Goal: Use online tool/utility: Use online tool/utility

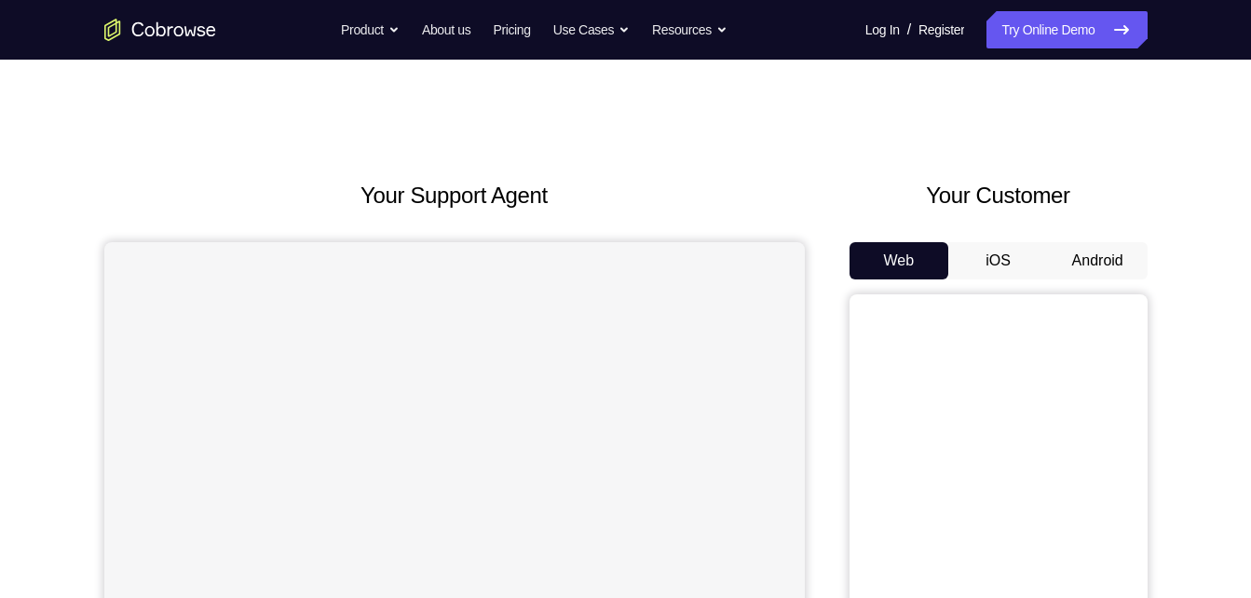
click at [1088, 266] on button "Android" at bounding box center [1098, 260] width 100 height 37
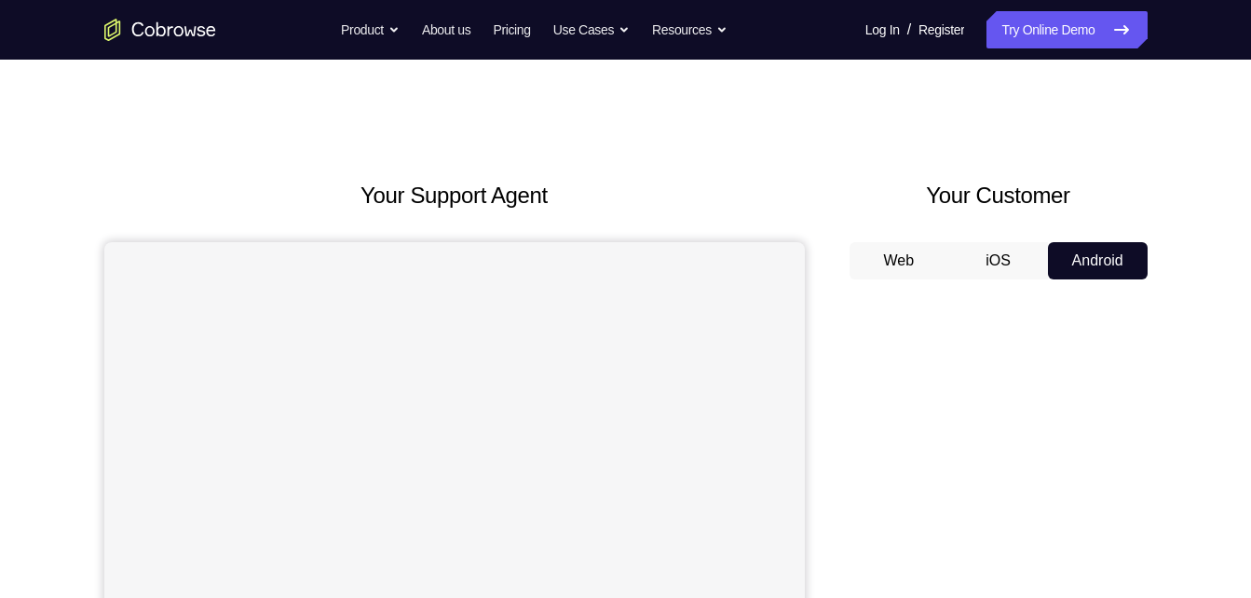
click at [999, 252] on button "iOS" at bounding box center [998, 260] width 100 height 37
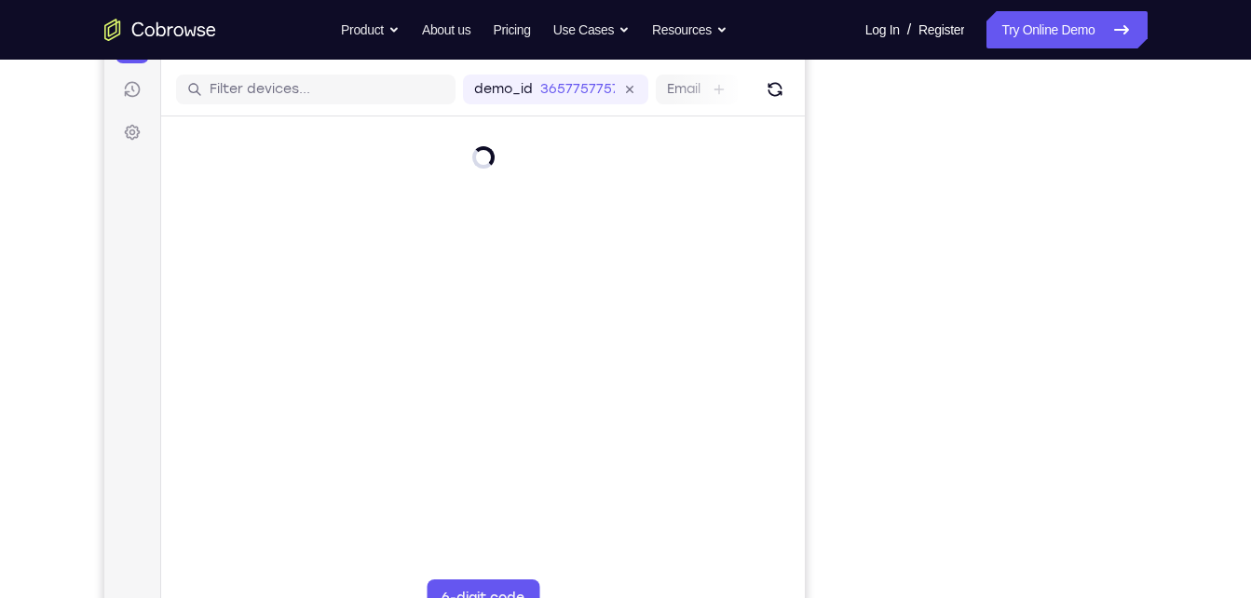
scroll to position [223, 0]
click at [778, 95] on icon "Refresh" at bounding box center [774, 91] width 14 height 14
click at [781, 93] on icon "Refresh" at bounding box center [774, 90] width 19 height 19
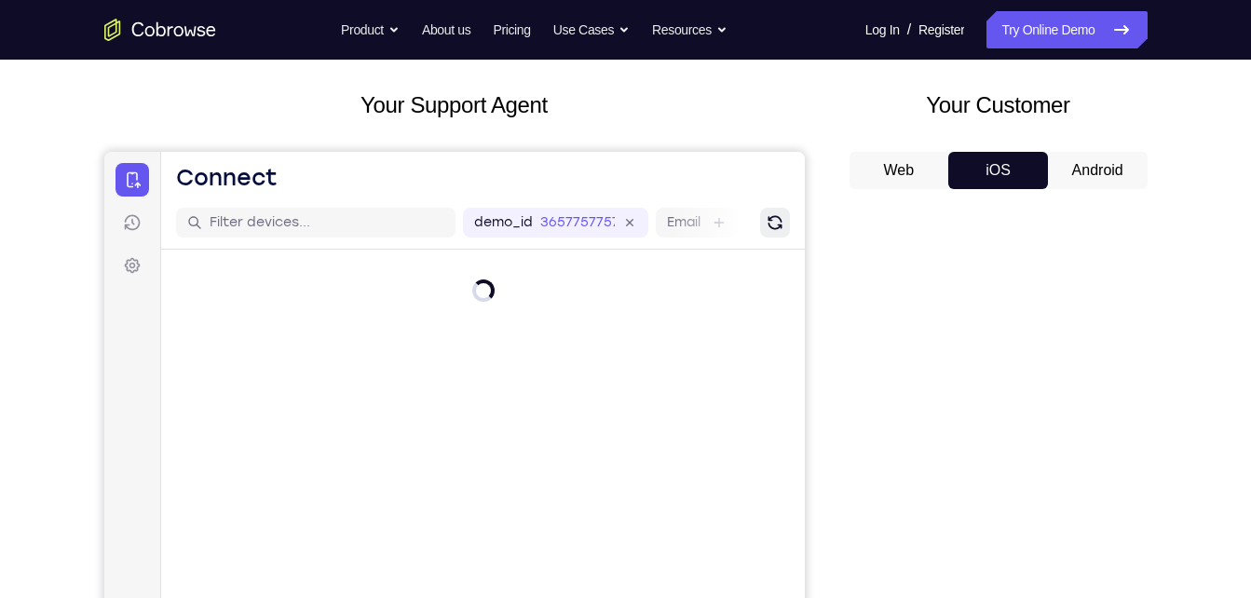
scroll to position [89, 0]
click at [1095, 162] on button "Android" at bounding box center [1098, 171] width 100 height 37
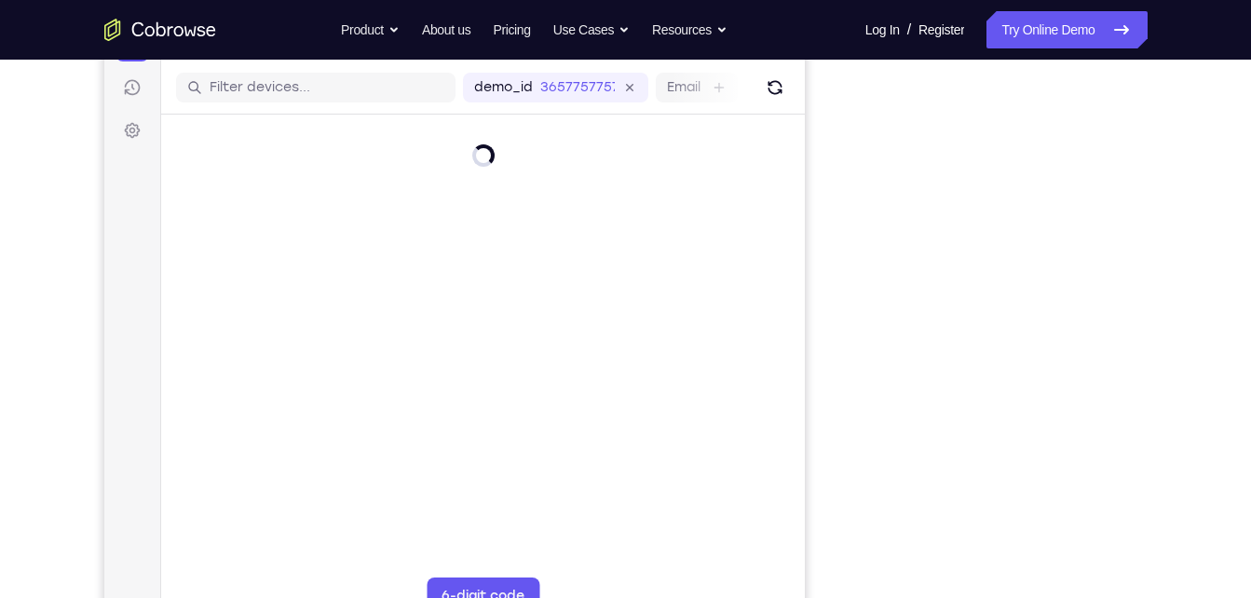
scroll to position [227, 0]
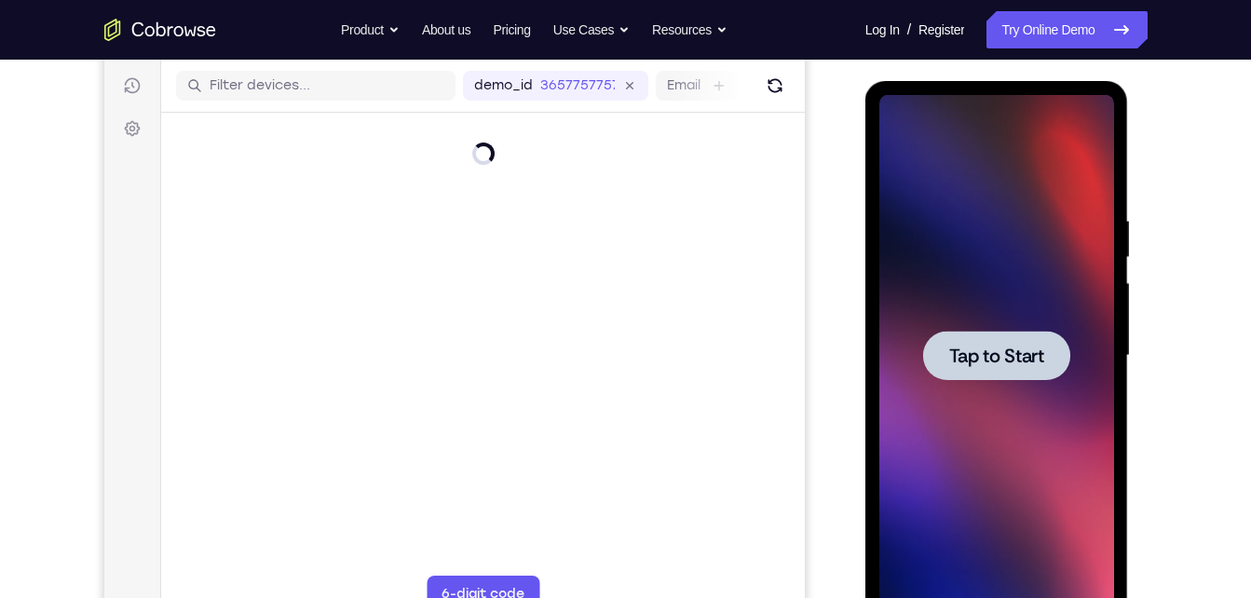
click at [986, 362] on span "Tap to Start" at bounding box center [996, 356] width 95 height 19
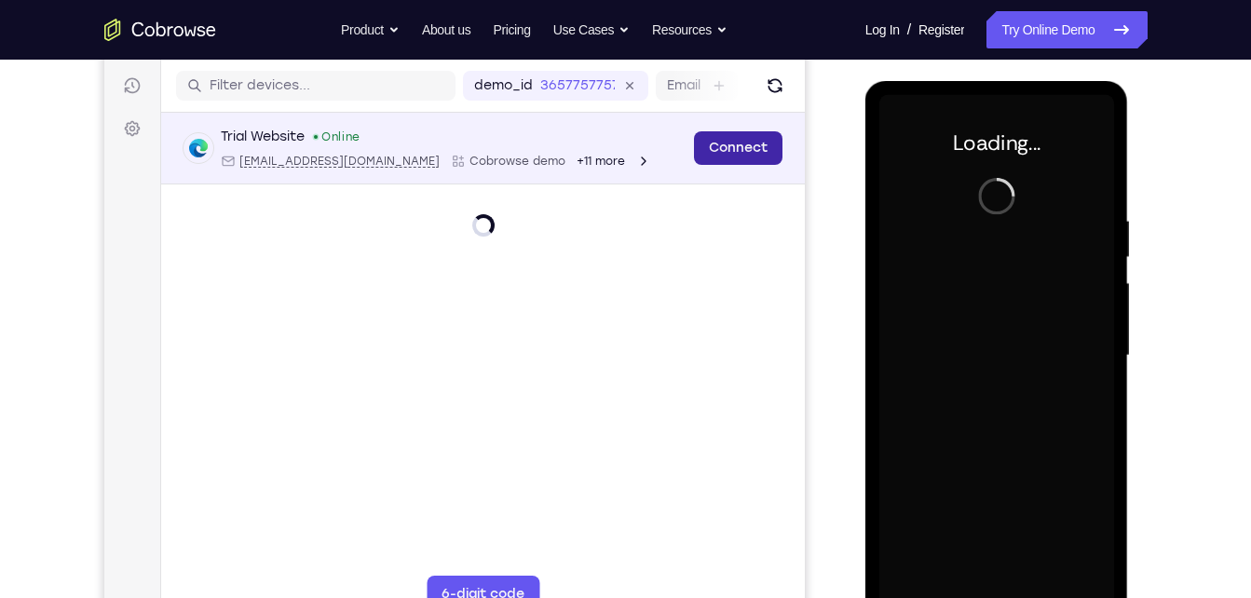
click at [736, 139] on link "Connect" at bounding box center [737, 148] width 89 height 34
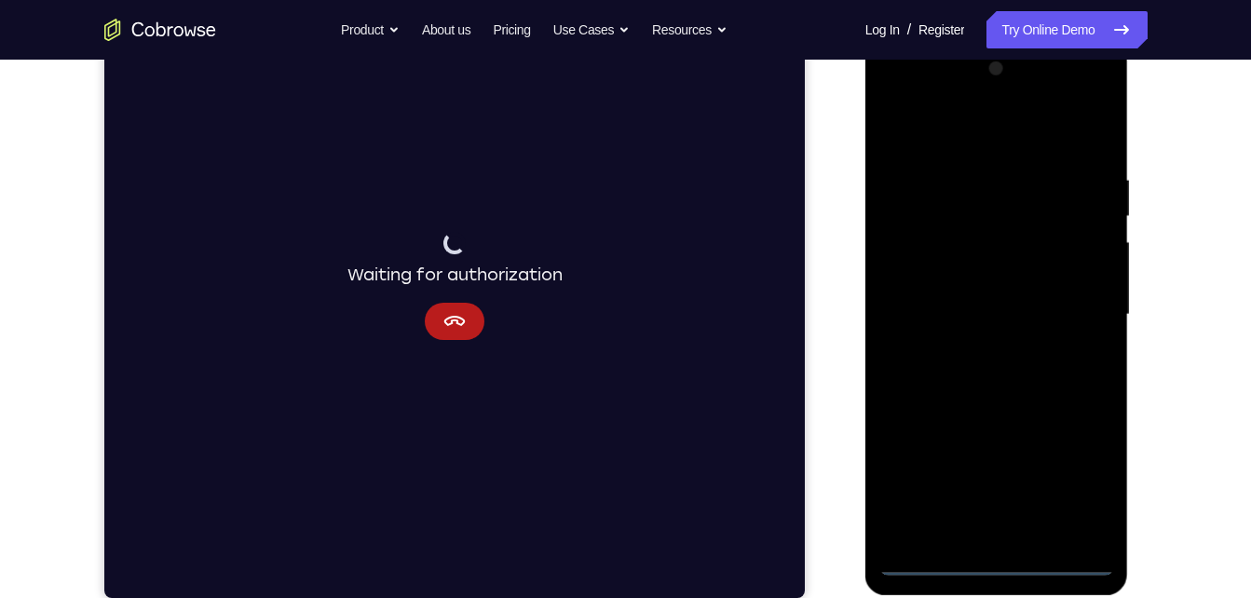
scroll to position [269, 0]
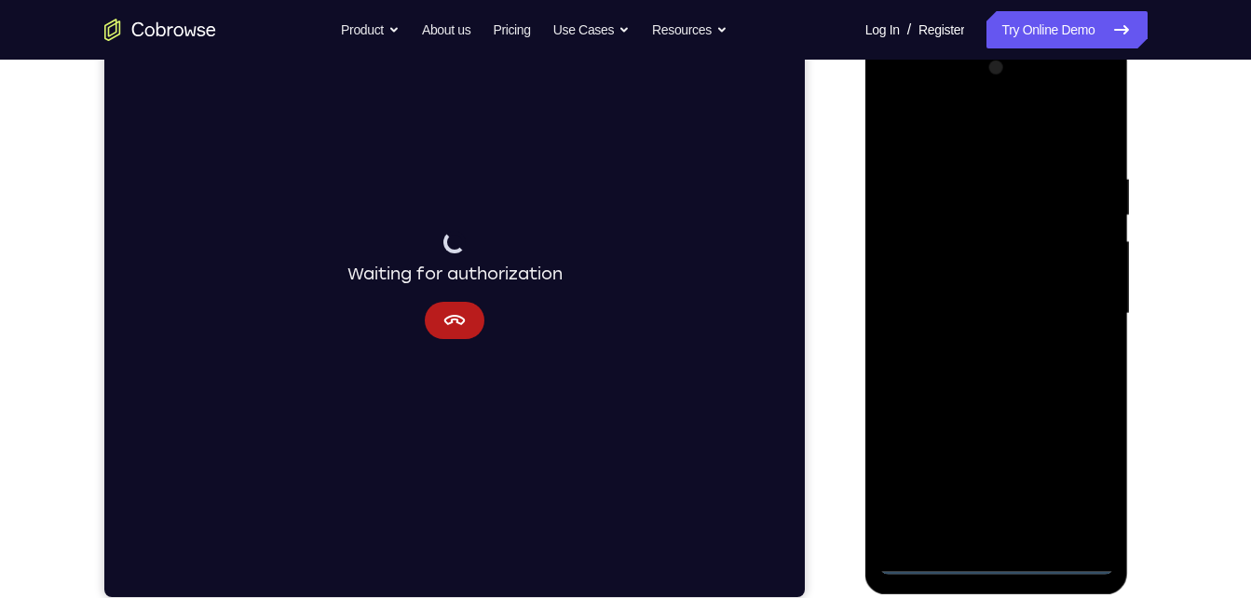
click at [1002, 552] on div at bounding box center [997, 314] width 235 height 522
click at [990, 565] on div at bounding box center [997, 314] width 235 height 522
click at [1079, 485] on div at bounding box center [997, 314] width 235 height 522
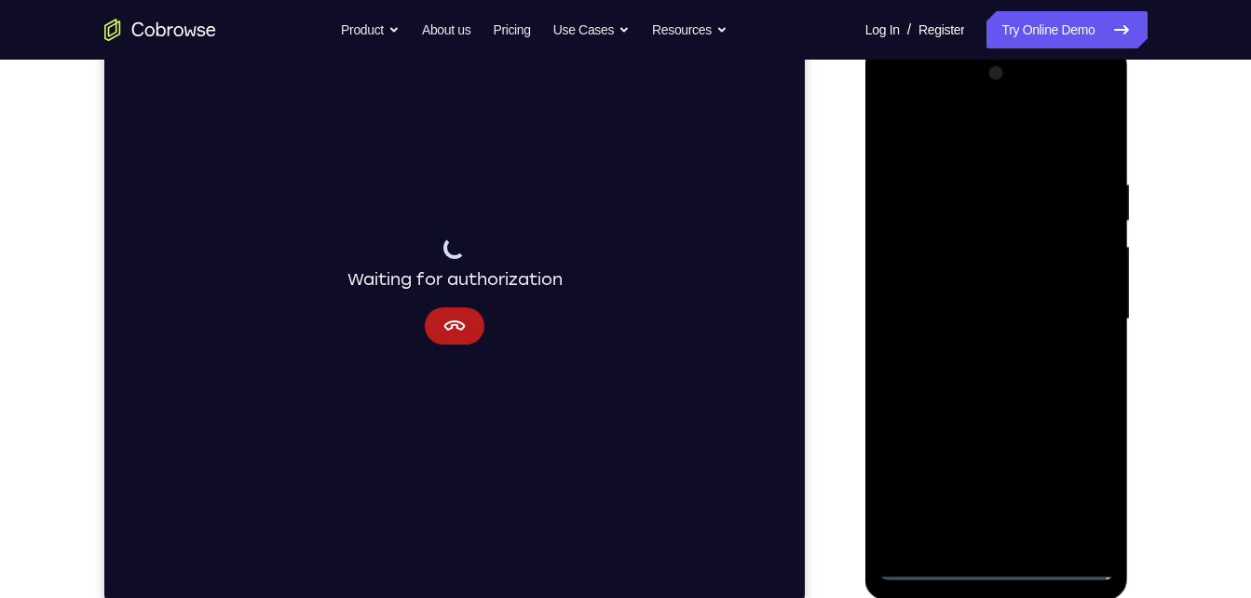
scroll to position [263, 0]
click at [955, 150] on div at bounding box center [997, 321] width 235 height 522
click at [1077, 309] on div at bounding box center [997, 321] width 235 height 522
click at [979, 349] on div at bounding box center [997, 321] width 235 height 522
click at [979, 298] on div at bounding box center [997, 321] width 235 height 522
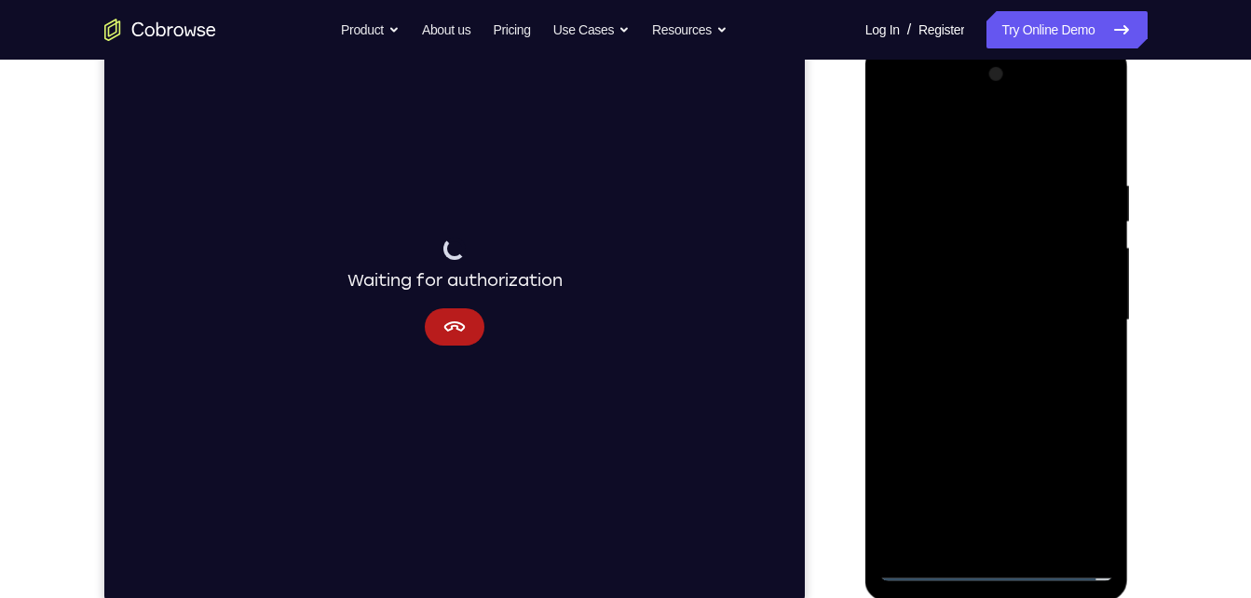
click at [995, 284] on div at bounding box center [997, 321] width 235 height 522
click at [1008, 318] on div at bounding box center [997, 321] width 235 height 522
click at [1031, 381] on div at bounding box center [997, 321] width 235 height 522
click at [1004, 381] on div at bounding box center [997, 321] width 235 height 522
click at [1000, 404] on div at bounding box center [997, 321] width 235 height 522
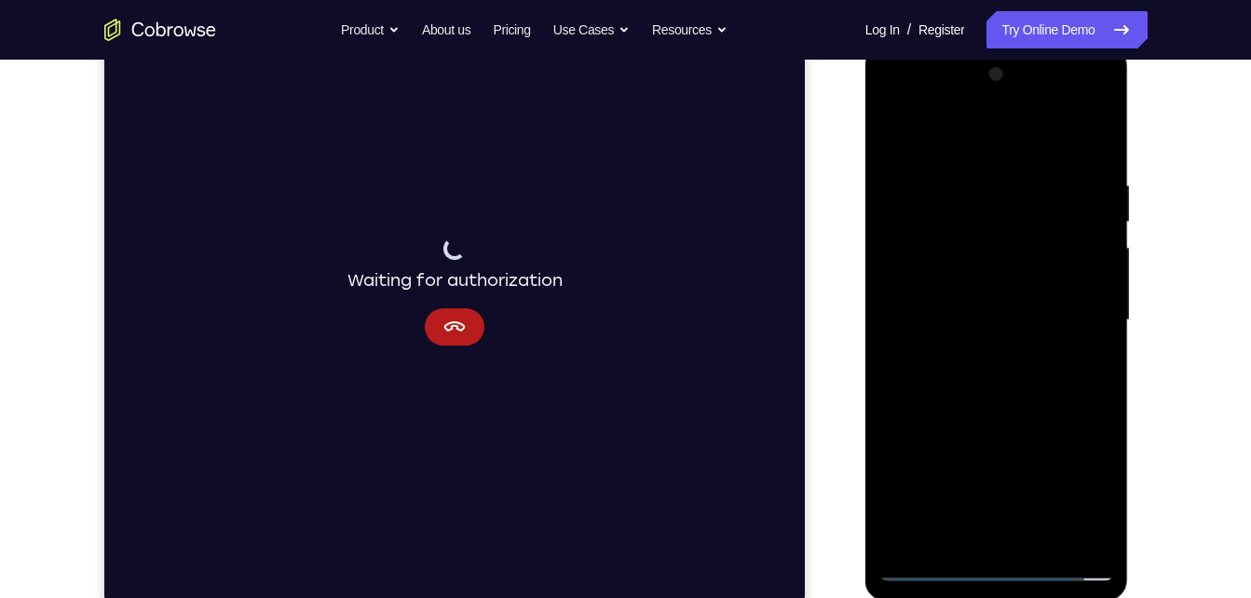
click at [1037, 542] on div at bounding box center [997, 321] width 235 height 522
click at [1041, 427] on div at bounding box center [997, 321] width 235 height 522
click at [1003, 269] on div at bounding box center [997, 321] width 235 height 522
click at [1092, 368] on div at bounding box center [997, 321] width 235 height 522
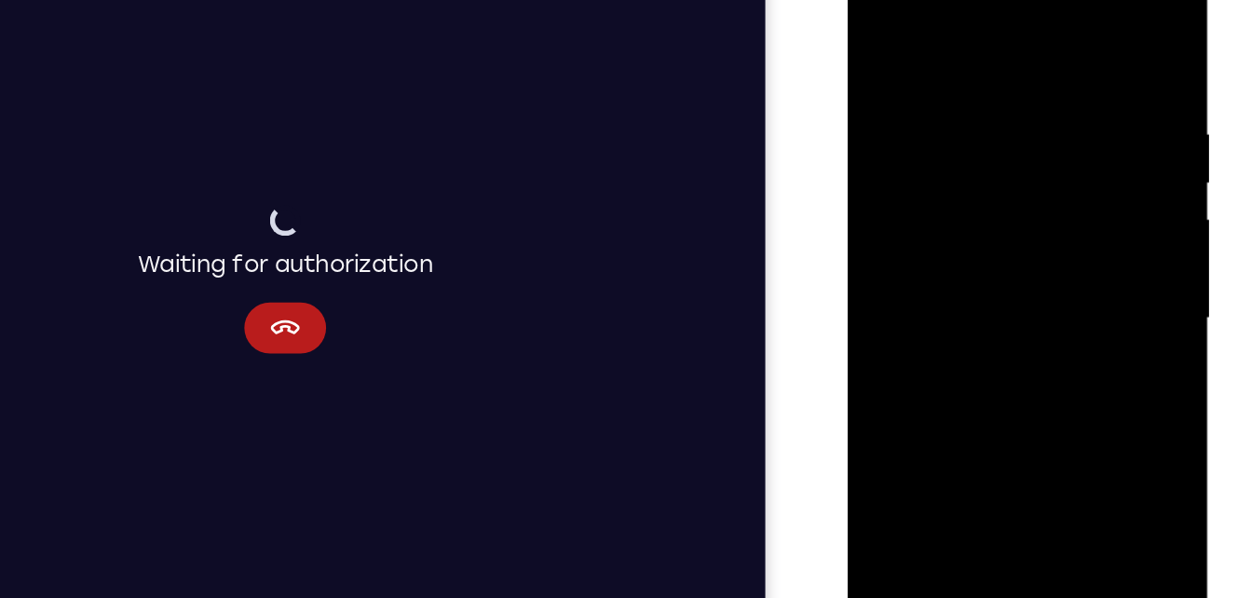
click at [881, 200] on div at bounding box center [979, 218] width 235 height 522
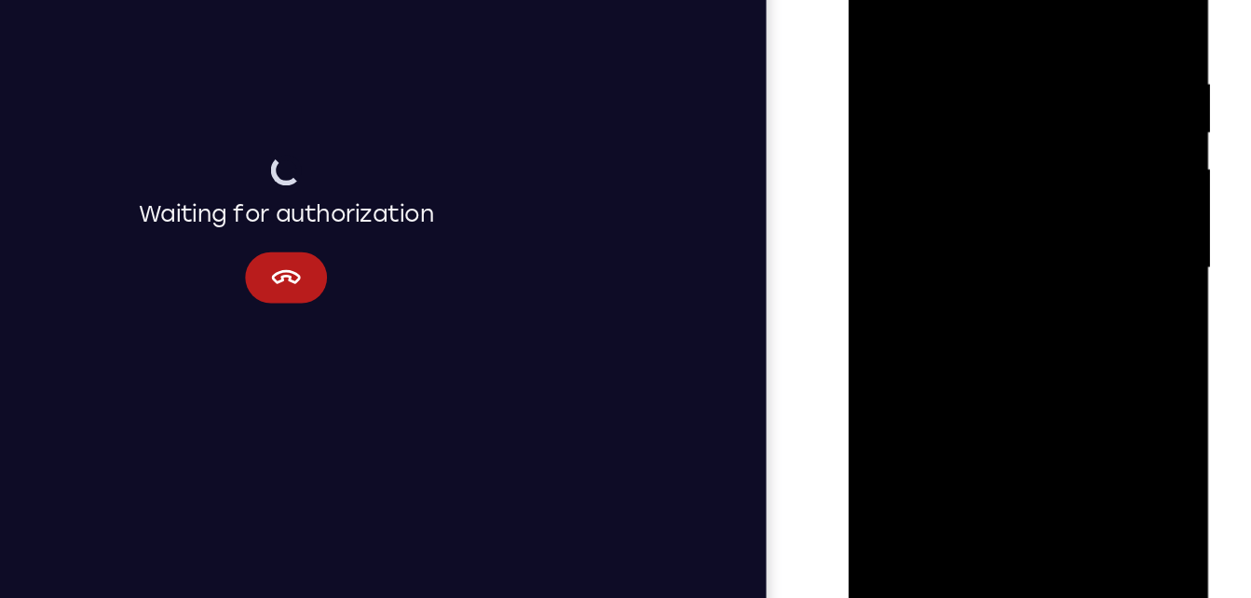
click at [977, 312] on div at bounding box center [980, 167] width 235 height 522
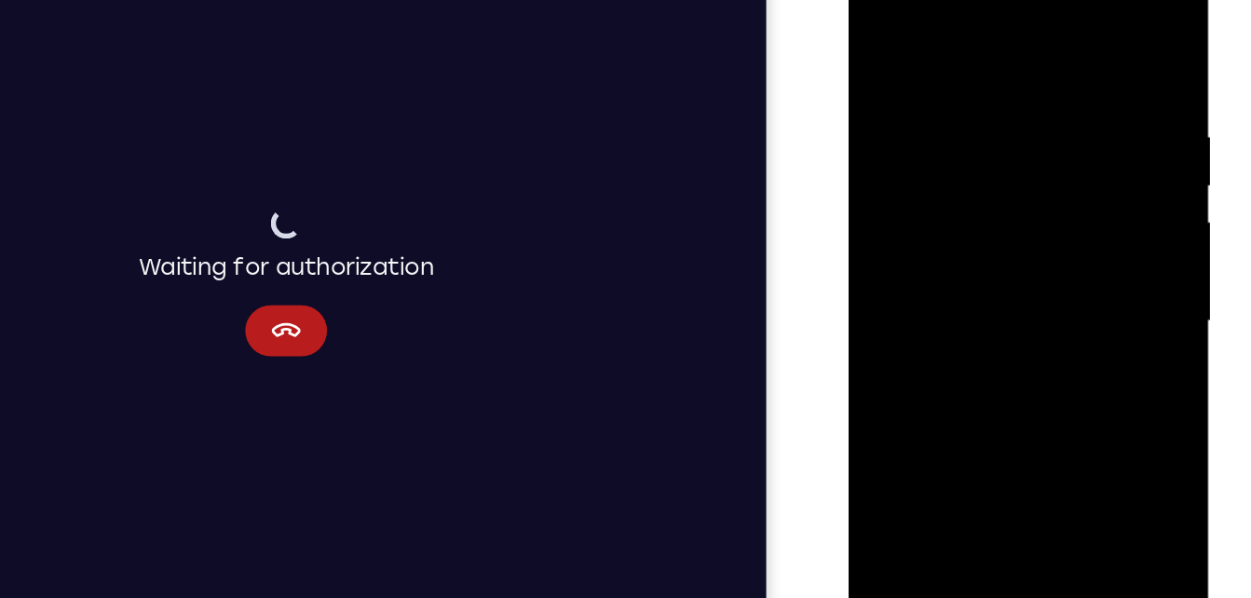
click at [1086, 237] on div at bounding box center [980, 221] width 235 height 522
click at [876, 35] on div at bounding box center [980, 221] width 235 height 522
click at [875, 38] on div at bounding box center [980, 221] width 235 height 522
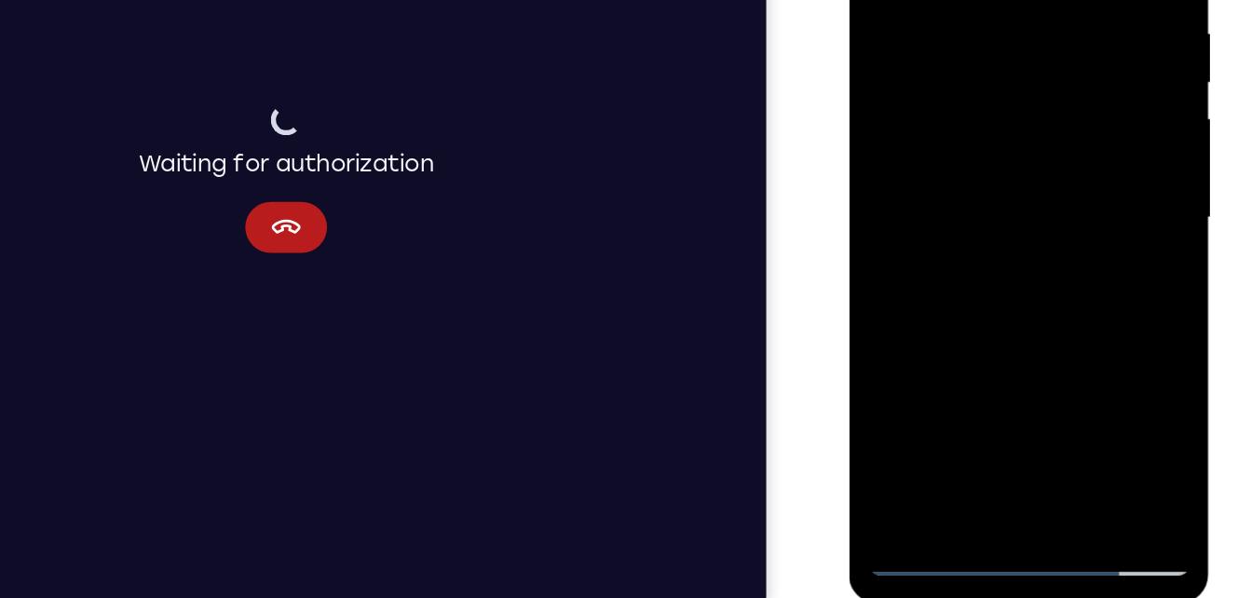
scroll to position [265, 0]
click at [938, 324] on div at bounding box center [980, 114] width 235 height 522
click at [1034, 222] on div at bounding box center [980, 114] width 235 height 522
drag, startPoint x: 980, startPoint y: 300, endPoint x: 989, endPoint y: 139, distance: 161.4
click at [989, 139] on div at bounding box center [980, 114] width 235 height 522
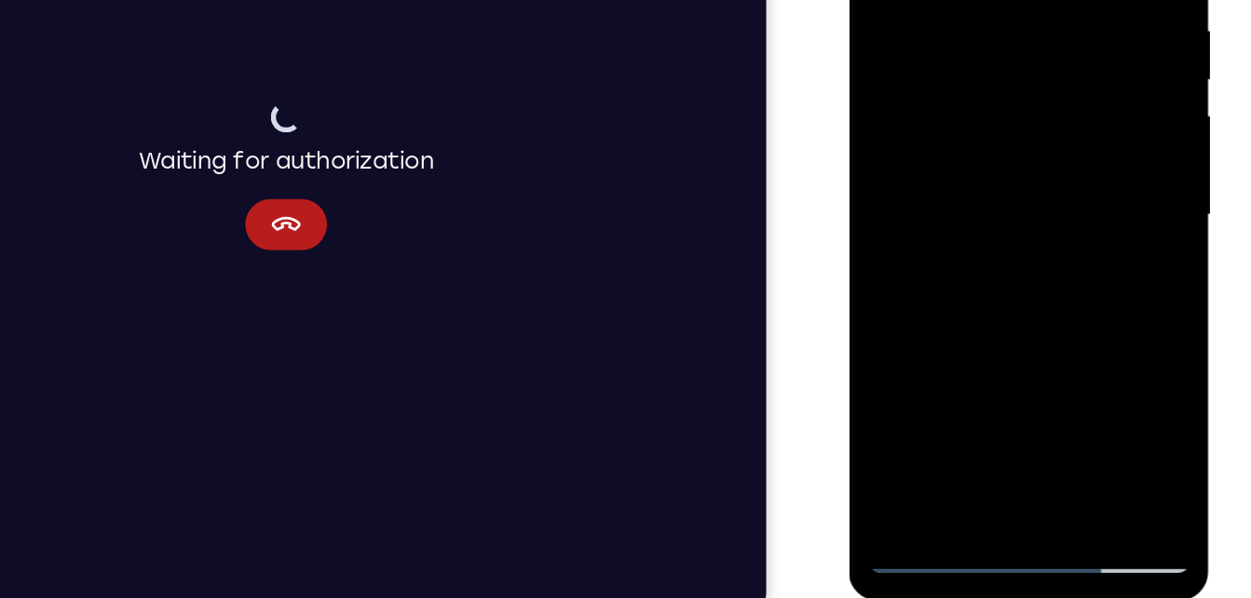
click at [1038, 305] on div at bounding box center [980, 114] width 235 height 522
click at [1071, 145] on div at bounding box center [980, 114] width 235 height 522
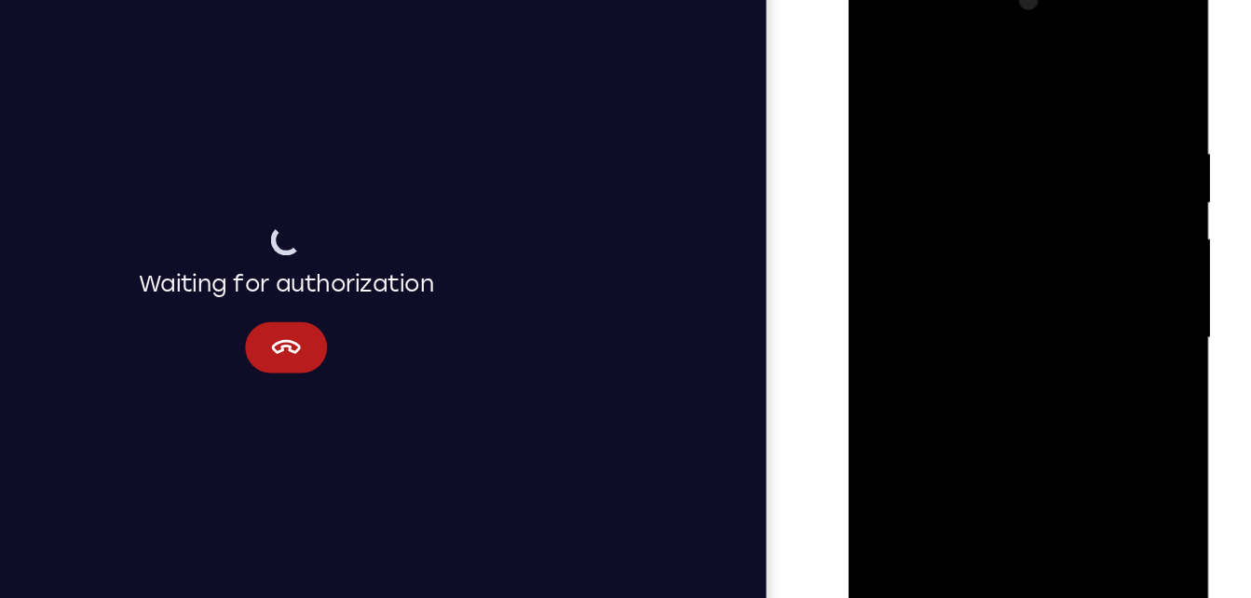
click at [874, 55] on div at bounding box center [980, 237] width 235 height 522
click at [879, 54] on div at bounding box center [980, 237] width 235 height 522
click at [951, 108] on div at bounding box center [980, 237] width 235 height 522
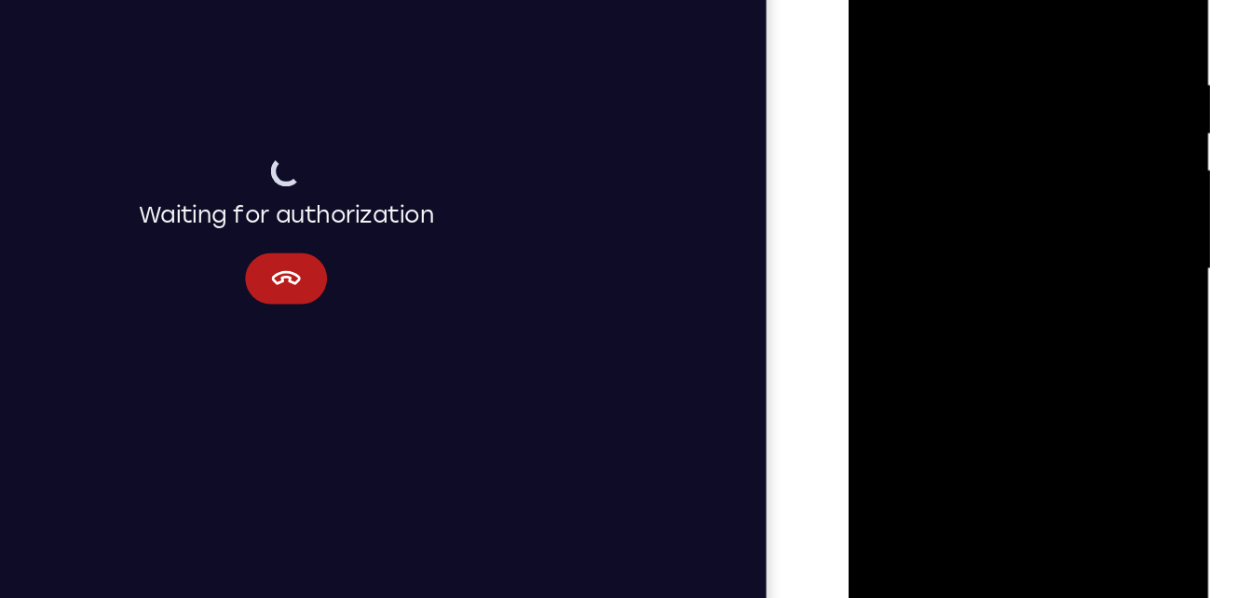
click at [967, 370] on div at bounding box center [980, 168] width 235 height 522
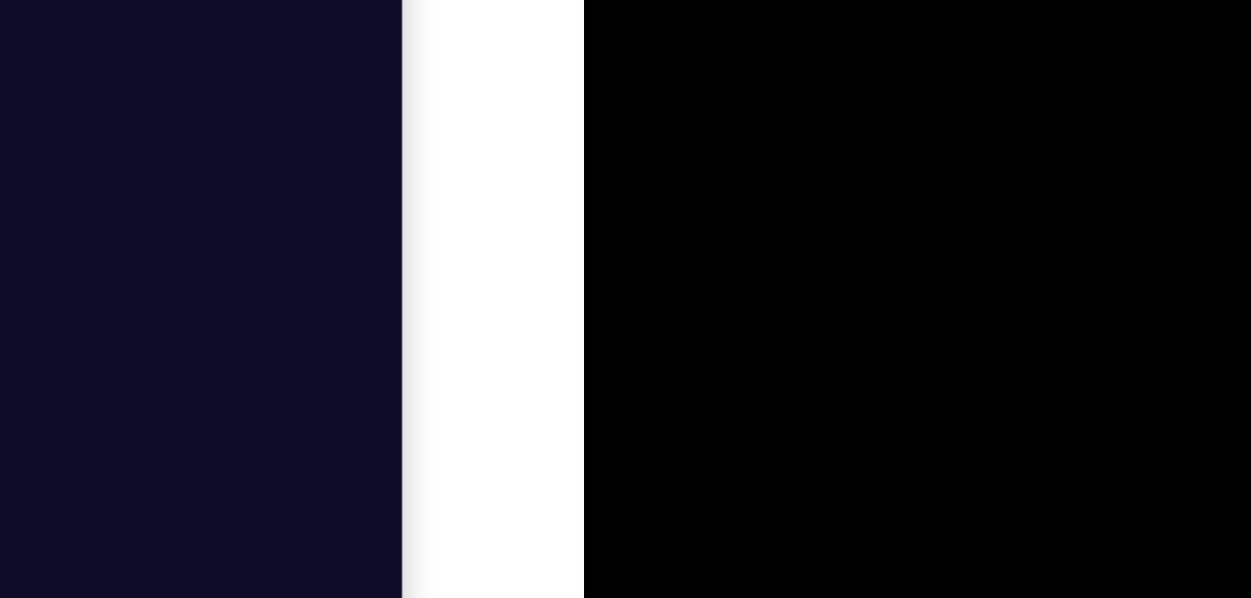
click at [756, 0] on div at bounding box center [715, 95] width 235 height 522
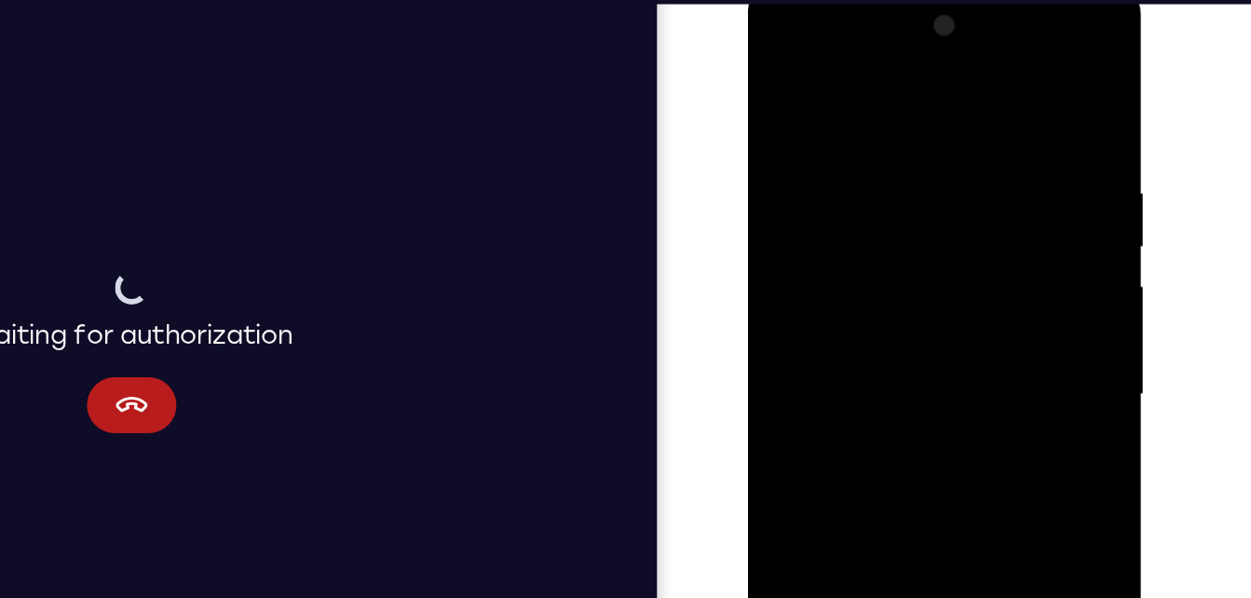
drag, startPoint x: 854, startPoint y: 130, endPoint x: 1093, endPoint y: 178, distance: 243.2
click at [1013, 178] on html "Online web based iOS Simulators and Android Emulators. Run iPhone, iPad, Mobile…" at bounding box center [880, 262] width 266 height 559
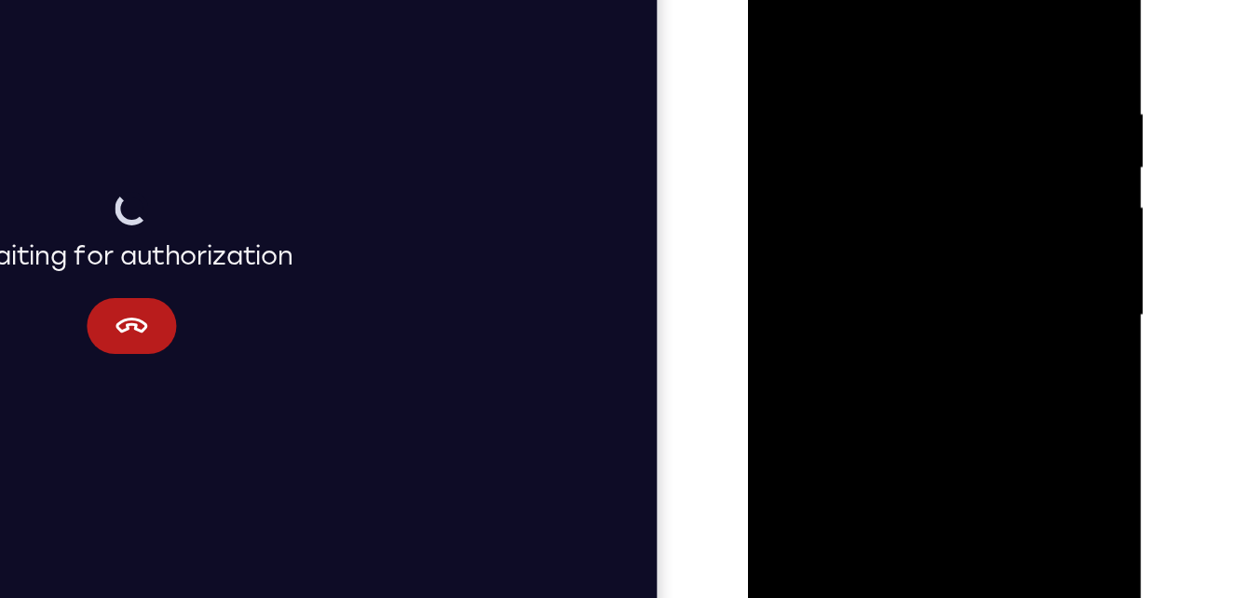
click at [975, 1] on div at bounding box center [878, 179] width 235 height 522
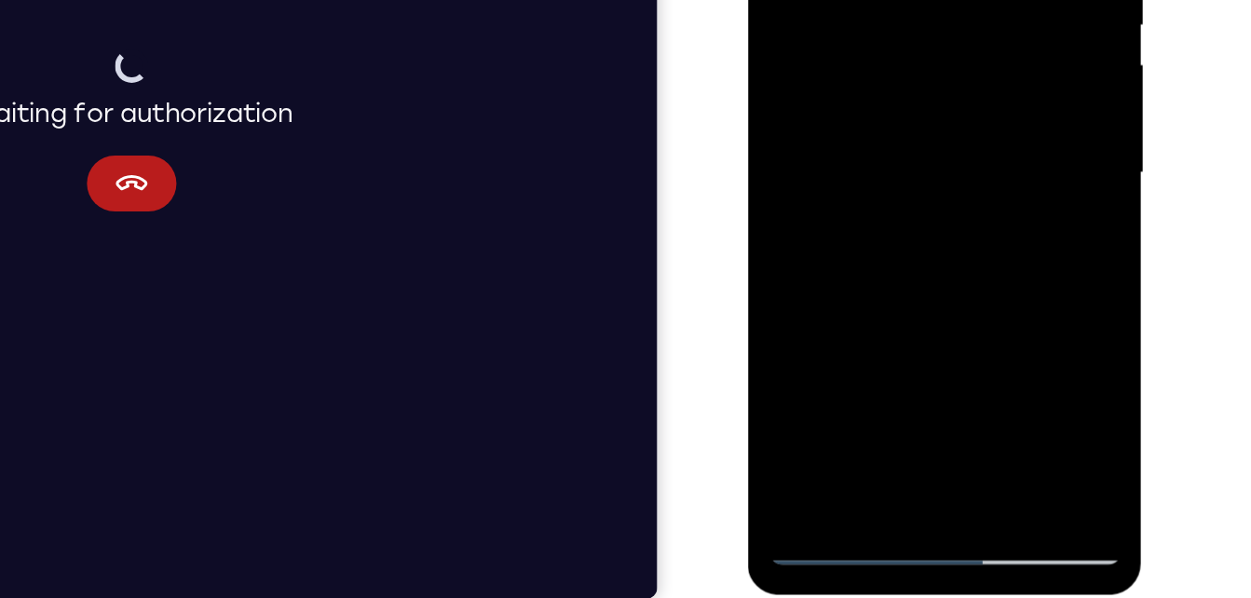
scroll to position [269, 0]
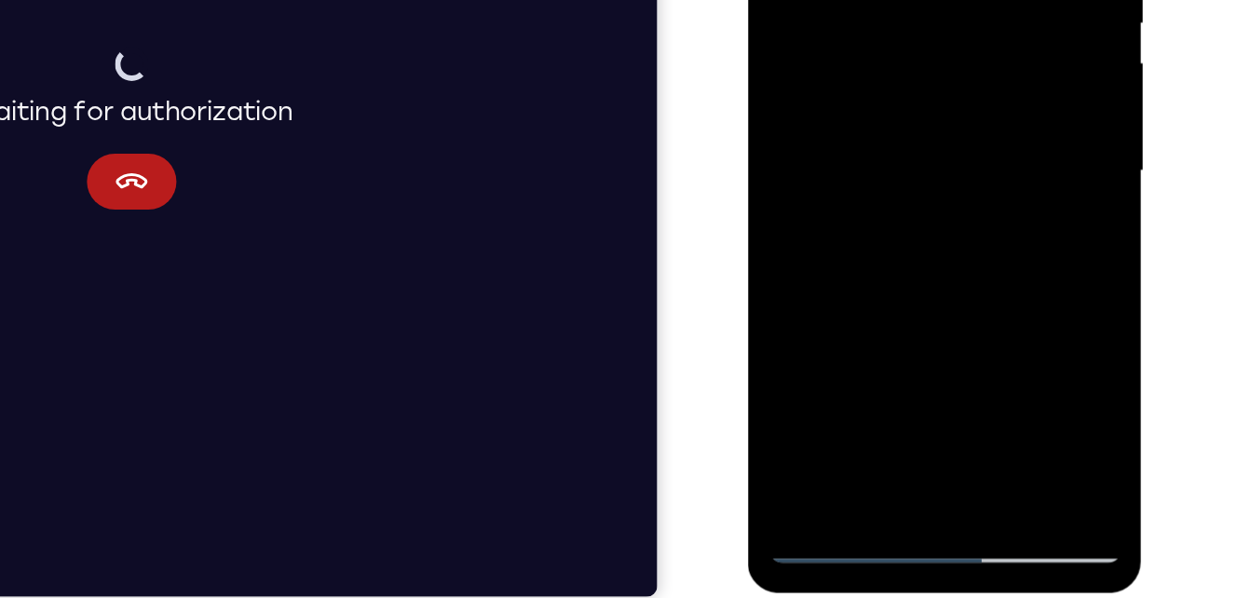
click at [926, 252] on div at bounding box center [878, 36] width 235 height 522
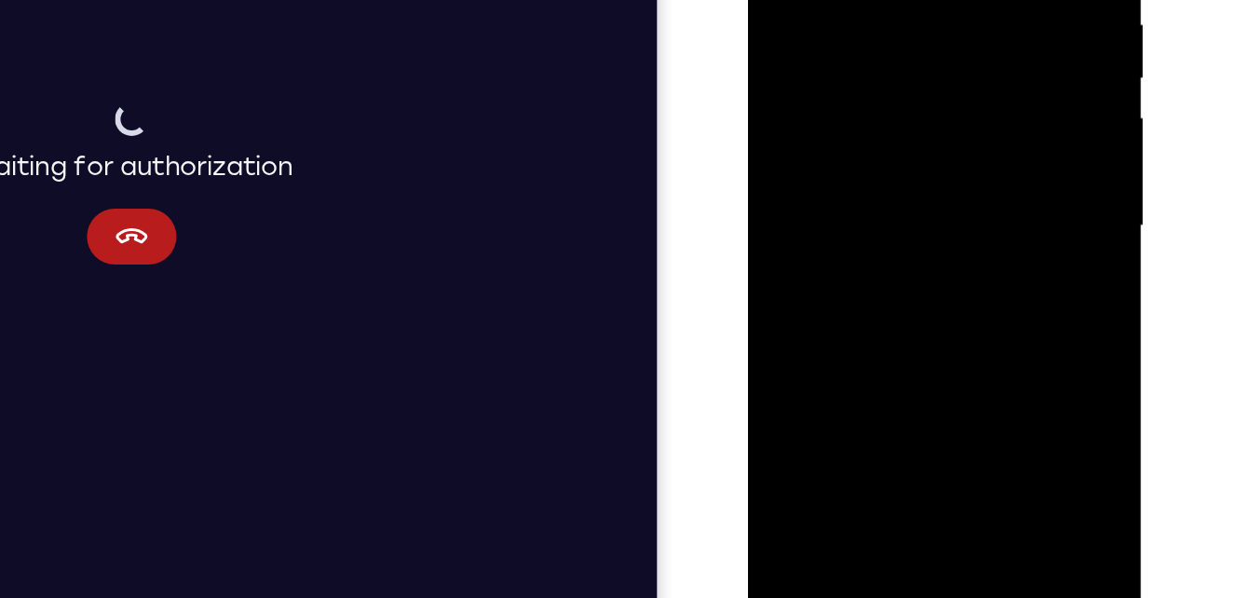
click at [907, 33] on div at bounding box center [878, 90] width 235 height 522
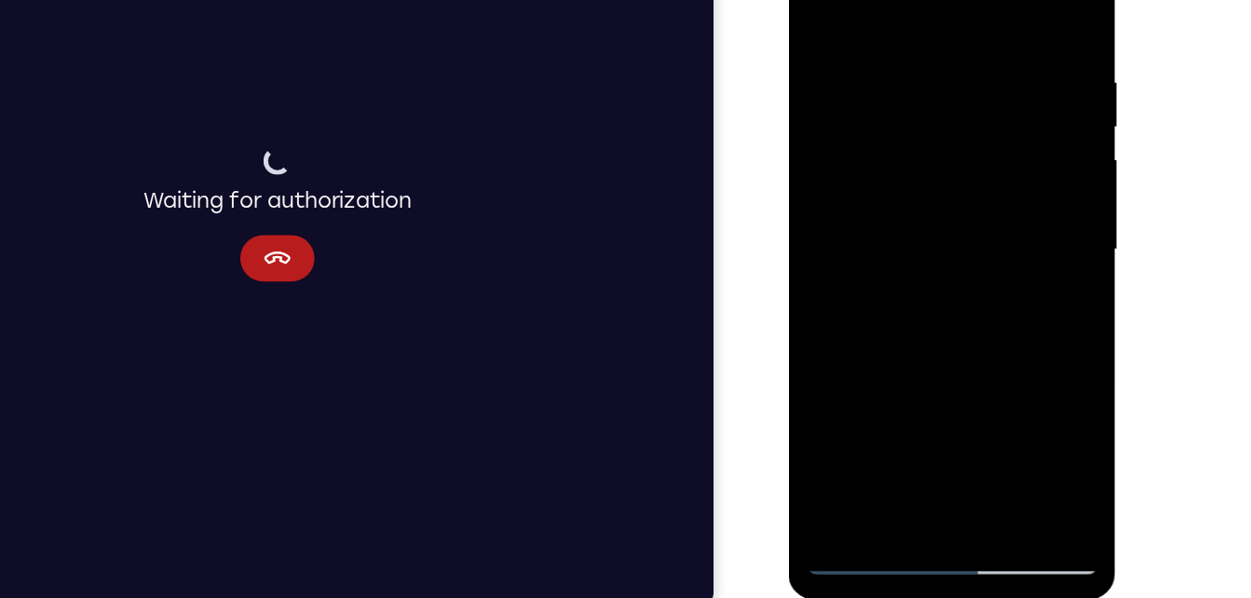
scroll to position [271, 0]
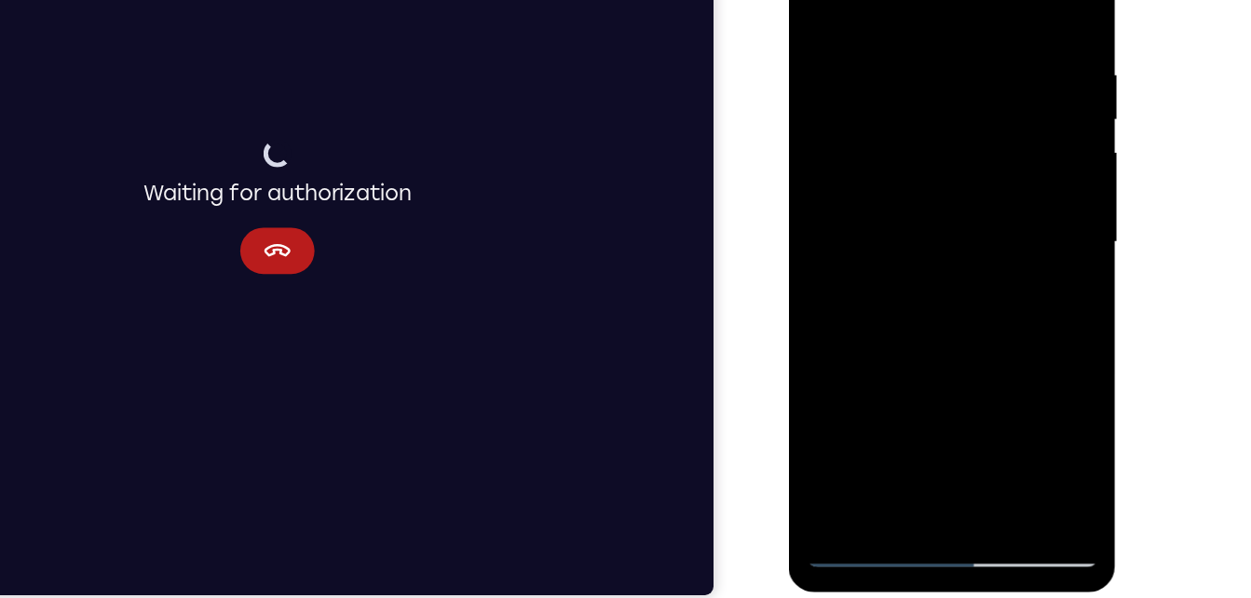
click at [823, 0] on div at bounding box center [919, 175] width 235 height 522
click at [889, 127] on div at bounding box center [919, 175] width 235 height 522
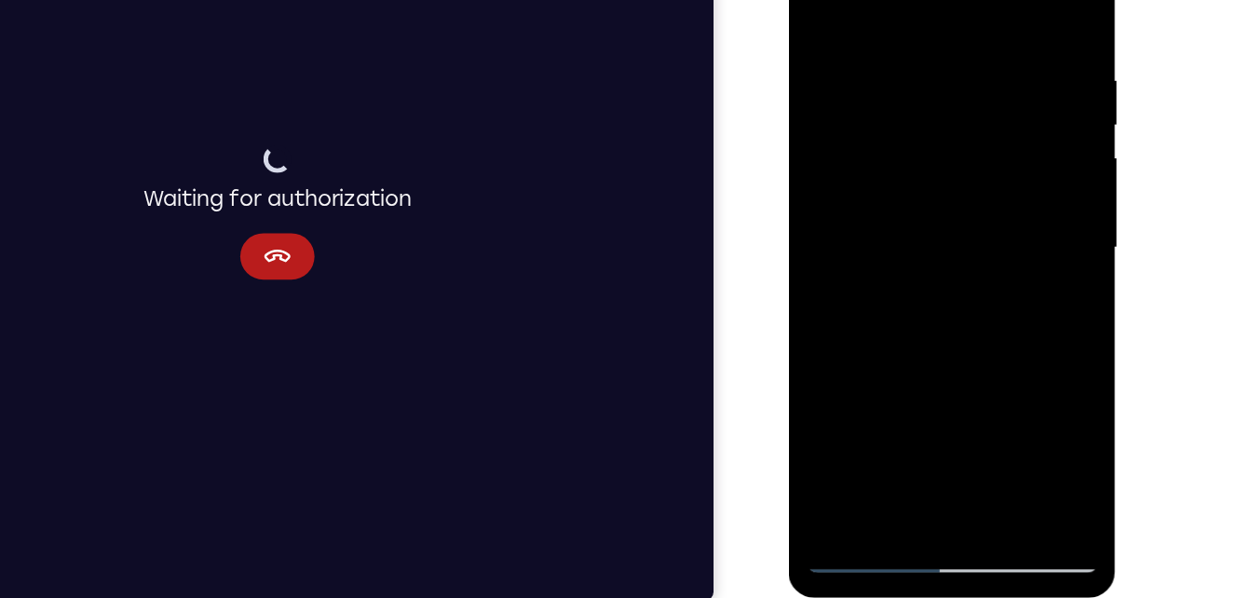
click at [822, 1] on div at bounding box center [919, 182] width 235 height 522
click at [825, 0] on div at bounding box center [919, 182] width 235 height 522
click at [957, 402] on div at bounding box center [919, 182] width 235 height 522
click at [907, 127] on div at bounding box center [919, 182] width 235 height 522
click at [858, 426] on div at bounding box center [919, 182] width 235 height 522
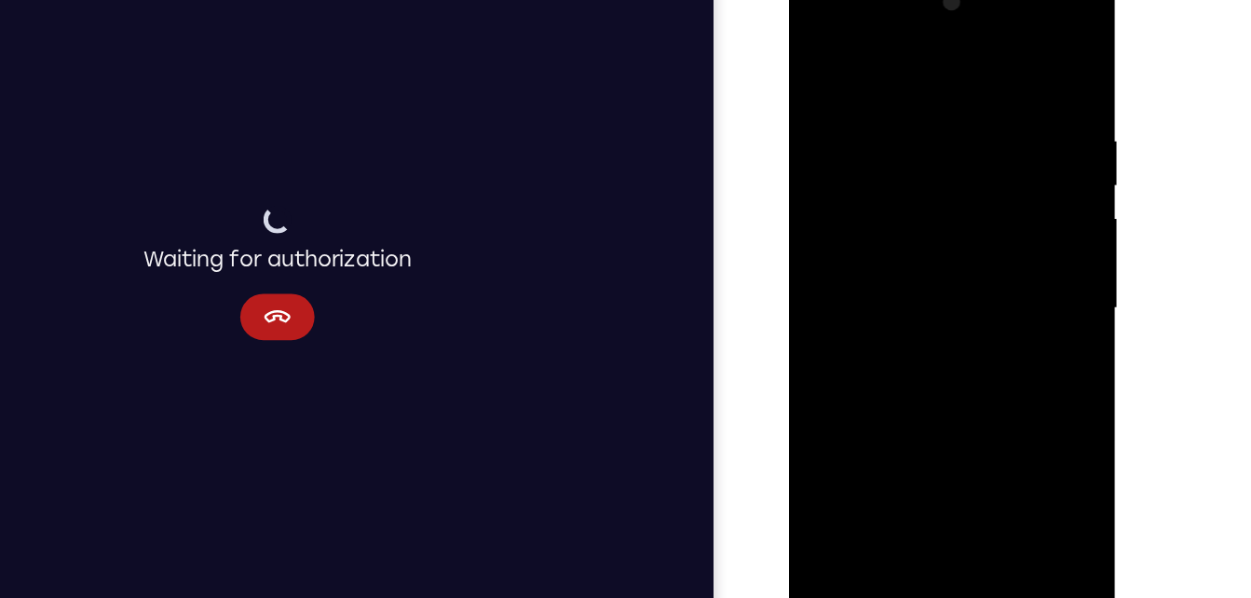
click at [997, 26] on div at bounding box center [919, 241] width 235 height 522
click at [849, 23] on div at bounding box center [919, 241] width 235 height 522
click at [877, 141] on div at bounding box center [919, 241] width 235 height 522
click at [911, 91] on div at bounding box center [919, 241] width 235 height 522
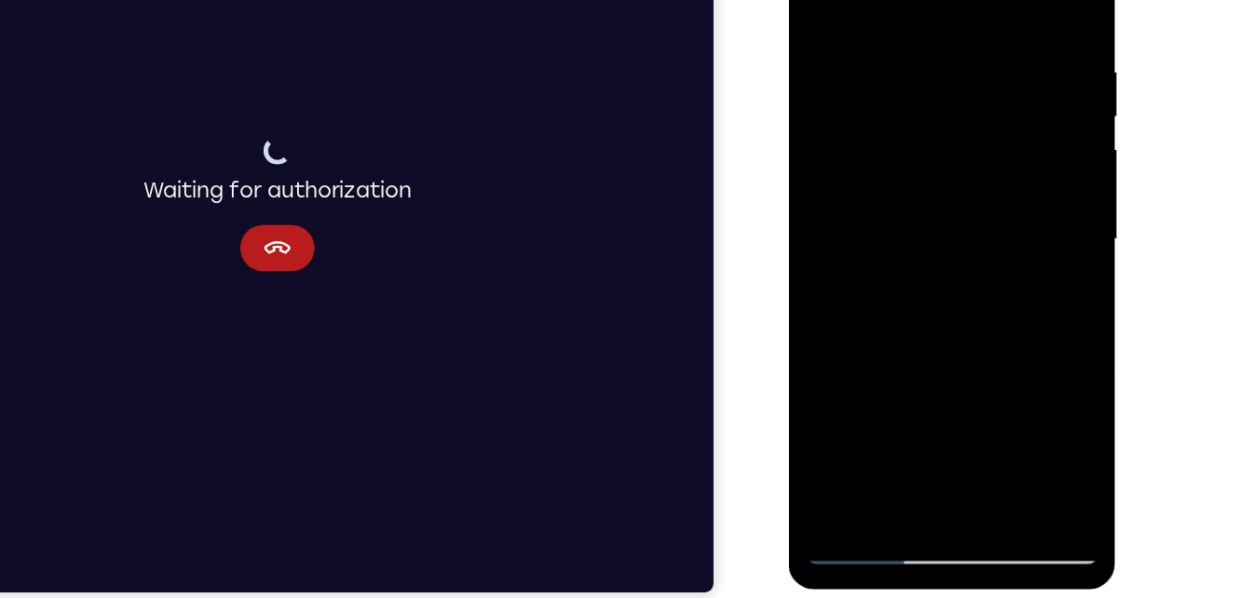
scroll to position [282, 0]
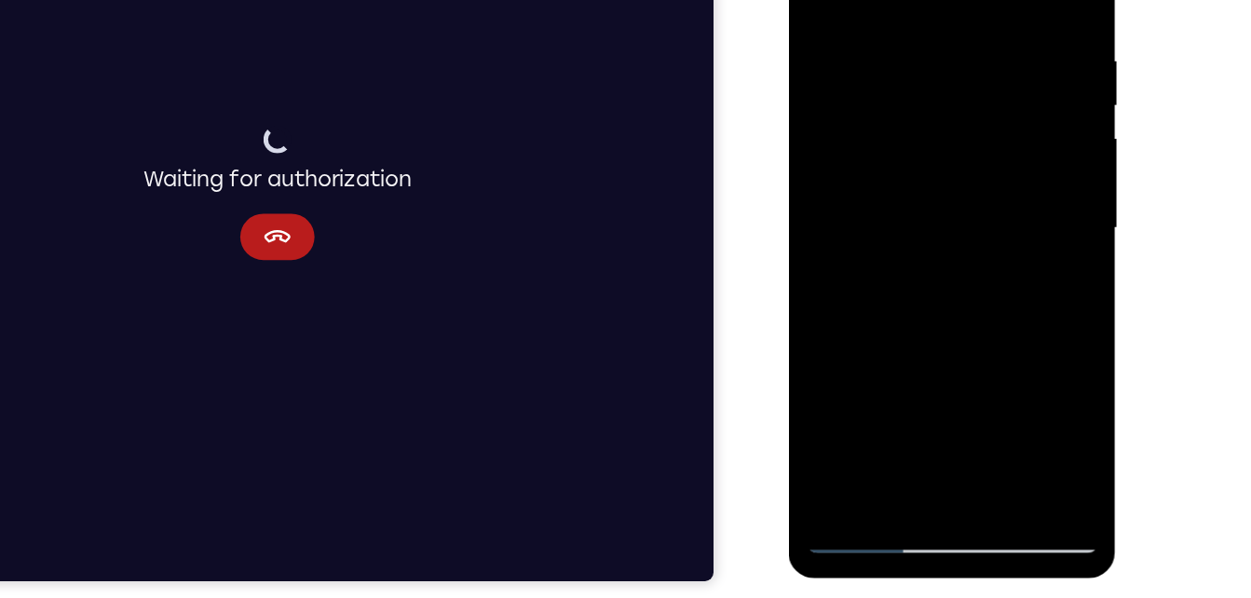
click at [913, 379] on div at bounding box center [919, 161] width 235 height 522
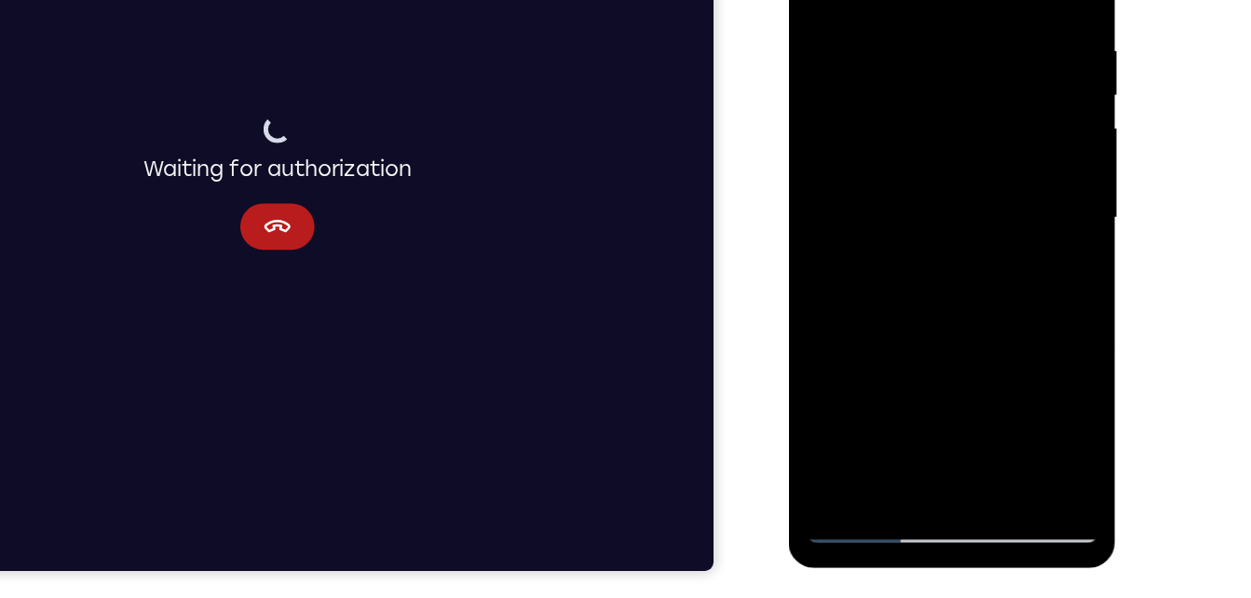
scroll to position [293, 0]
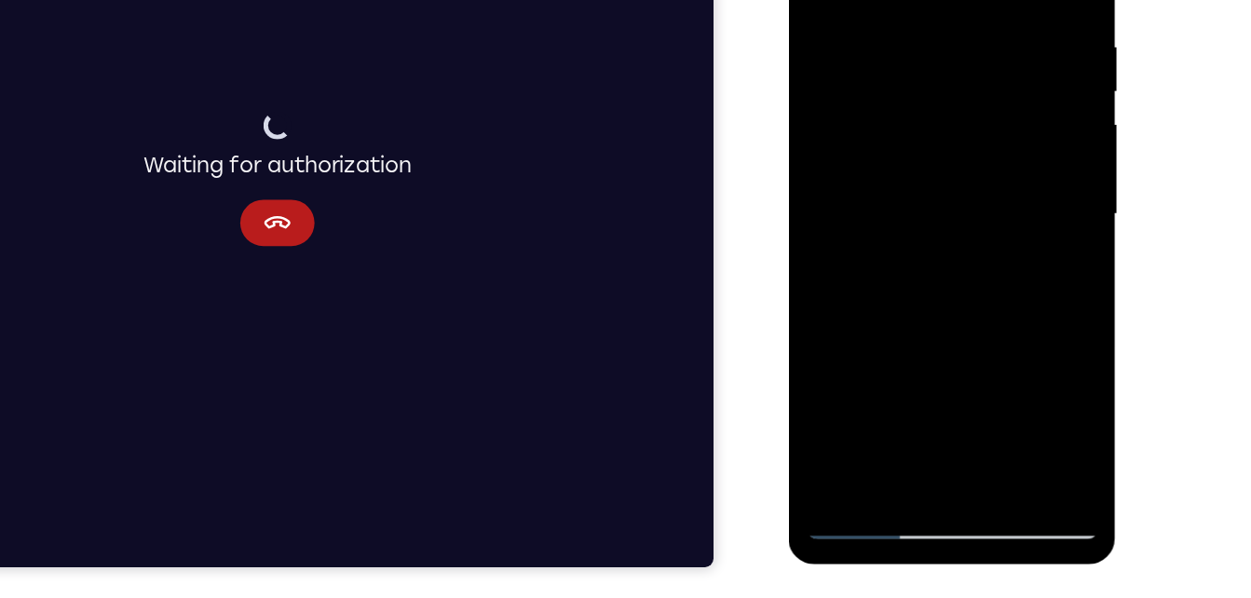
drag, startPoint x: 920, startPoint y: 271, endPoint x: 883, endPoint y: 71, distance: 203.7
click at [883, 71] on div at bounding box center [919, 147] width 235 height 522
click at [940, 194] on div at bounding box center [919, 147] width 235 height 522
click at [827, 172] on div at bounding box center [919, 147] width 235 height 522
click at [969, 51] on div at bounding box center [919, 147] width 235 height 522
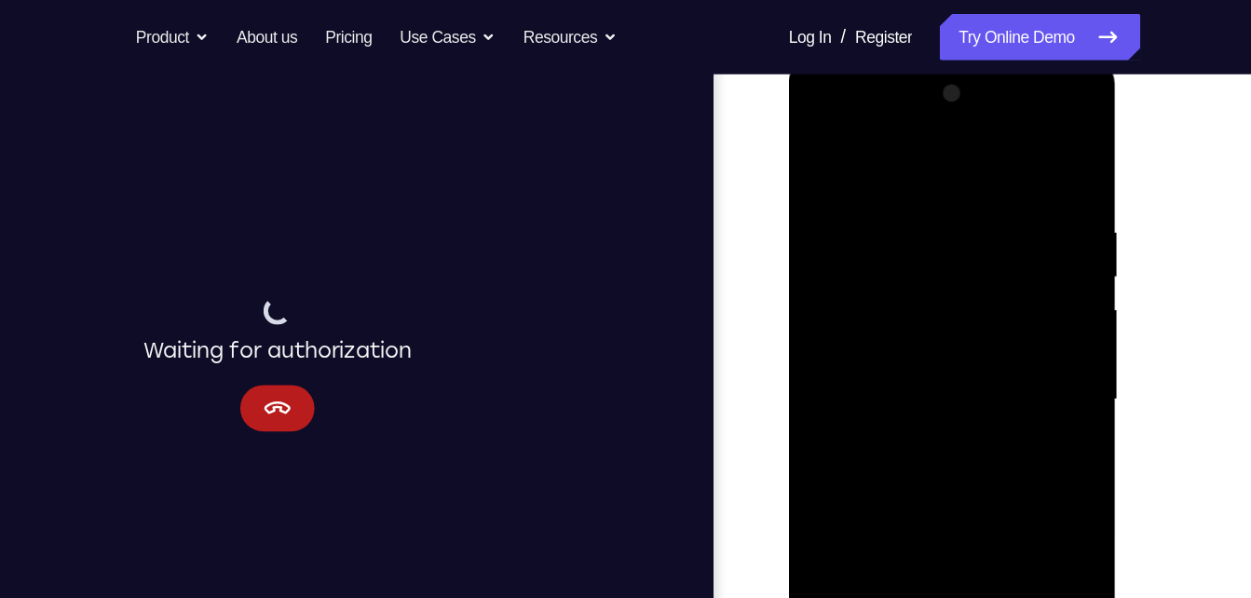
scroll to position [256, 0]
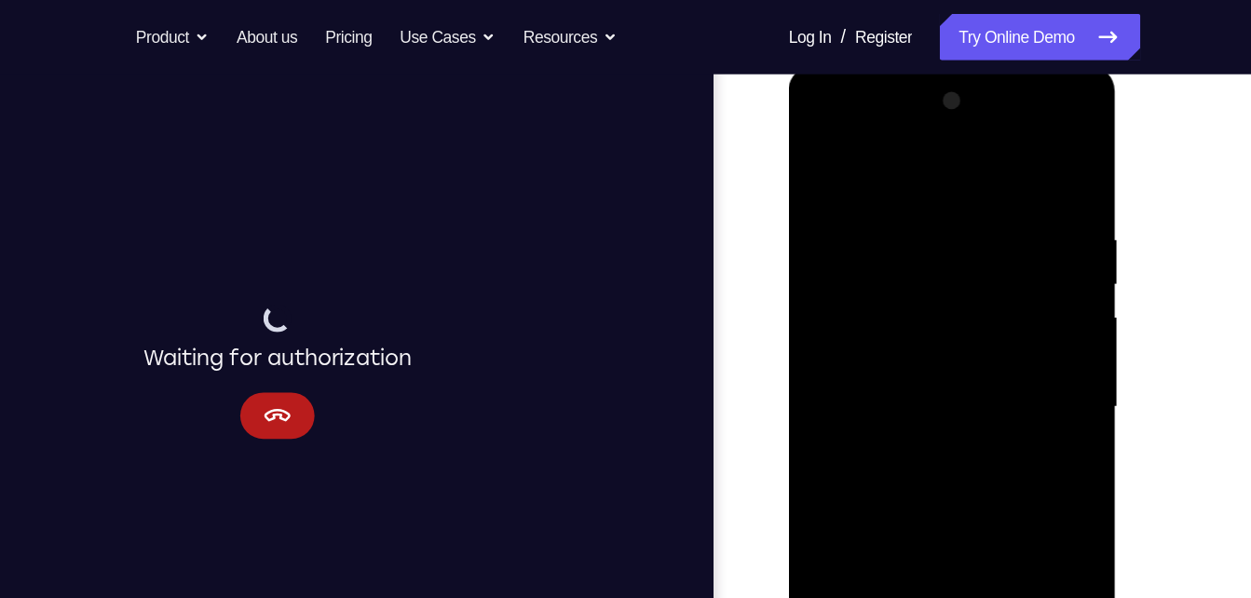
drag, startPoint x: 953, startPoint y: 282, endPoint x: 964, endPoint y: 530, distance: 248.1
click at [964, 530] on div at bounding box center [919, 339] width 235 height 522
drag, startPoint x: 975, startPoint y: 342, endPoint x: 975, endPoint y: 382, distance: 40.1
click at [975, 382] on div at bounding box center [919, 339] width 235 height 522
click at [964, 229] on div at bounding box center [919, 339] width 235 height 522
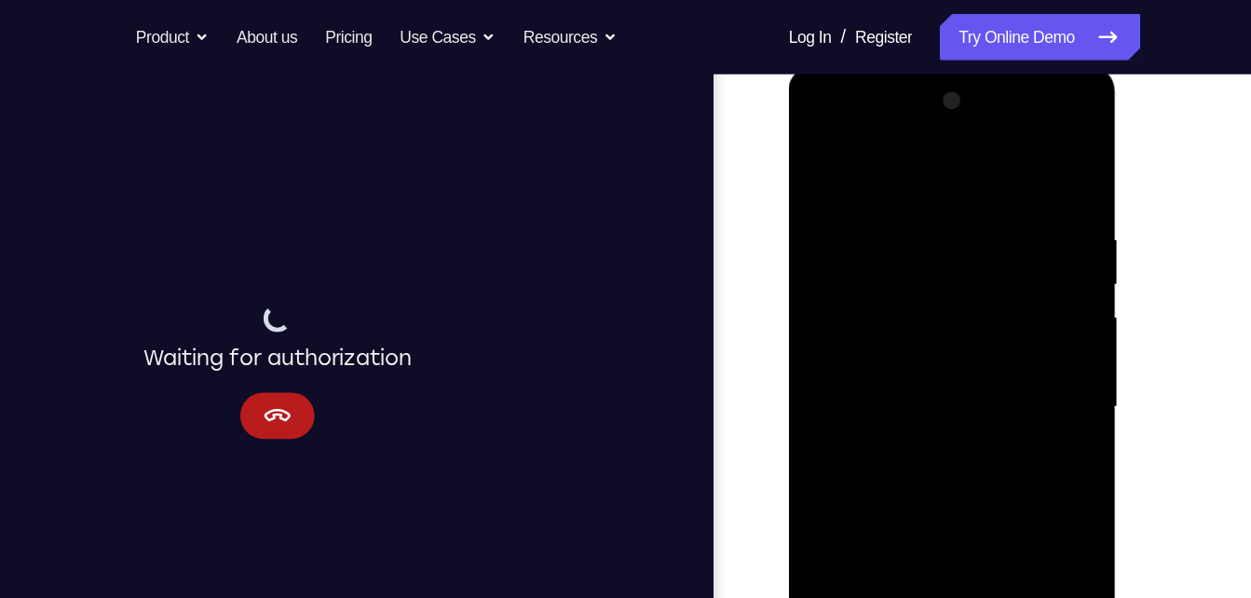
click at [996, 129] on div at bounding box center [919, 339] width 235 height 522
click at [912, 152] on div at bounding box center [919, 339] width 235 height 522
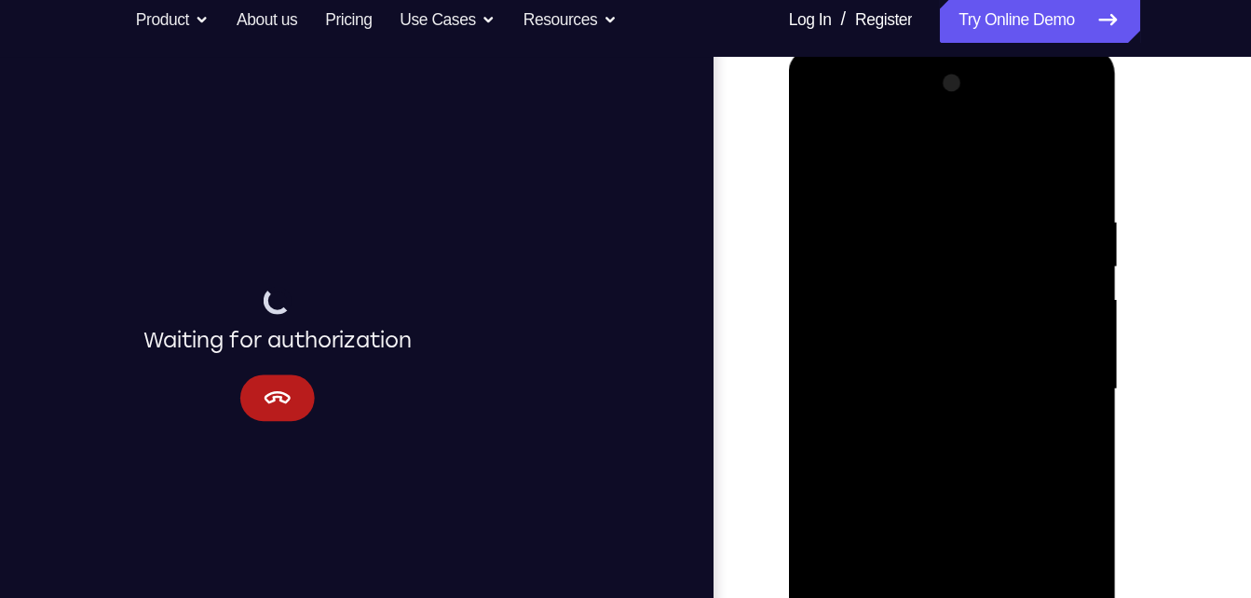
drag, startPoint x: 950, startPoint y: 266, endPoint x: 903, endPoint y: 475, distance: 214.9
click at [903, 475] on div at bounding box center [919, 322] width 235 height 522
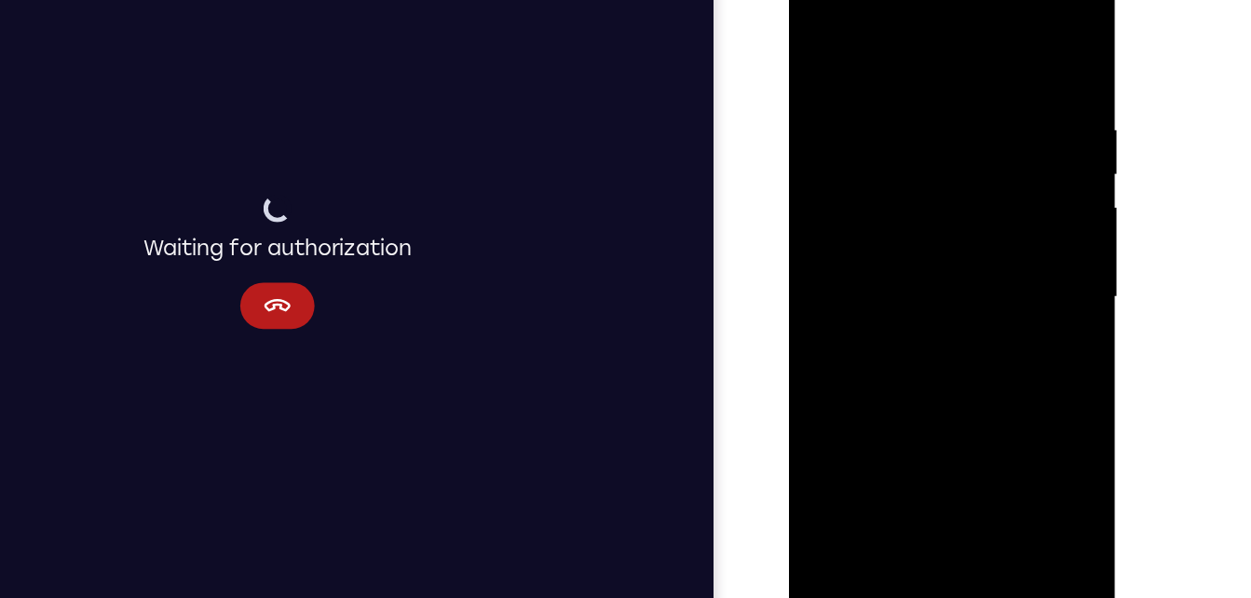
drag, startPoint x: 938, startPoint y: 132, endPoint x: 914, endPoint y: 333, distance: 201.8
click at [914, 333] on div at bounding box center [919, 231] width 235 height 522
click at [922, 183] on div at bounding box center [919, 231] width 235 height 522
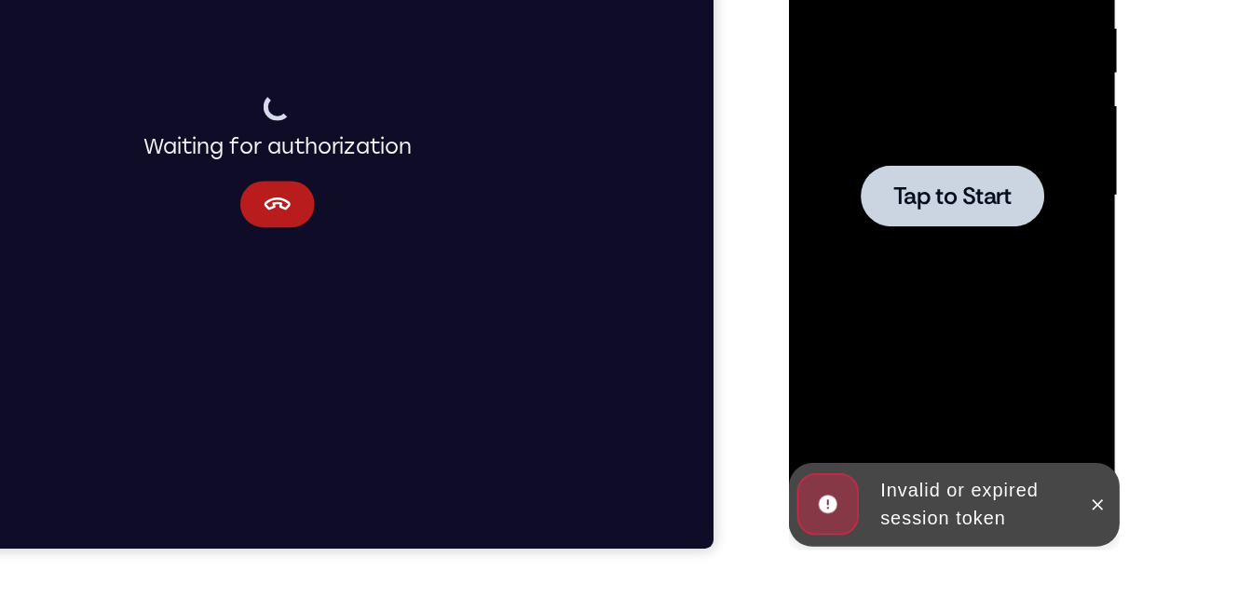
scroll to position [323, 0]
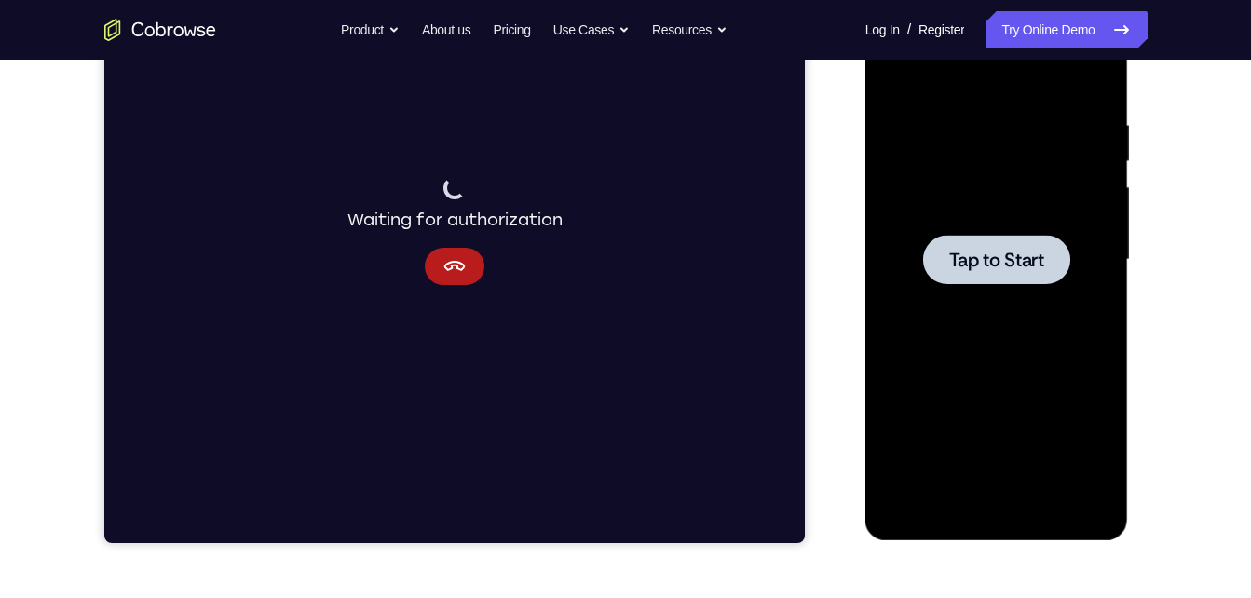
click at [989, 281] on div at bounding box center [996, 259] width 147 height 49
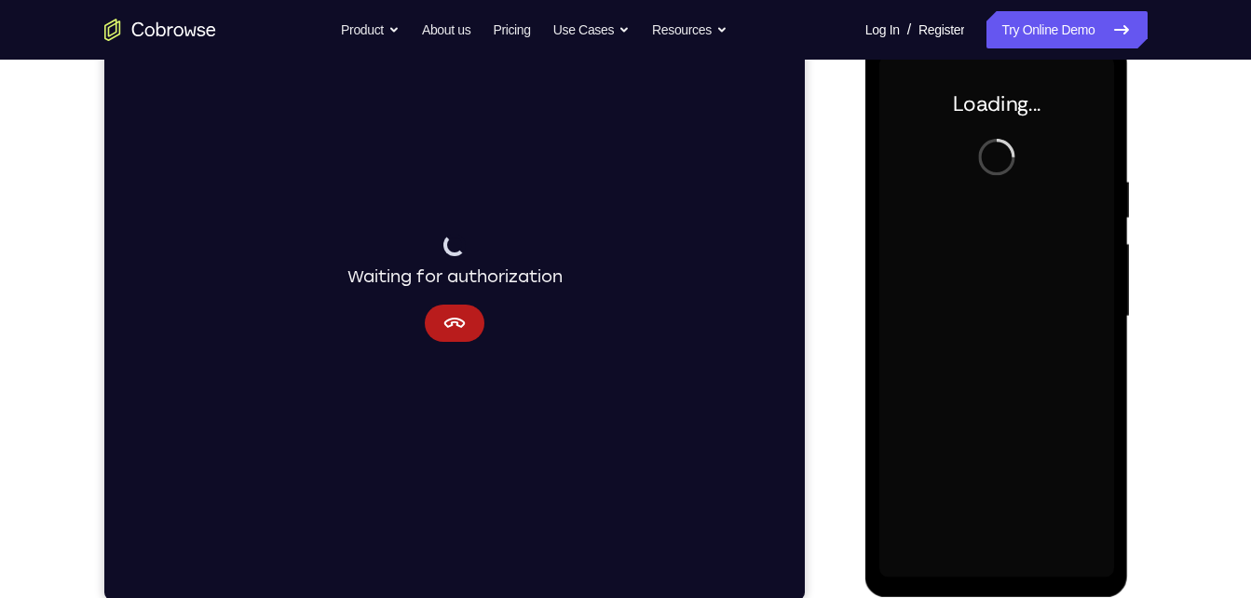
scroll to position [265, 0]
click at [458, 322] on icon "Cancel" at bounding box center [453, 325] width 21 height 10
click at [470, 316] on button "Cancel" at bounding box center [454, 325] width 60 height 37
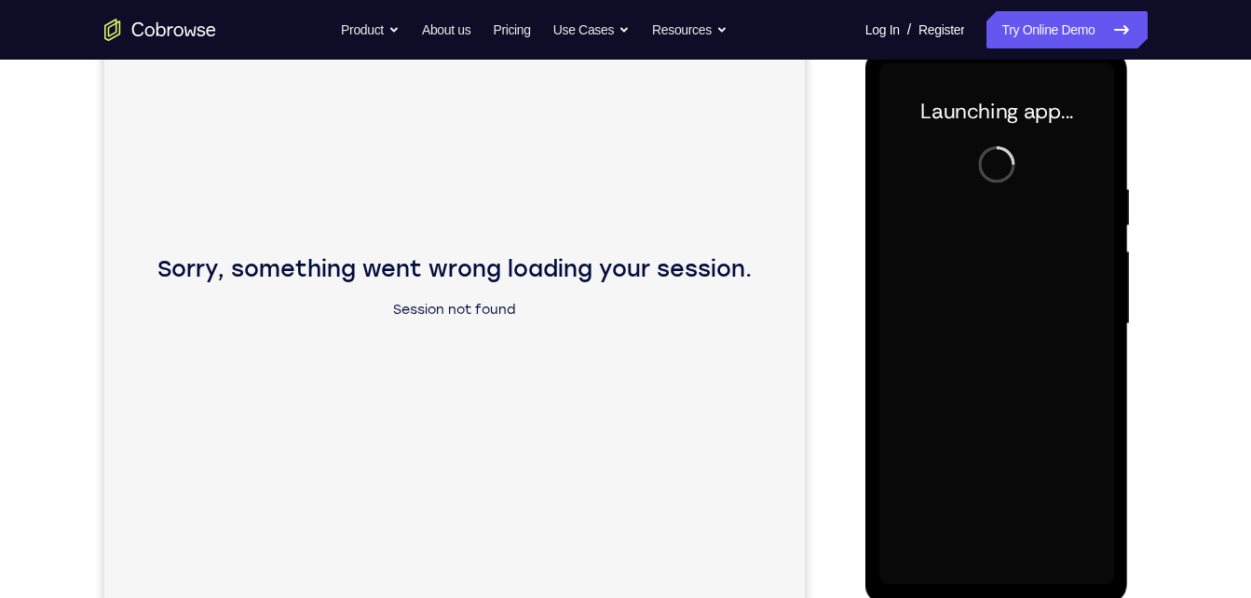
scroll to position [261, 0]
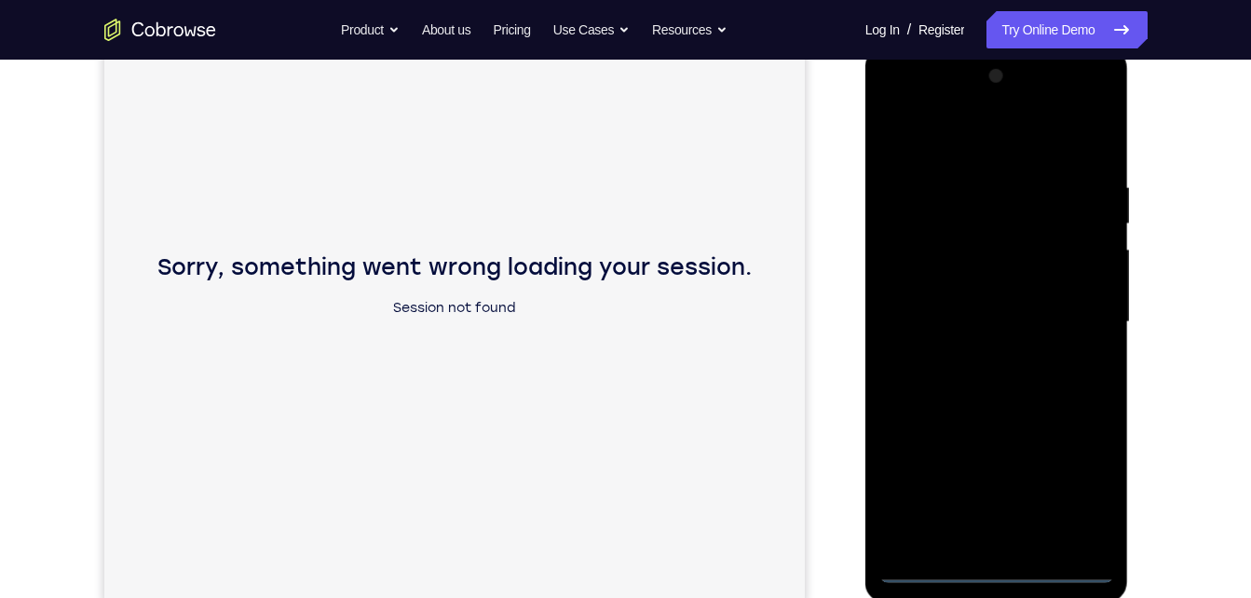
click at [1001, 561] on div at bounding box center [997, 322] width 235 height 522
click at [1009, 566] on div at bounding box center [997, 322] width 235 height 522
click at [1086, 492] on div at bounding box center [997, 322] width 235 height 522
click at [971, 138] on div at bounding box center [997, 322] width 235 height 522
click at [1071, 322] on div at bounding box center [997, 322] width 235 height 522
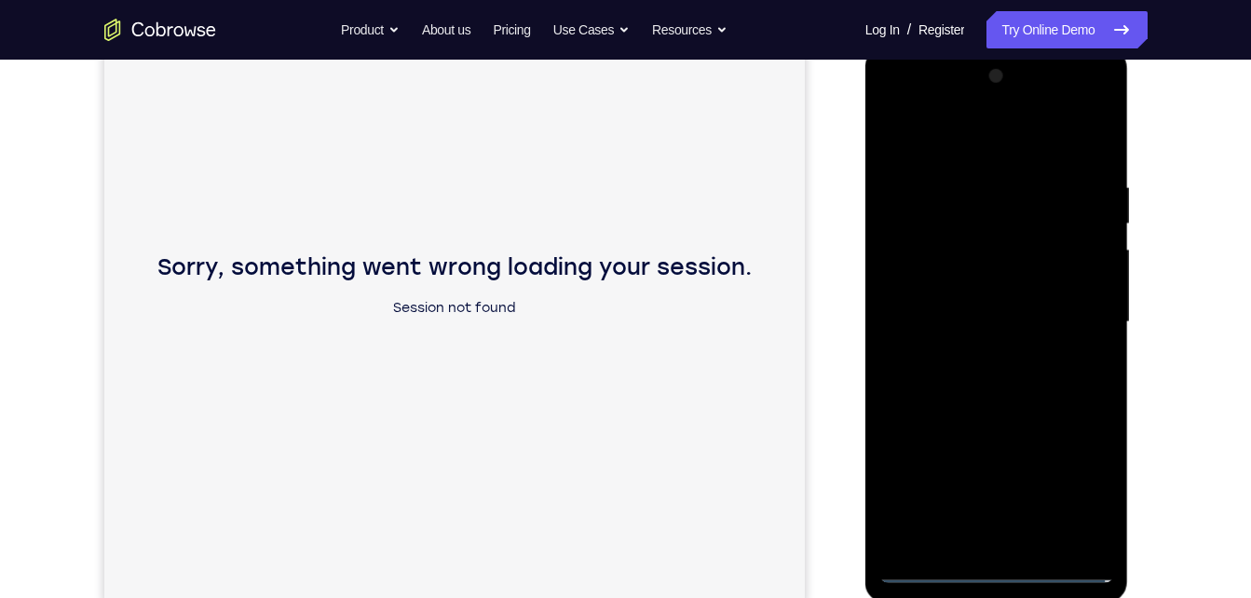
click at [979, 360] on div at bounding box center [997, 322] width 235 height 522
click at [1014, 307] on div at bounding box center [997, 322] width 235 height 522
click at [1024, 286] on div at bounding box center [997, 322] width 235 height 522
click at [1006, 320] on div at bounding box center [997, 322] width 235 height 522
click at [992, 382] on div at bounding box center [997, 322] width 235 height 522
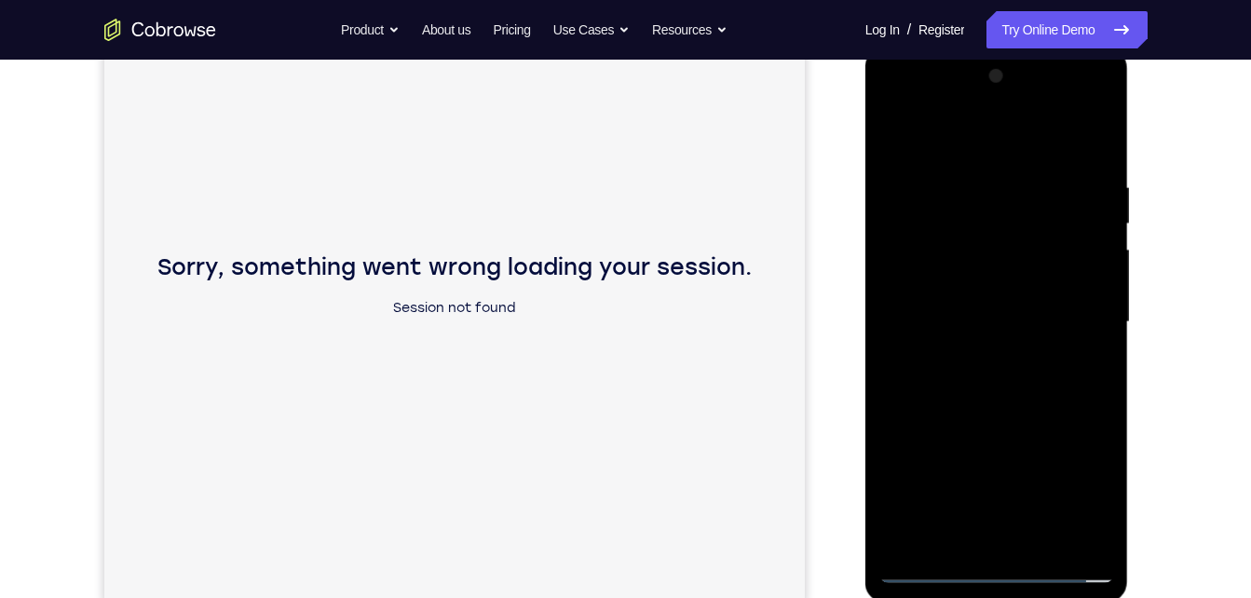
click at [1098, 158] on div at bounding box center [997, 322] width 235 height 522
click at [1043, 539] on div at bounding box center [997, 322] width 235 height 522
click at [1008, 429] on div at bounding box center [997, 322] width 235 height 522
click at [930, 570] on div at bounding box center [997, 322] width 235 height 522
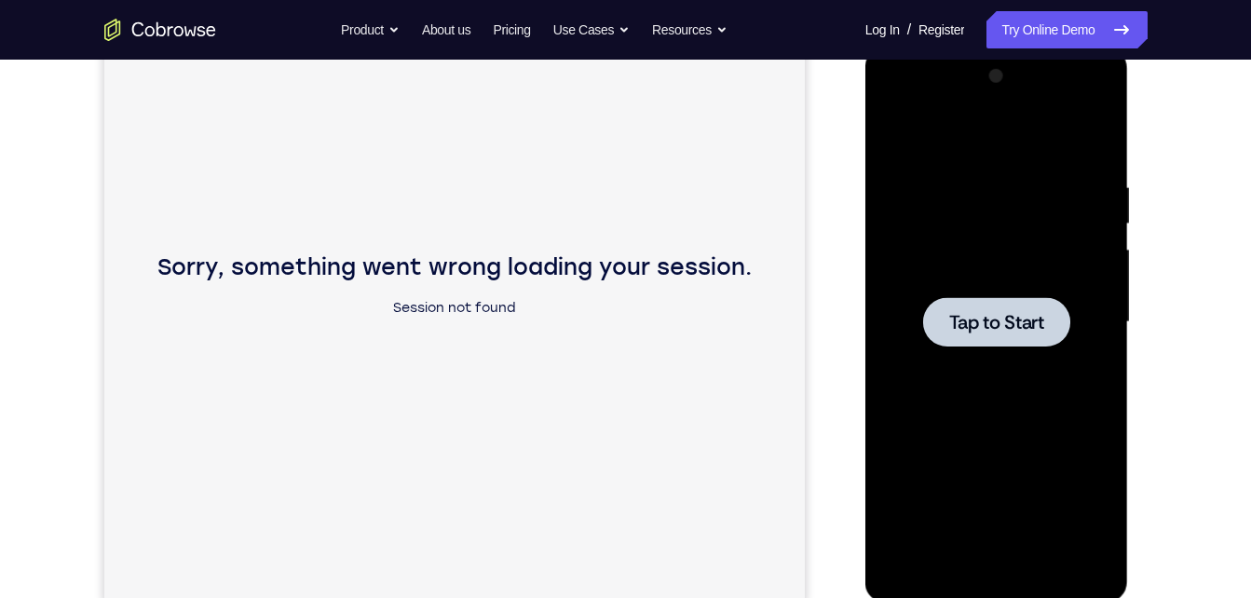
click at [1023, 291] on div at bounding box center [997, 322] width 235 height 522
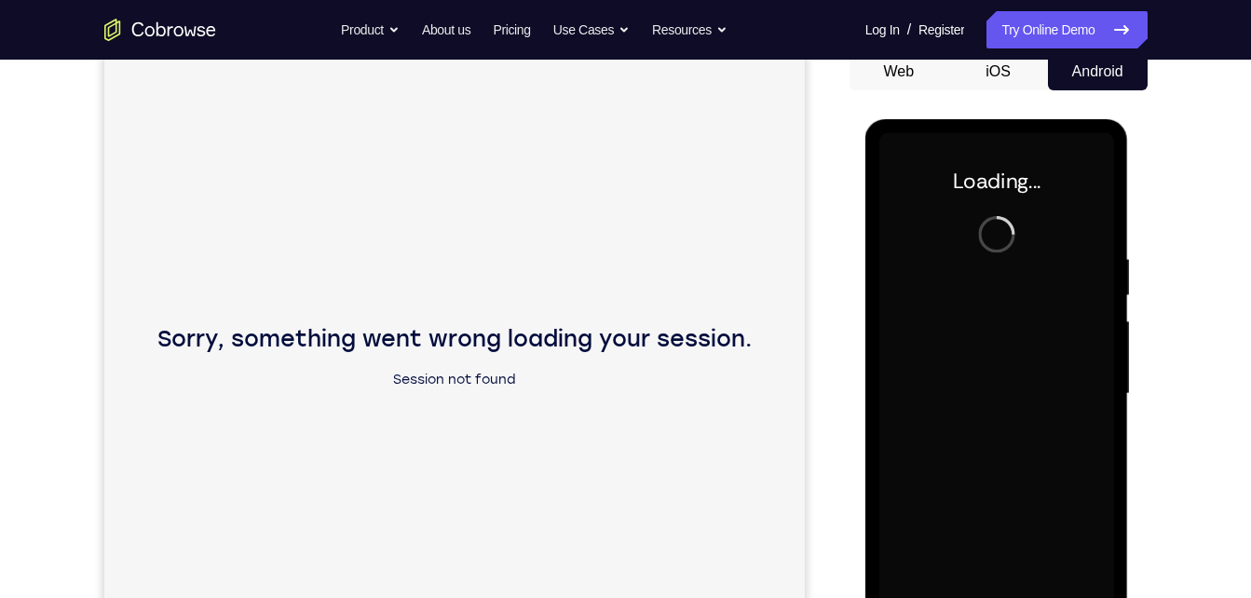
scroll to position [187, 0]
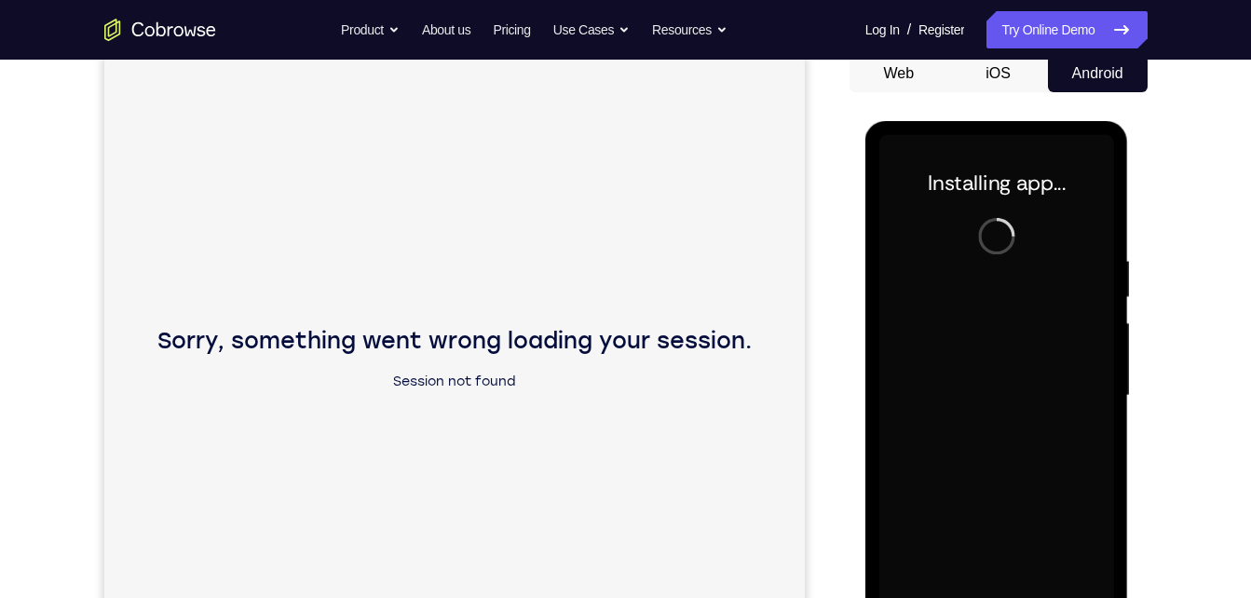
click at [540, 337] on p "Sorry, something went wrong loading your session." at bounding box center [454, 341] width 594 height 30
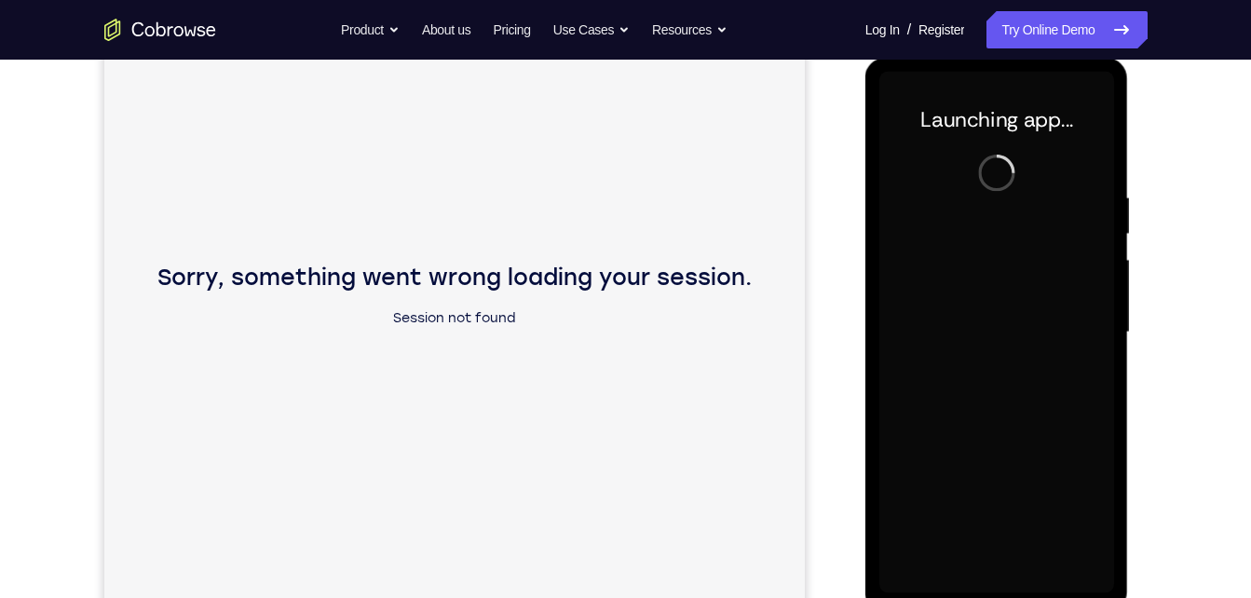
scroll to position [259, 0]
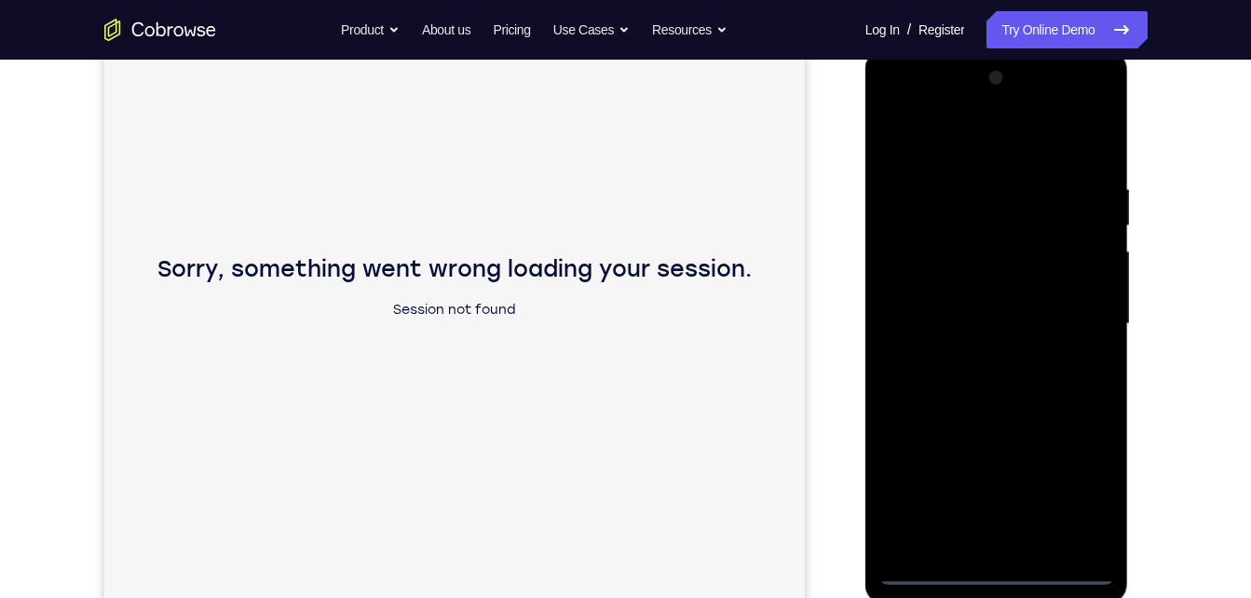
click at [1002, 574] on div at bounding box center [997, 324] width 235 height 522
click at [1073, 497] on div at bounding box center [997, 324] width 235 height 522
click at [989, 156] on div at bounding box center [997, 324] width 235 height 522
click at [1080, 322] on div at bounding box center [997, 324] width 235 height 522
click at [987, 359] on div at bounding box center [997, 324] width 235 height 522
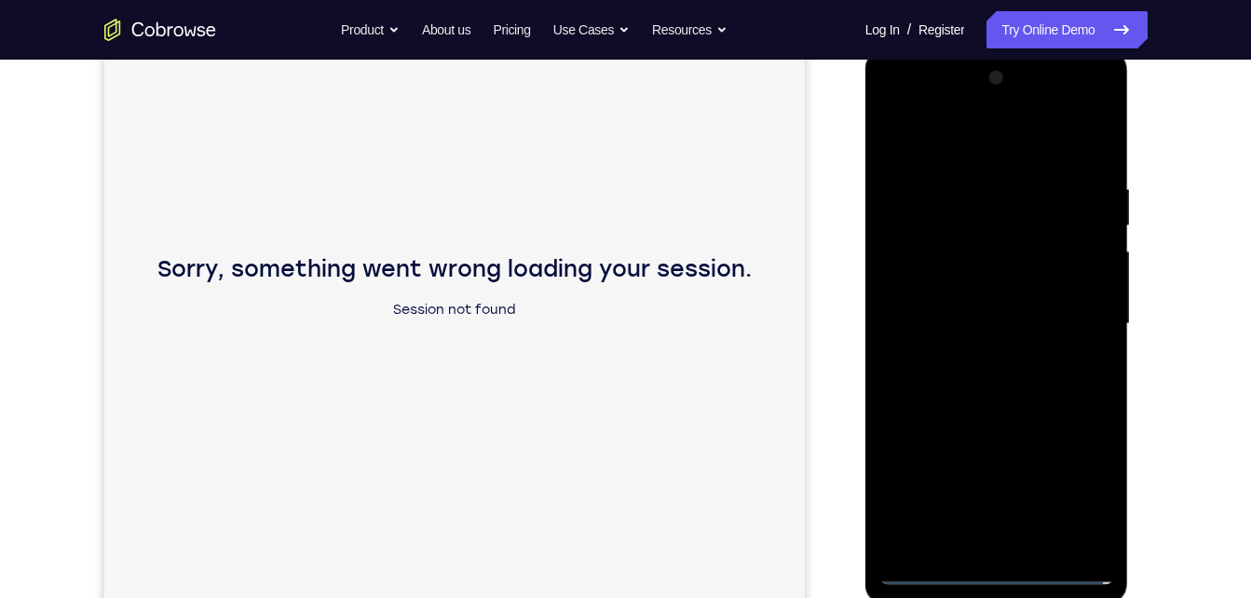
click at [972, 307] on div at bounding box center [997, 324] width 235 height 522
click at [978, 293] on div at bounding box center [997, 324] width 235 height 522
click at [971, 324] on div at bounding box center [997, 324] width 235 height 522
click at [973, 376] on div at bounding box center [997, 324] width 235 height 522
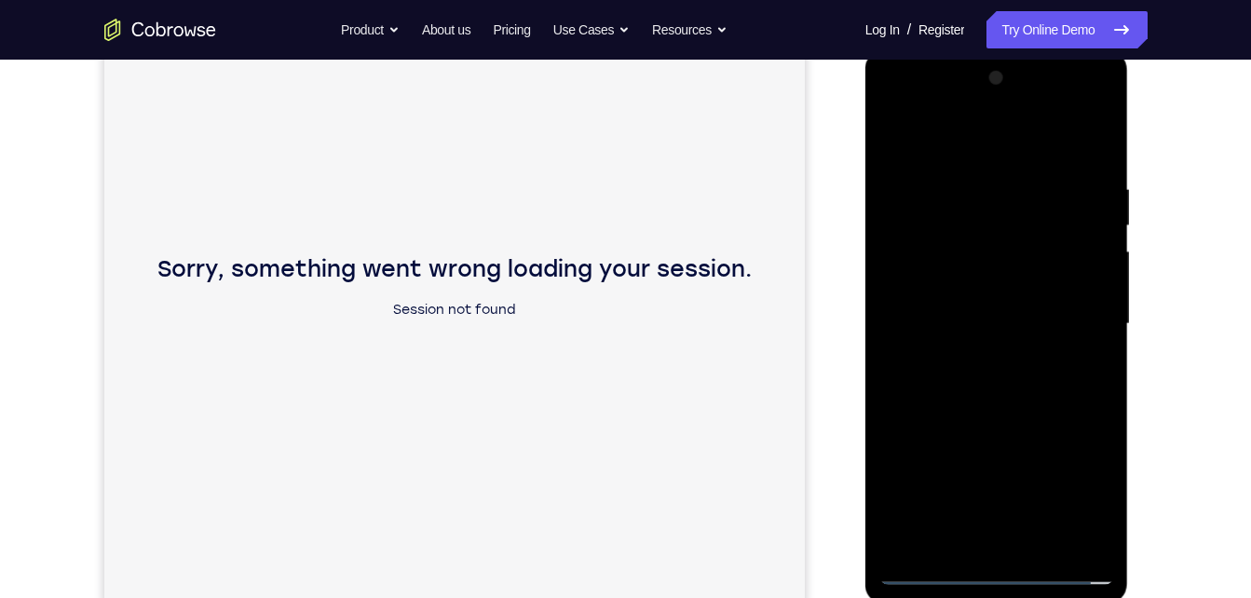
click at [973, 376] on div at bounding box center [997, 324] width 235 height 522
click at [998, 418] on div at bounding box center [997, 324] width 235 height 522
click at [1037, 526] on div at bounding box center [997, 324] width 235 height 522
click at [1043, 542] on div at bounding box center [997, 324] width 235 height 522
click at [962, 419] on div at bounding box center [997, 324] width 235 height 522
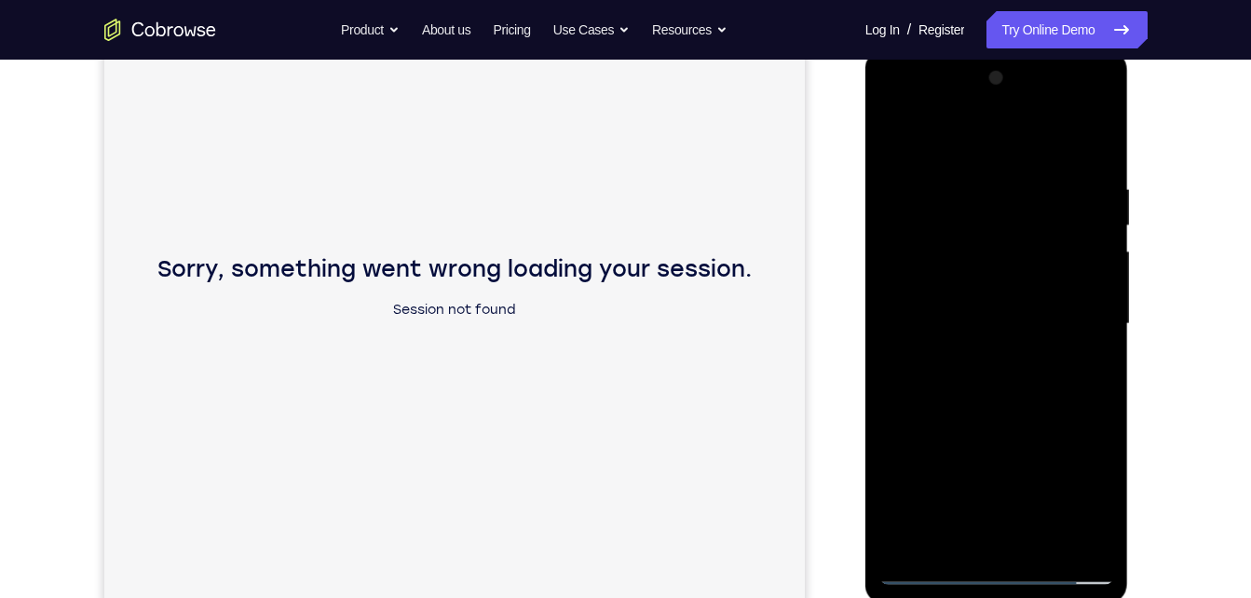
click at [964, 275] on div at bounding box center [997, 324] width 235 height 522
click at [1084, 373] on div at bounding box center [997, 324] width 235 height 522
click at [894, 140] on div at bounding box center [997, 324] width 235 height 522
click at [1097, 135] on div at bounding box center [997, 324] width 235 height 522
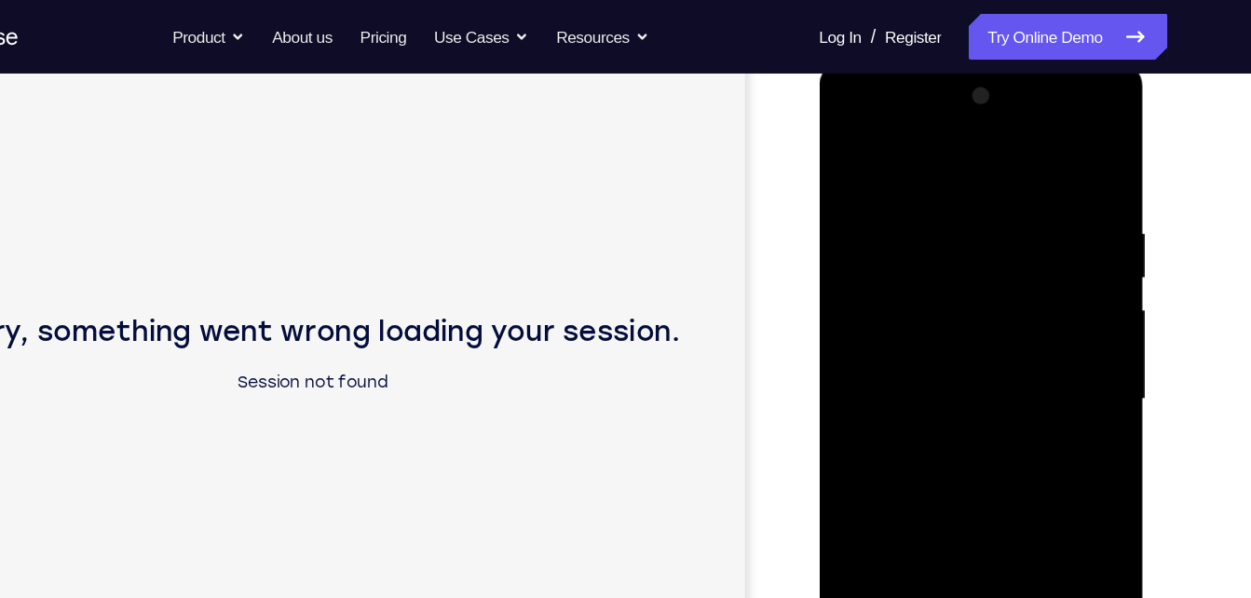
click at [899, 264] on div at bounding box center [950, 336] width 235 height 522
drag, startPoint x: 970, startPoint y: 262, endPoint x: 980, endPoint y: 478, distance: 216.4
click at [980, 478] on div at bounding box center [950, 336] width 235 height 522
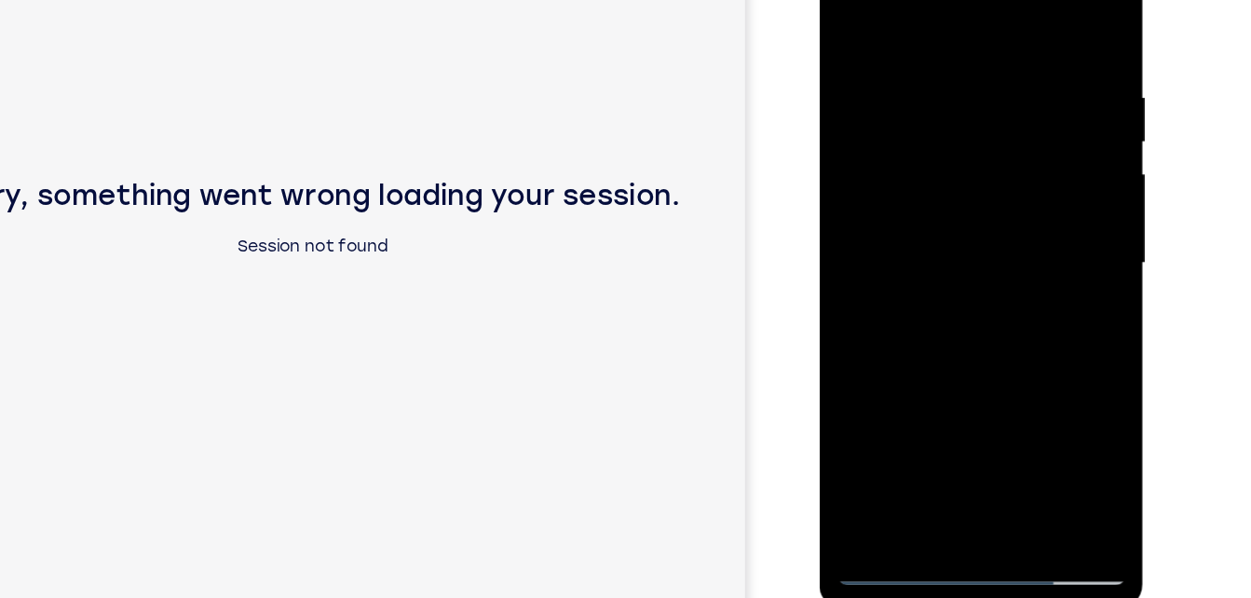
scroll to position [260, 0]
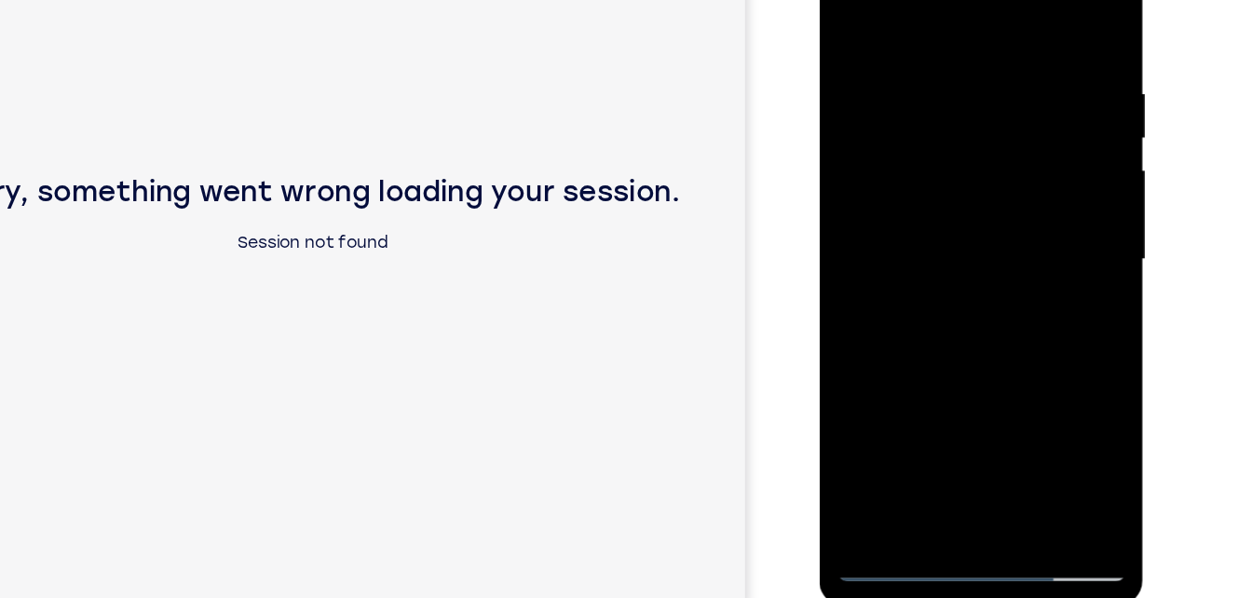
click at [900, 409] on div at bounding box center [950, 197] width 235 height 522
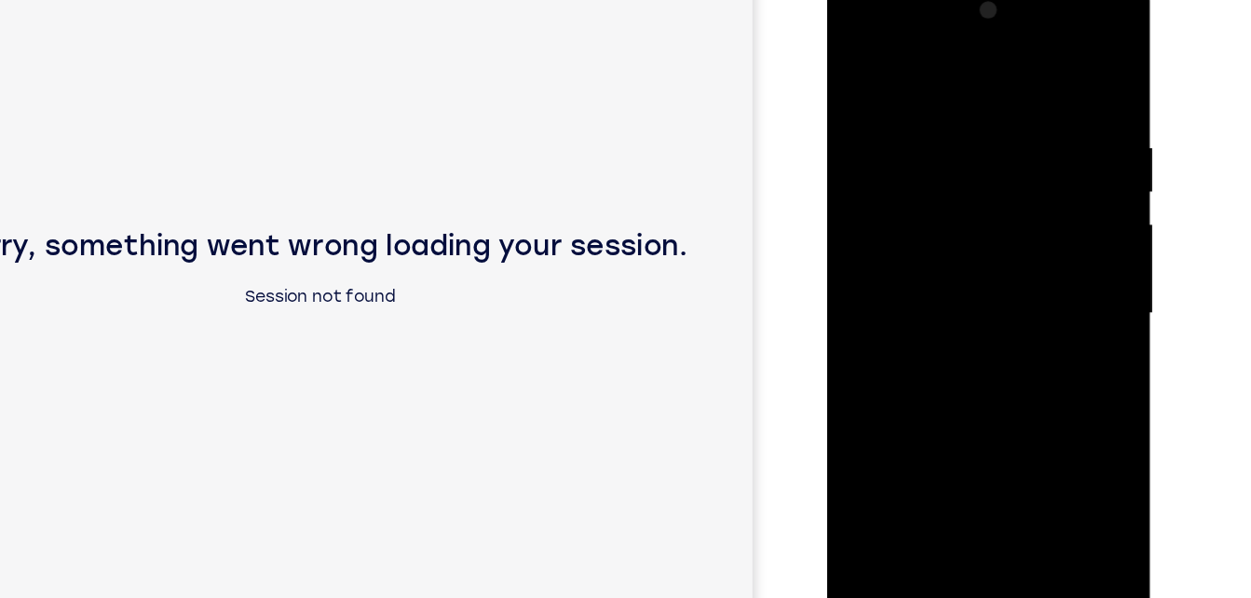
click at [986, 65] on div at bounding box center [958, 250] width 235 height 522
click at [906, 111] on div at bounding box center [958, 250] width 235 height 522
drag, startPoint x: 902, startPoint y: 229, endPoint x: 925, endPoint y: 306, distance: 79.9
click at [925, 306] on div at bounding box center [958, 250] width 235 height 522
click at [873, 99] on div at bounding box center [958, 250] width 235 height 522
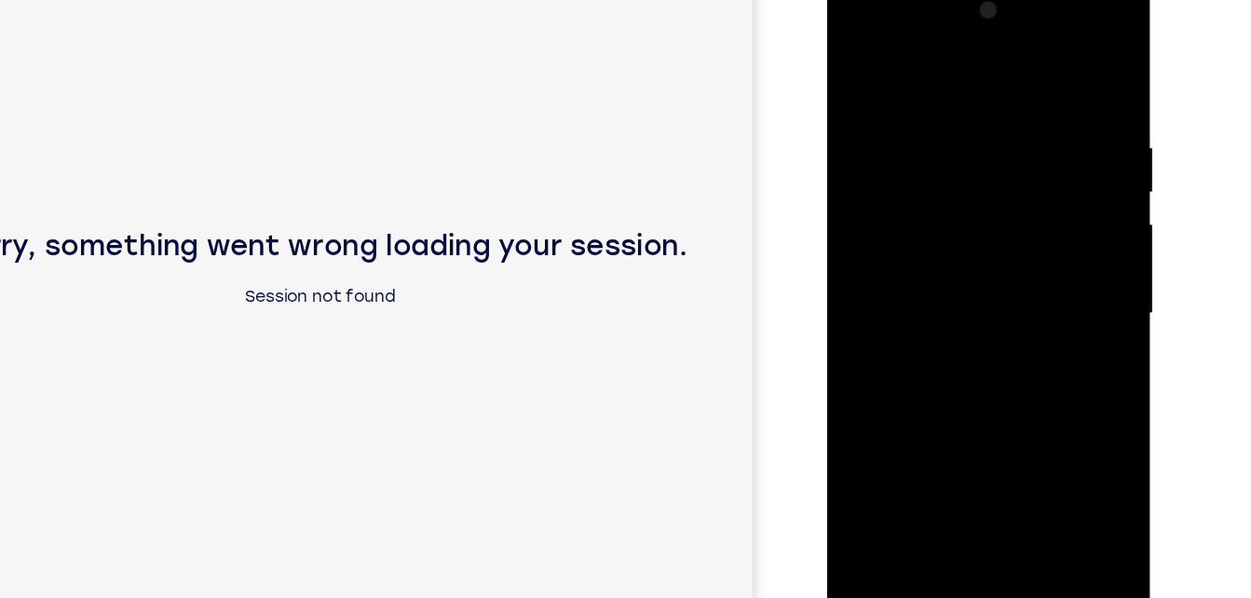
click at [1053, 73] on div at bounding box center [958, 250] width 235 height 522
click at [858, 61] on div at bounding box center [958, 250] width 235 height 522
click at [874, 466] on div at bounding box center [958, 250] width 235 height 522
click at [920, 470] on div at bounding box center [958, 250] width 235 height 522
click at [961, 58] on div at bounding box center [958, 250] width 235 height 522
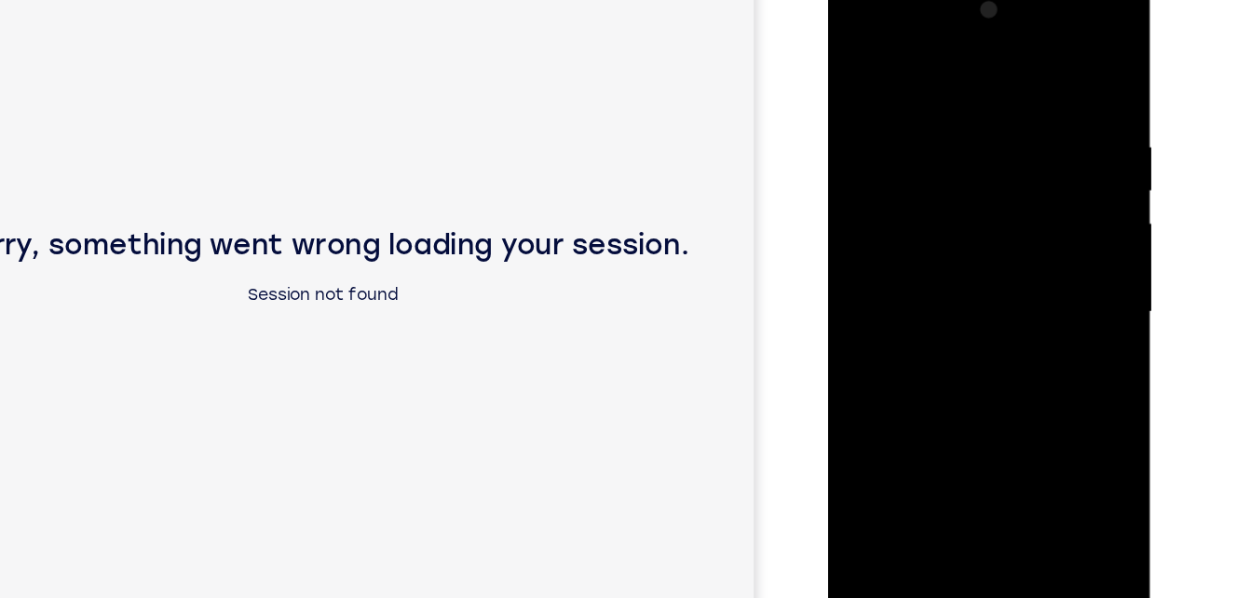
click at [1058, 117] on div at bounding box center [958, 250] width 235 height 522
click at [1058, 116] on div at bounding box center [958, 250] width 235 height 522
click at [1058, 70] on div at bounding box center [958, 250] width 235 height 522
click at [1006, 463] on div at bounding box center [958, 250] width 235 height 522
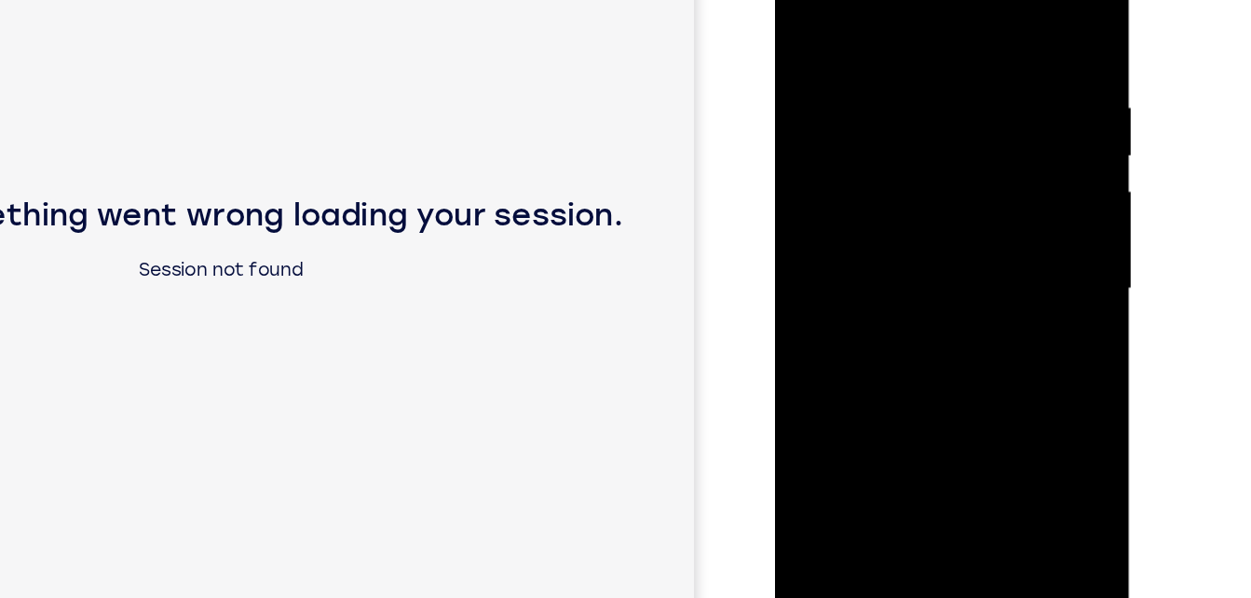
scroll to position [292, 0]
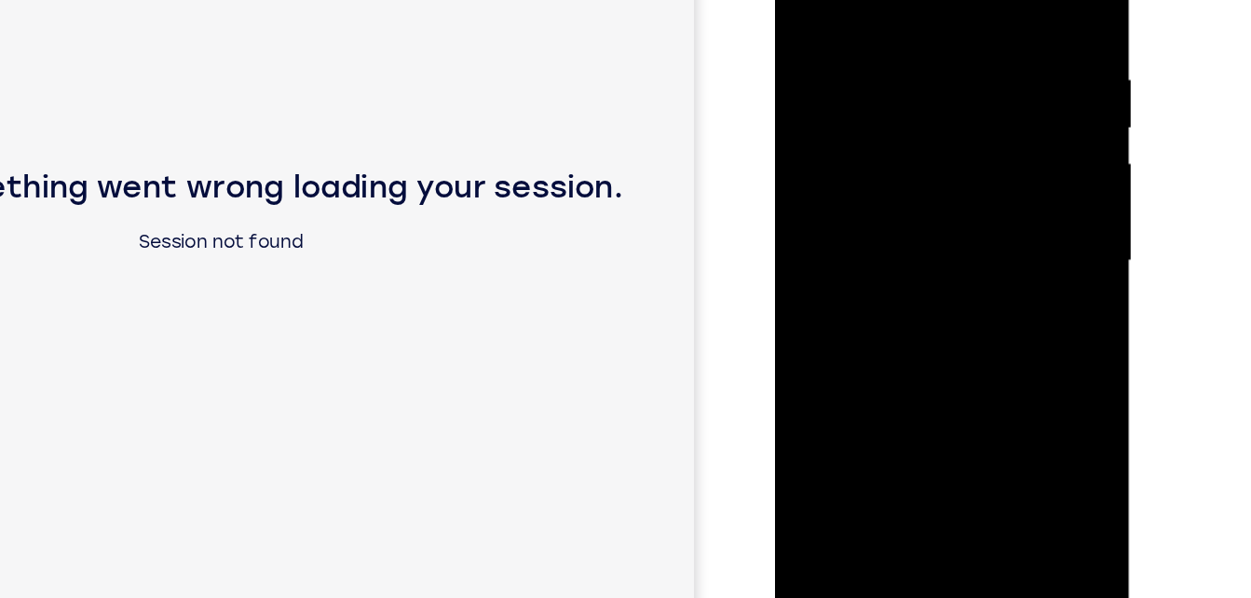
click at [886, 80] on div at bounding box center [906, 166] width 235 height 522
click at [887, 116] on div at bounding box center [906, 166] width 235 height 522
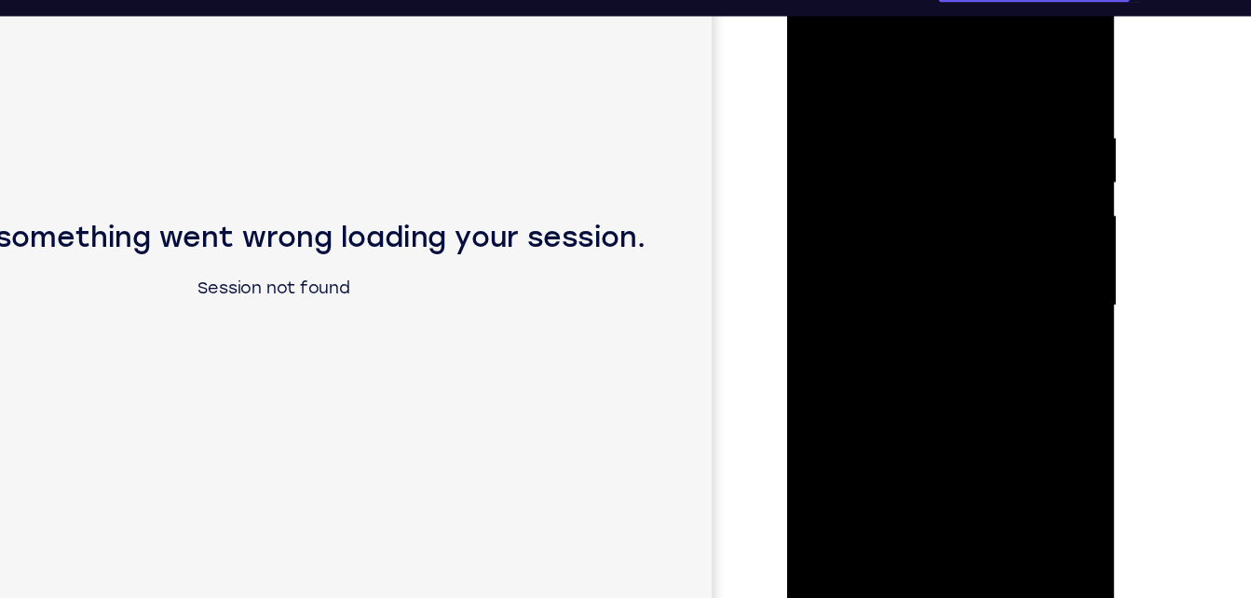
click at [811, 61] on div at bounding box center [918, 239] width 235 height 522
click at [817, 51] on div at bounding box center [918, 239] width 235 height 522
click at [869, 455] on div at bounding box center [918, 239] width 235 height 522
click at [890, 54] on div at bounding box center [918, 239] width 235 height 522
click at [829, 83] on div at bounding box center [918, 239] width 235 height 522
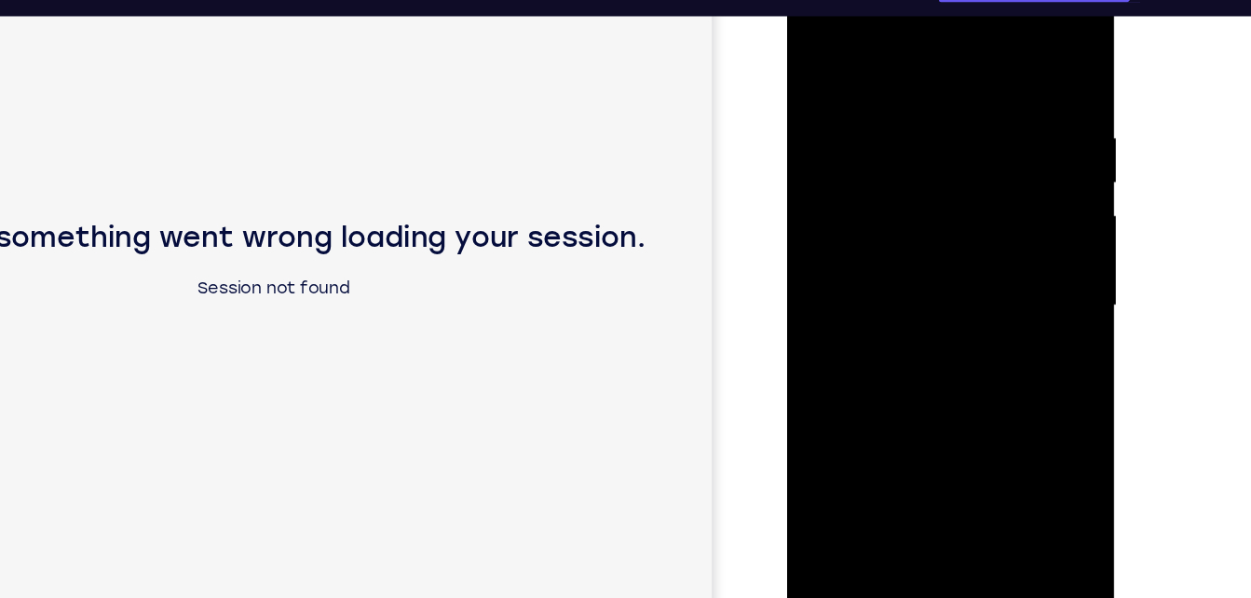
click at [1000, 158] on div at bounding box center [918, 239] width 235 height 522
click at [1017, 68] on div at bounding box center [918, 239] width 235 height 522
click at [987, 48] on div at bounding box center [918, 239] width 235 height 522
click at [1016, 52] on div at bounding box center [918, 239] width 235 height 522
click at [961, 459] on div at bounding box center [918, 239] width 235 height 522
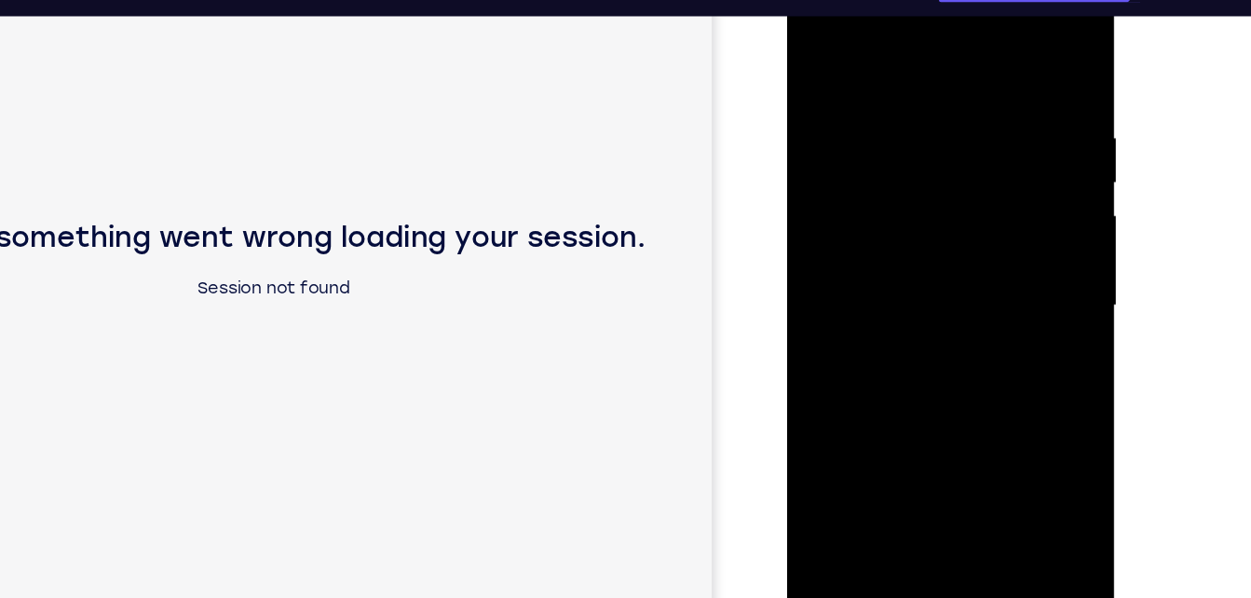
drag, startPoint x: 931, startPoint y: 135, endPoint x: 940, endPoint y: 510, distance: 374.7
click at [940, 510] on div at bounding box center [919, 241] width 264 height 555
click at [898, 191] on div at bounding box center [918, 239] width 235 height 522
click at [812, 53] on div at bounding box center [918, 239] width 235 height 522
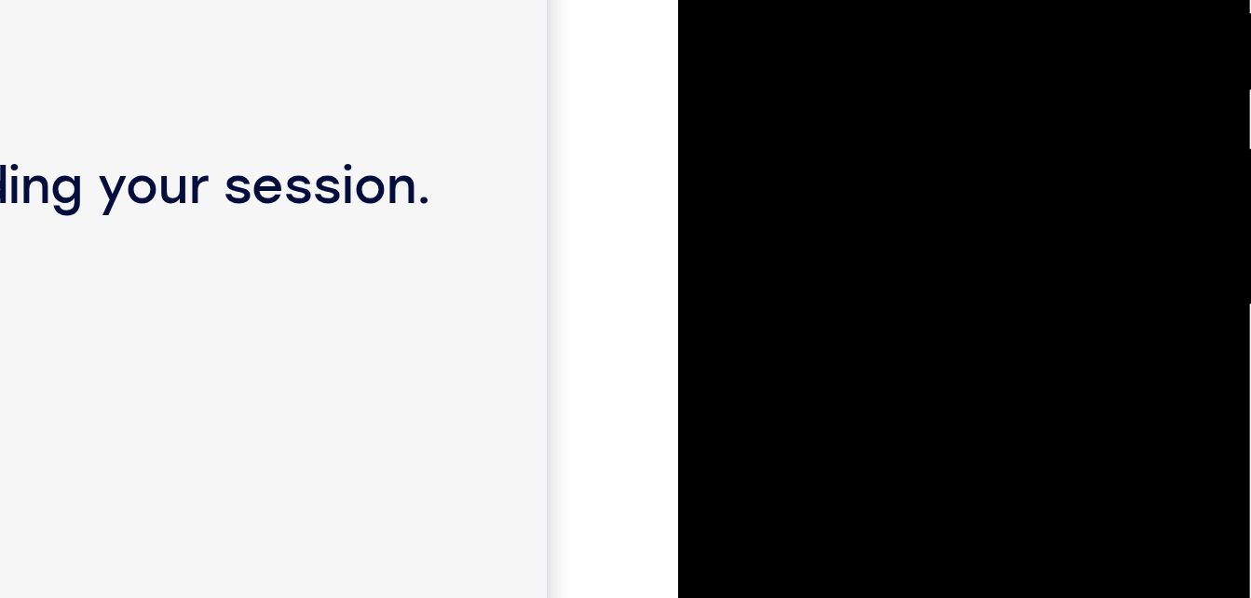
drag, startPoint x: 793, startPoint y: 43, endPoint x: 790, endPoint y: -55, distance: 97.9
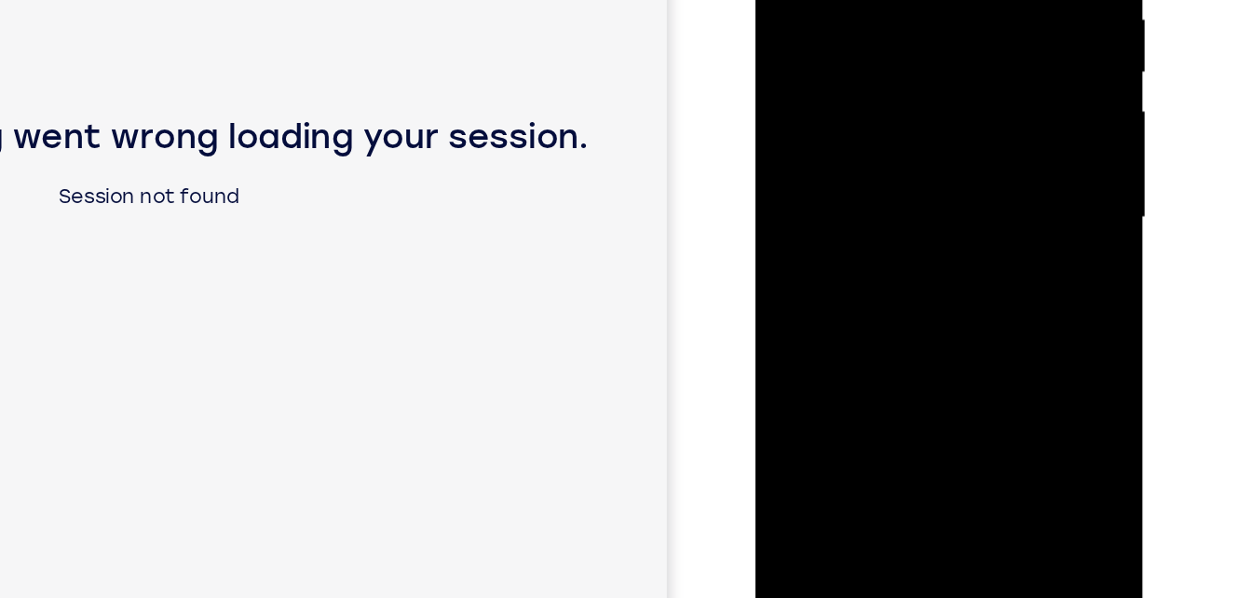
drag, startPoint x: 866, startPoint y: 115, endPoint x: 843, endPoint y: 1, distance: 116.0
click at [843, 1] on div at bounding box center [887, 89] width 235 height 522
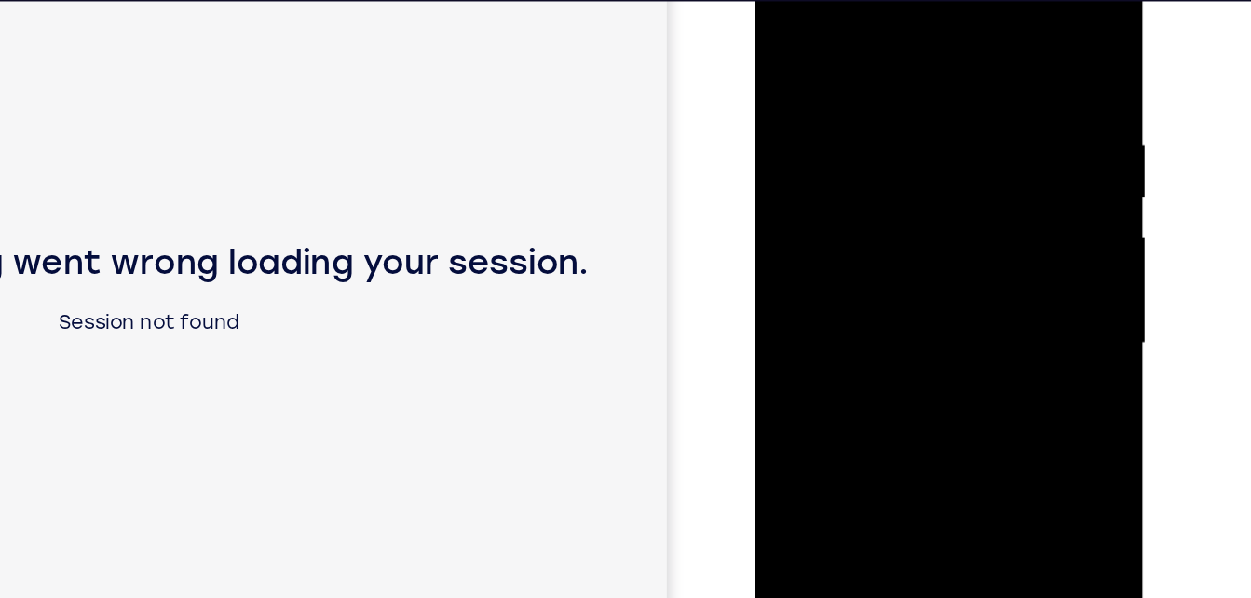
click at [791, 24] on div at bounding box center [887, 213] width 235 height 522
drag, startPoint x: 852, startPoint y: 226, endPoint x: 855, endPoint y: 324, distance: 97.9
click at [855, 324] on div at bounding box center [887, 213] width 235 height 522
drag, startPoint x: 937, startPoint y: 205, endPoint x: 908, endPoint y: 344, distance: 141.8
click at [908, 344] on div at bounding box center [887, 213] width 235 height 522
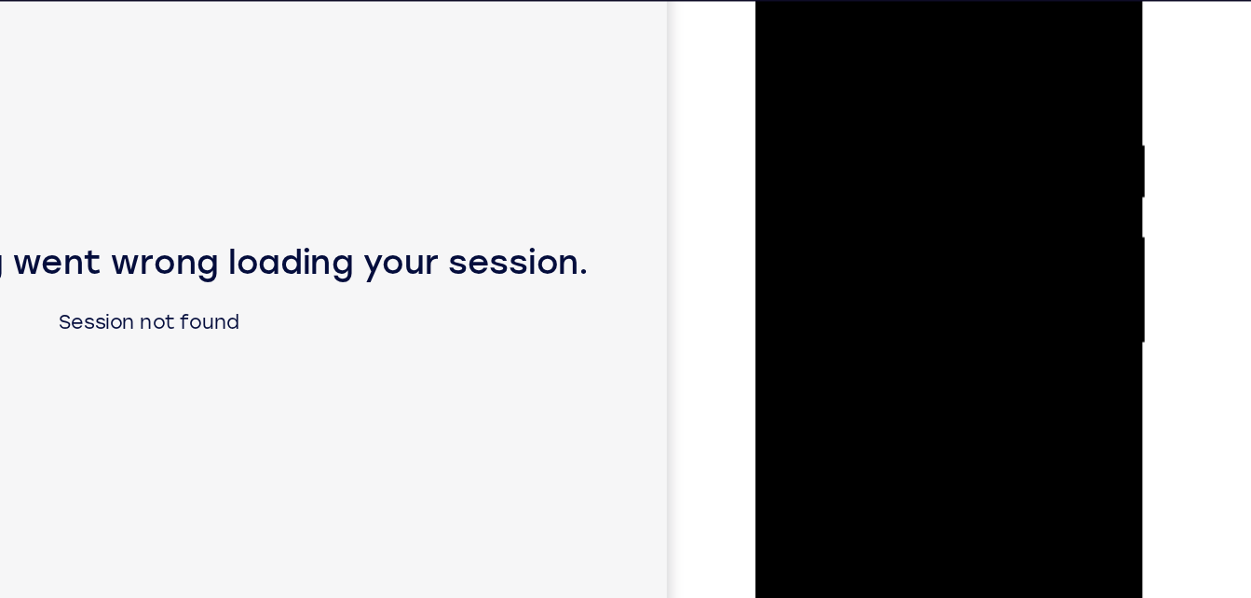
click at [788, 16] on div at bounding box center [887, 213] width 235 height 522
click at [793, 20] on div at bounding box center [887, 213] width 235 height 522
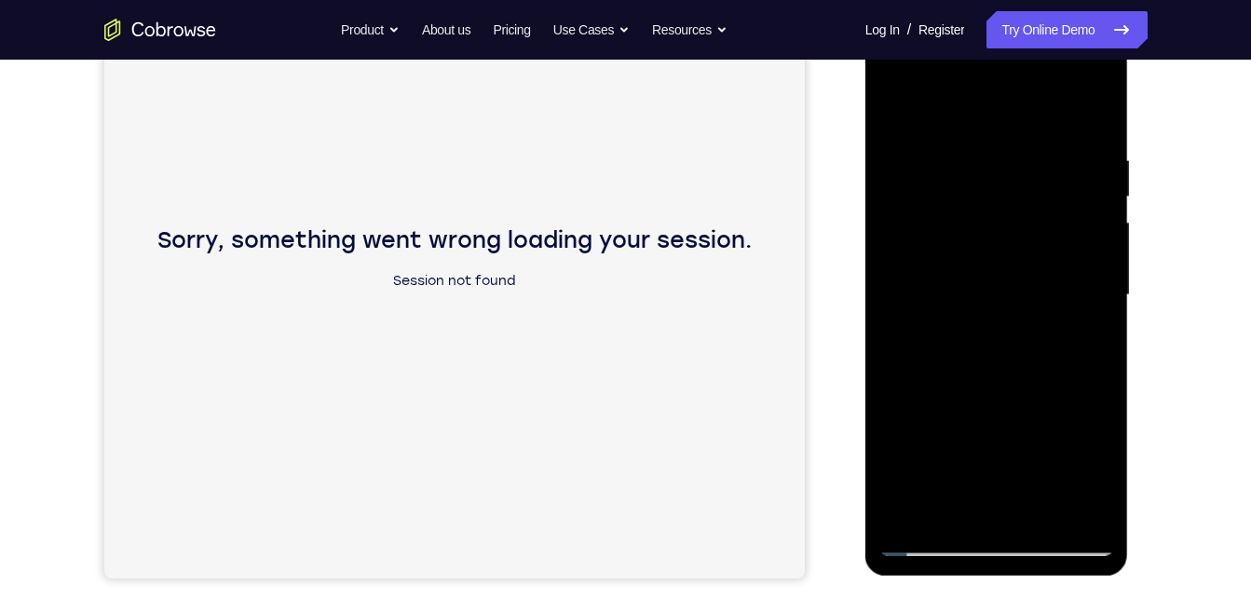
scroll to position [286, 0]
click at [1107, 341] on div at bounding box center [997, 297] width 235 height 522
click at [1049, 516] on div at bounding box center [997, 297] width 235 height 522
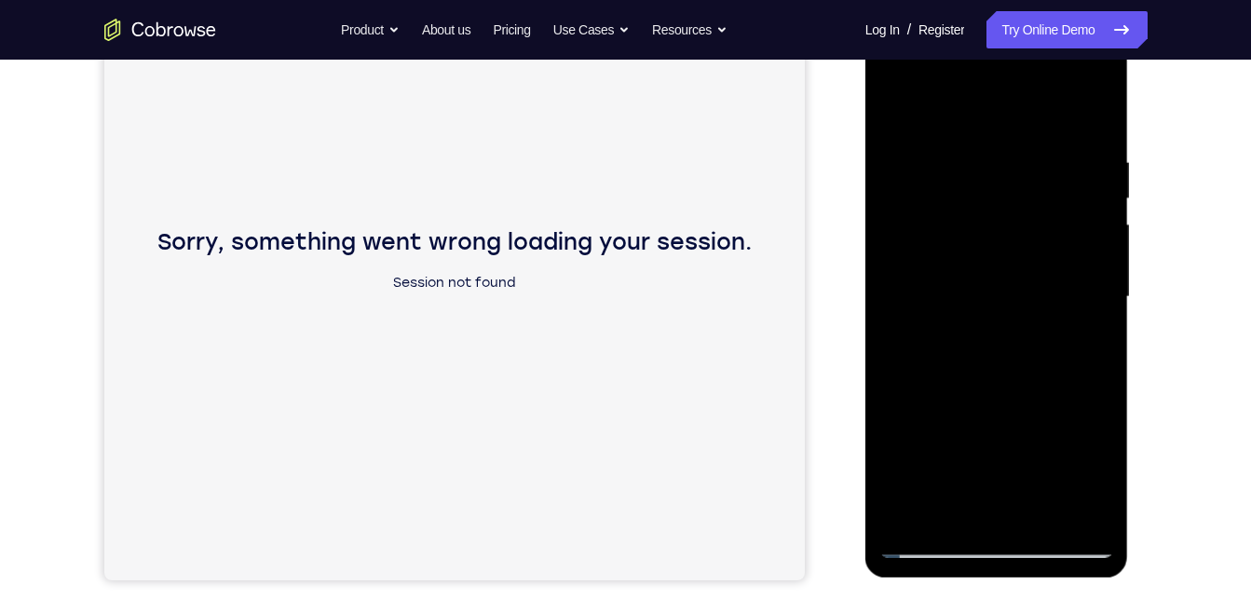
click at [1010, 237] on div at bounding box center [997, 297] width 235 height 522
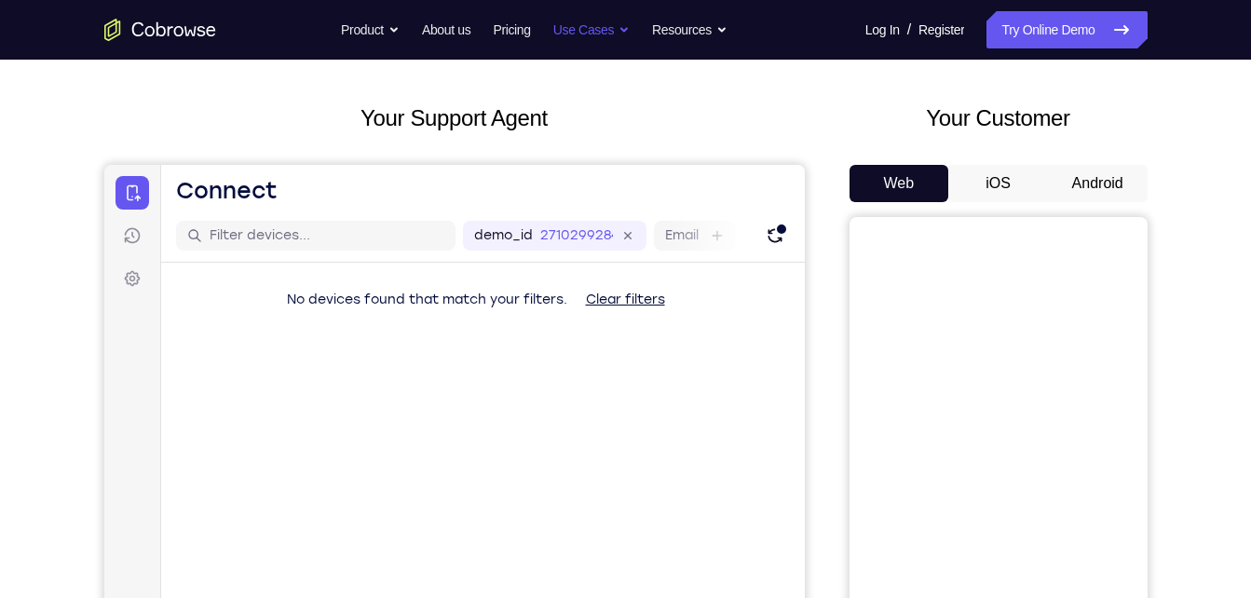
scroll to position [92, 0]
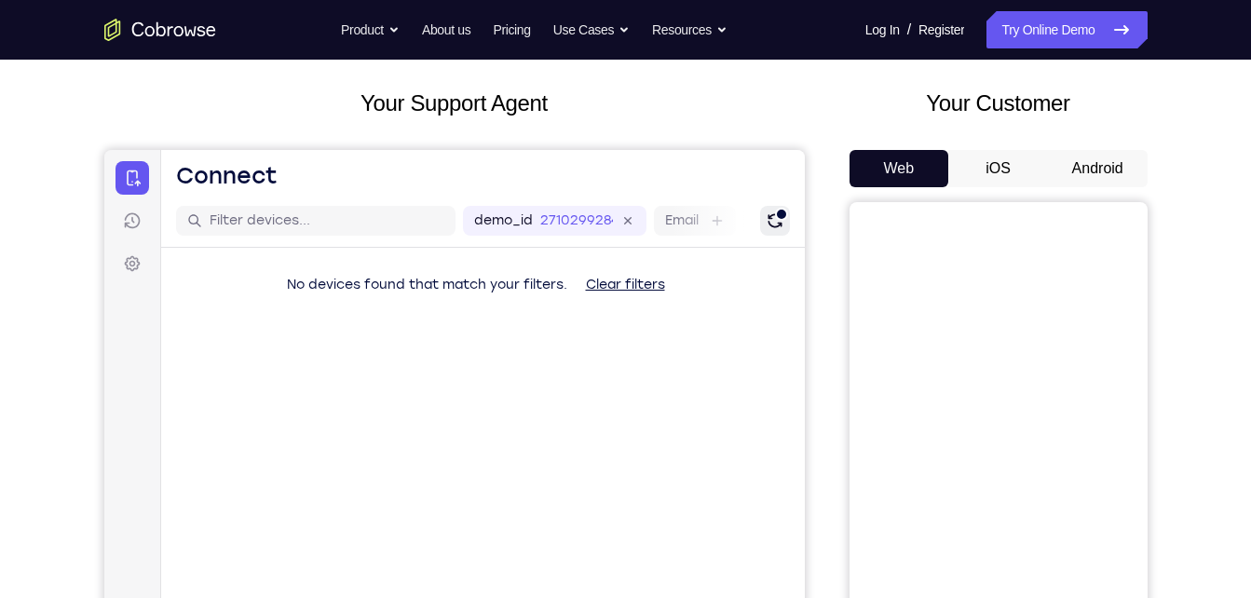
click at [775, 228] on icon "Refresh" at bounding box center [774, 220] width 19 height 19
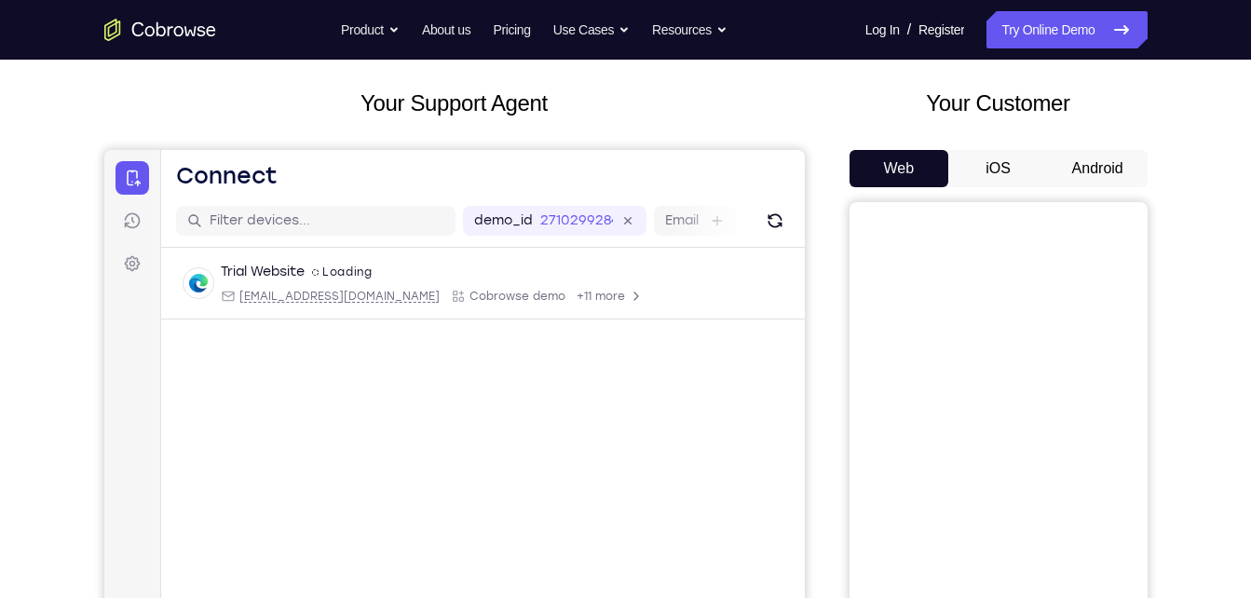
click at [1091, 171] on button "Android" at bounding box center [1098, 168] width 100 height 37
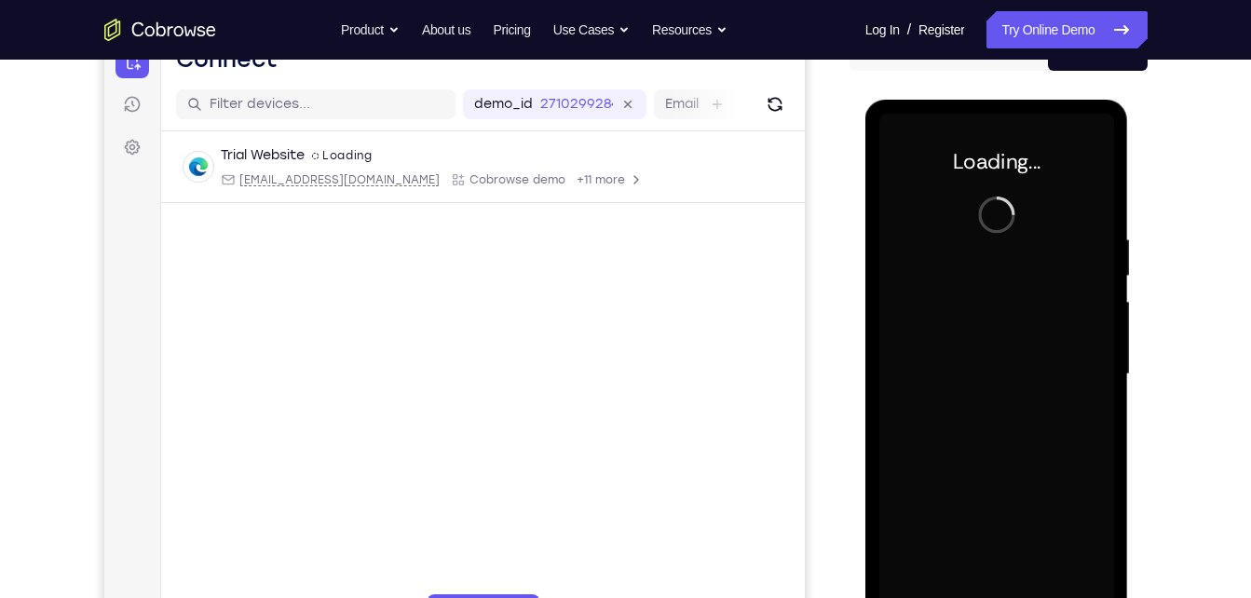
scroll to position [151, 0]
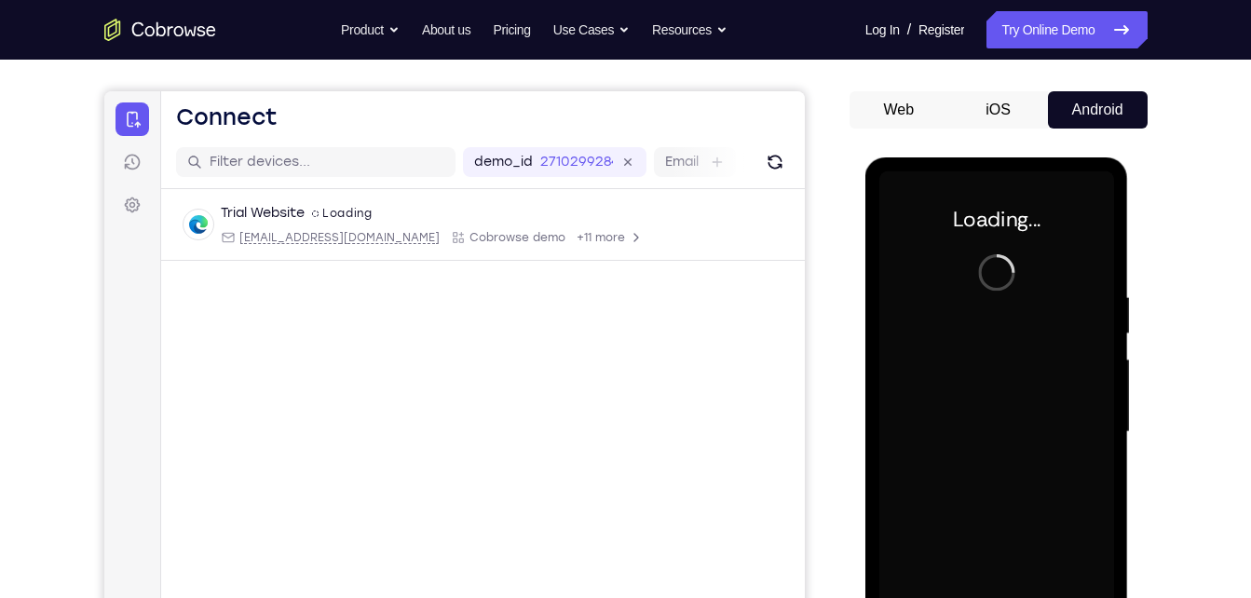
click at [994, 113] on button "iOS" at bounding box center [998, 109] width 100 height 37
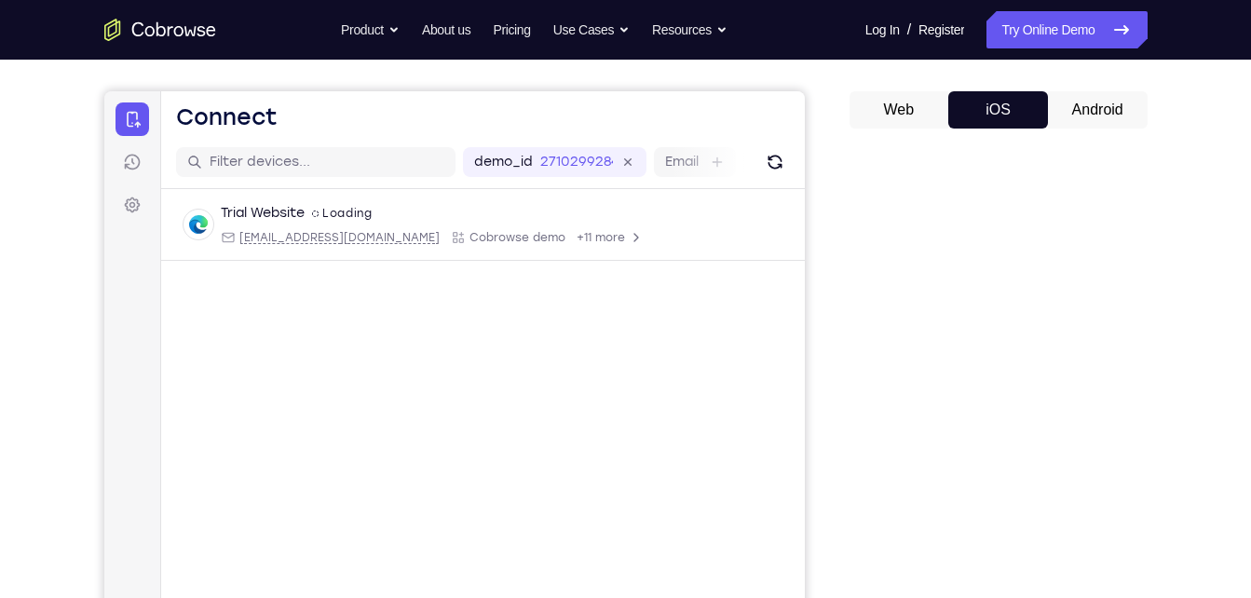
click at [1063, 101] on button "Android" at bounding box center [1098, 109] width 100 height 37
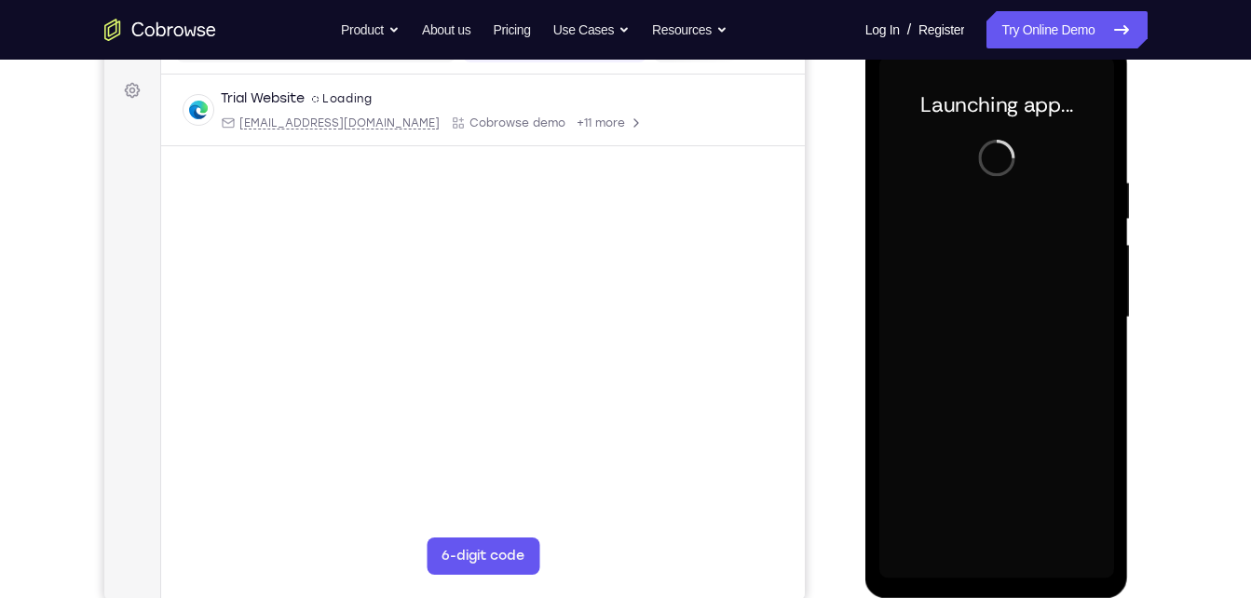
scroll to position [218, 0]
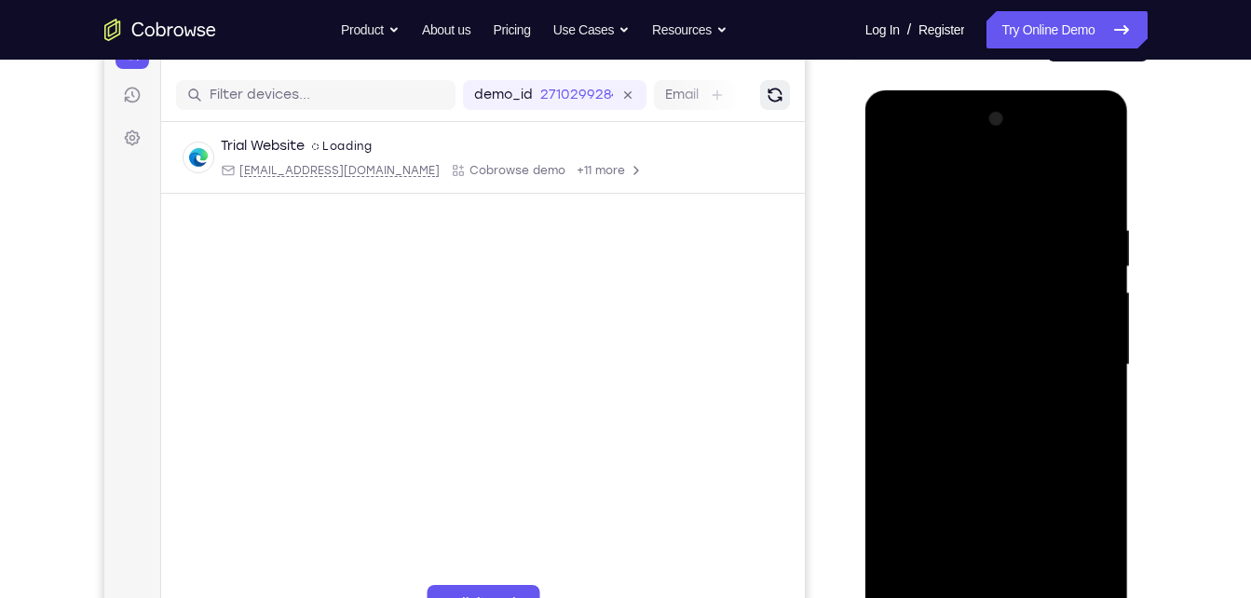
click at [775, 95] on icon "Refresh" at bounding box center [774, 95] width 19 height 19
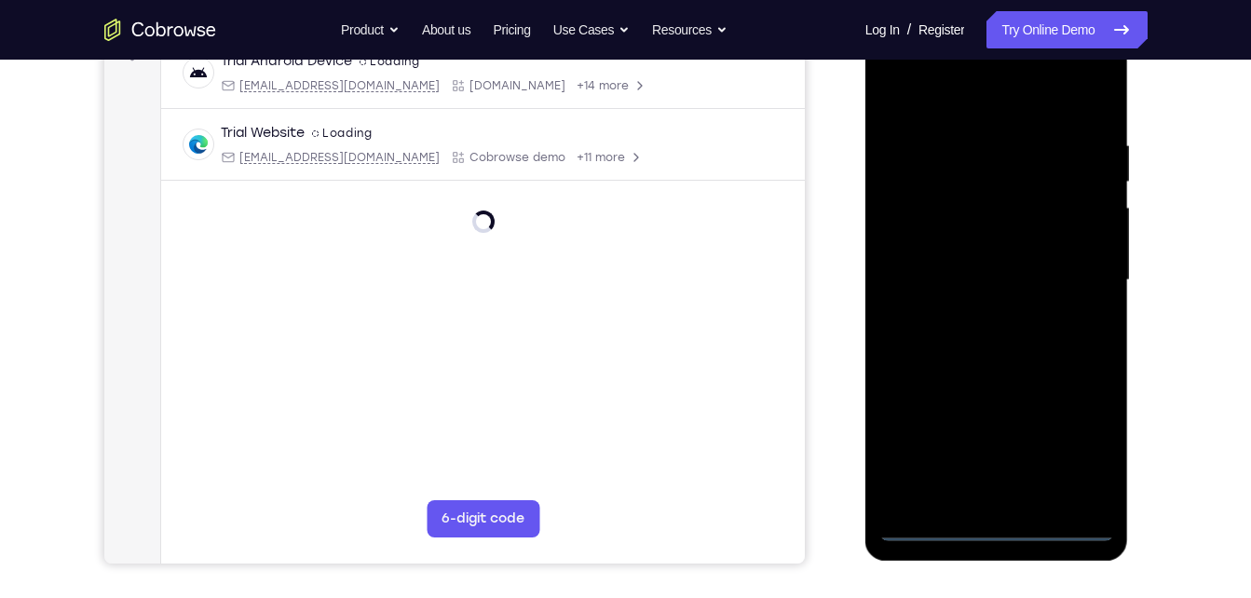
click at [1000, 539] on div at bounding box center [997, 281] width 235 height 522
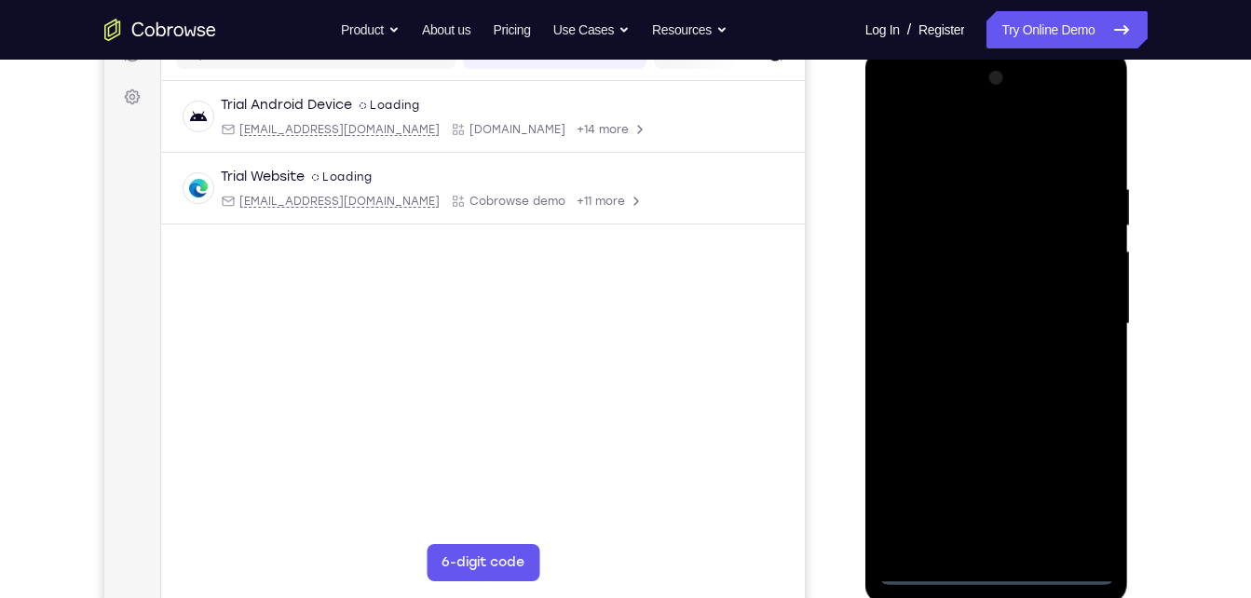
scroll to position [256, 0]
click at [1081, 481] on div at bounding box center [997, 327] width 235 height 522
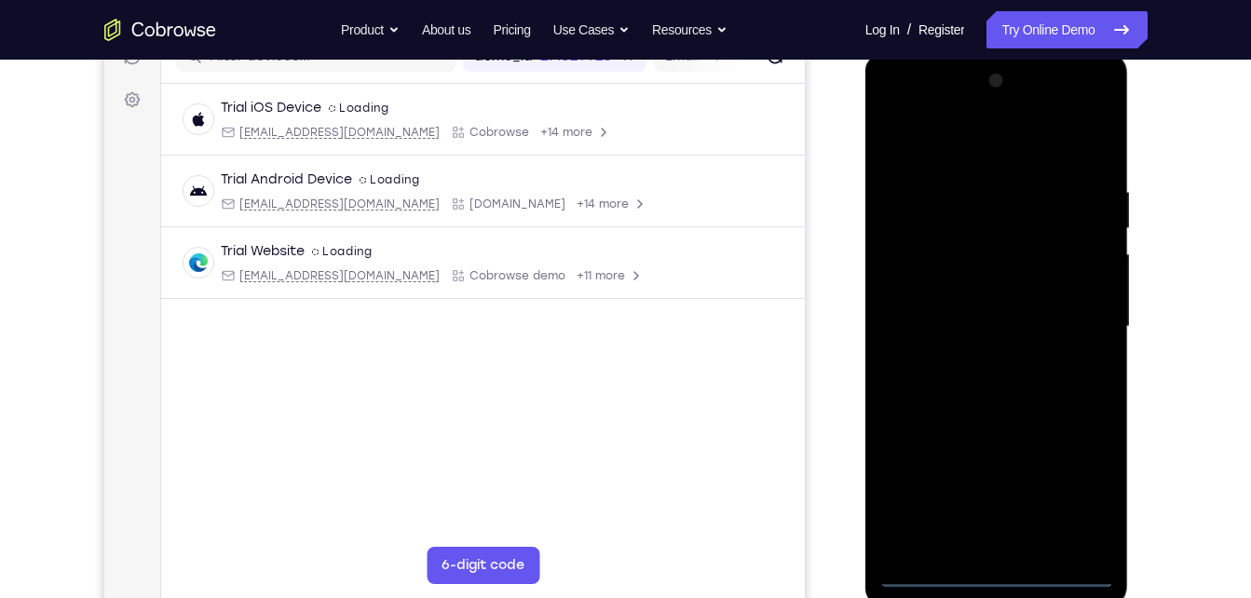
click at [992, 160] on div at bounding box center [997, 327] width 235 height 522
click at [1080, 315] on div at bounding box center [997, 327] width 235 height 522
click at [975, 371] on div at bounding box center [997, 327] width 235 height 522
click at [995, 317] on div at bounding box center [997, 327] width 235 height 522
click at [1005, 293] on div at bounding box center [997, 327] width 235 height 522
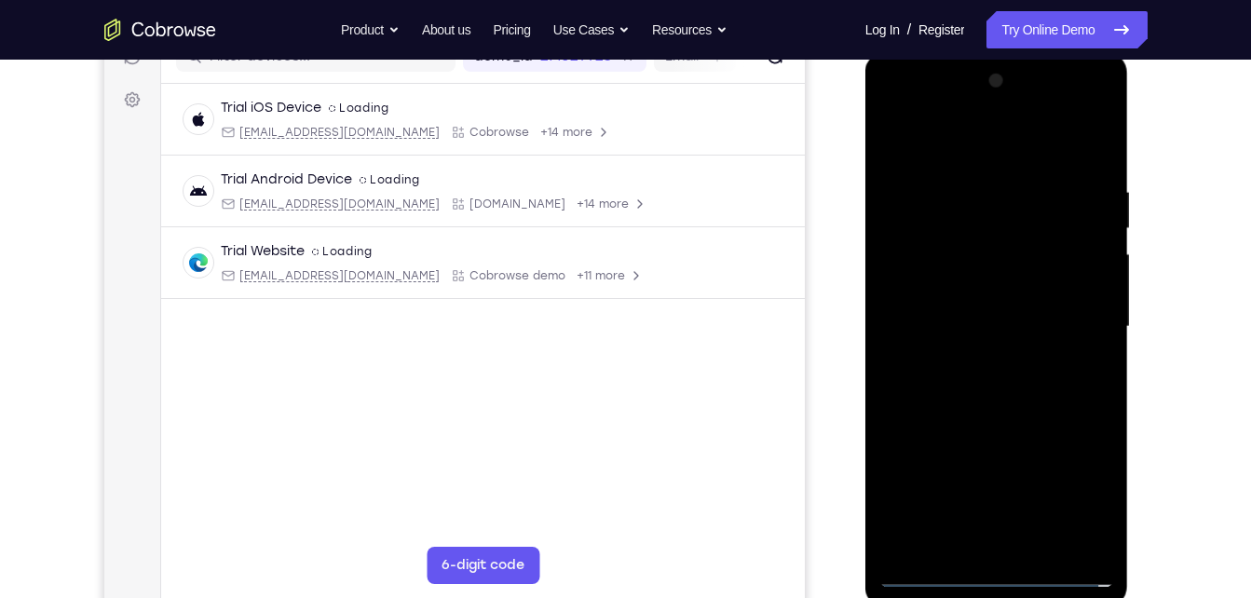
click at [990, 326] on div at bounding box center [997, 327] width 235 height 522
click at [982, 378] on div at bounding box center [997, 327] width 235 height 522
click at [997, 409] on div at bounding box center [997, 327] width 235 height 522
click at [1047, 542] on div at bounding box center [997, 327] width 235 height 522
click at [1018, 425] on div at bounding box center [997, 327] width 235 height 522
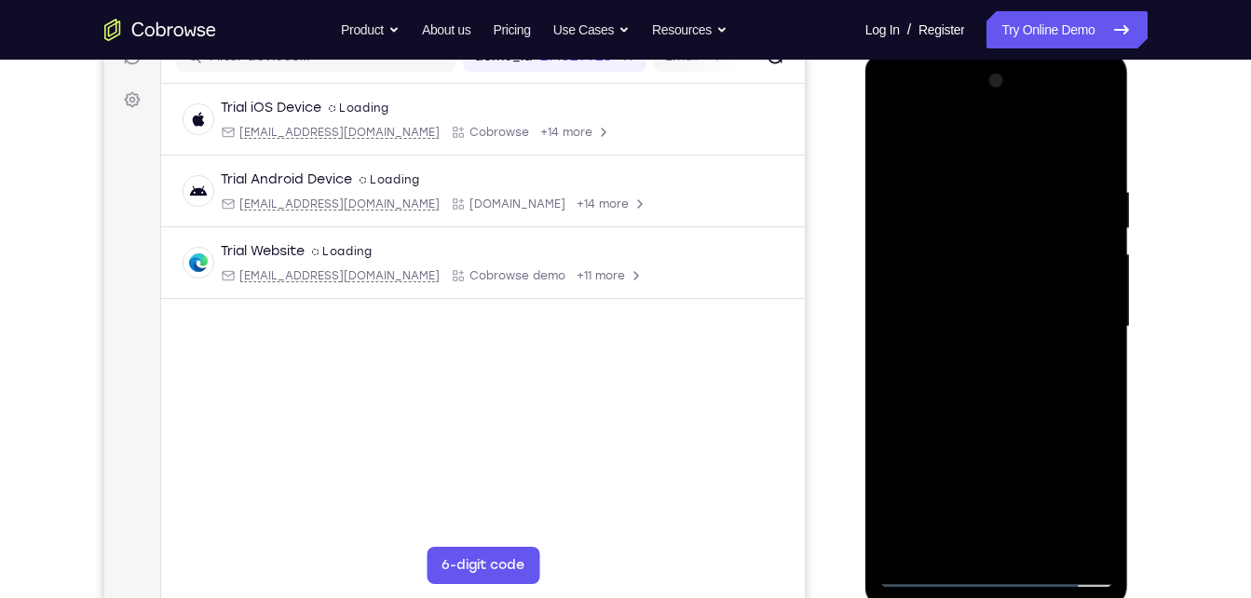
click at [1012, 288] on div at bounding box center [997, 327] width 235 height 522
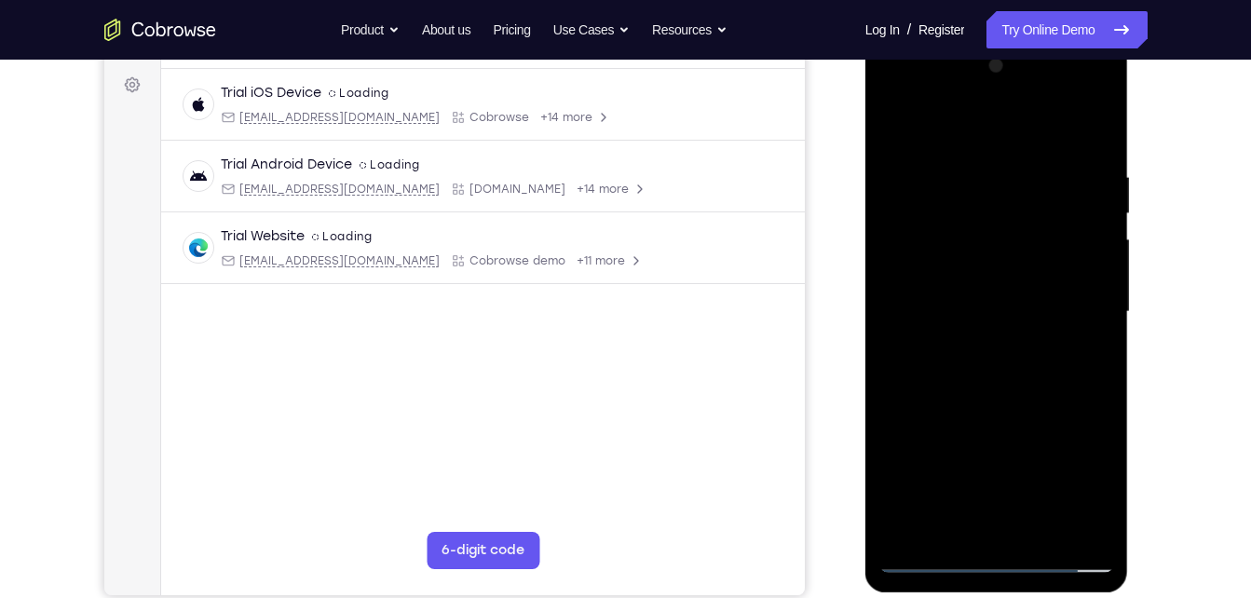
scroll to position [272, 0]
click at [942, 489] on div at bounding box center [997, 311] width 235 height 522
click at [962, 485] on div at bounding box center [997, 311] width 235 height 522
click at [948, 524] on div at bounding box center [997, 311] width 235 height 522
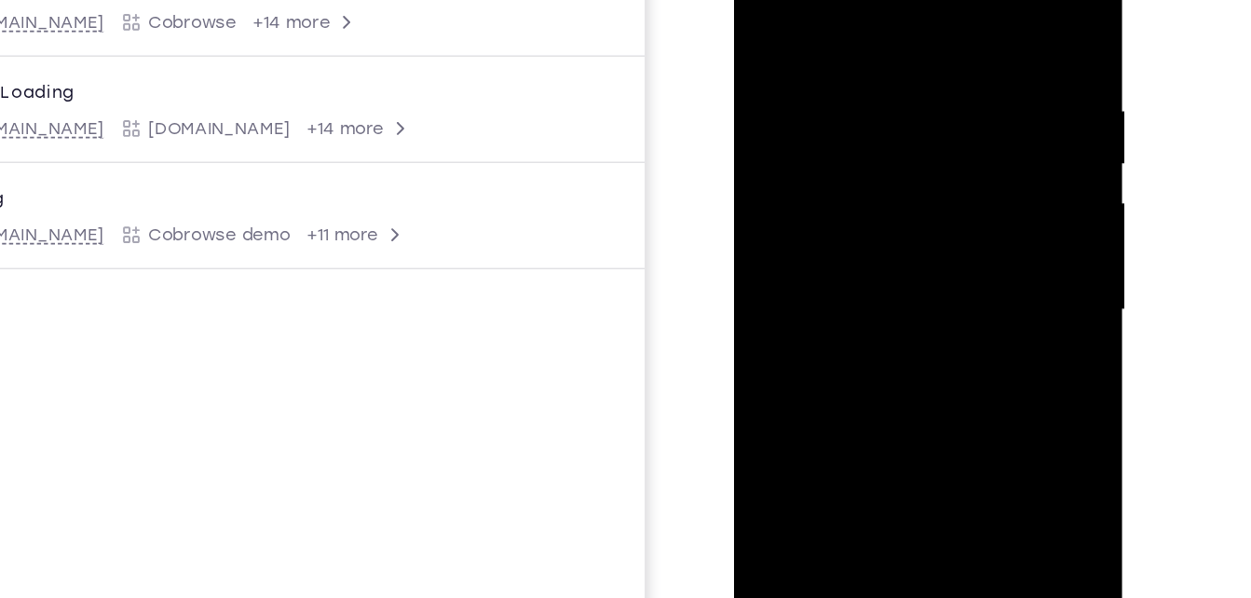
click at [768, 0] on div at bounding box center [865, 179] width 235 height 522
click at [765, 0] on div at bounding box center [865, 179] width 235 height 522
click at [836, 41] on div at bounding box center [865, 179] width 235 height 522
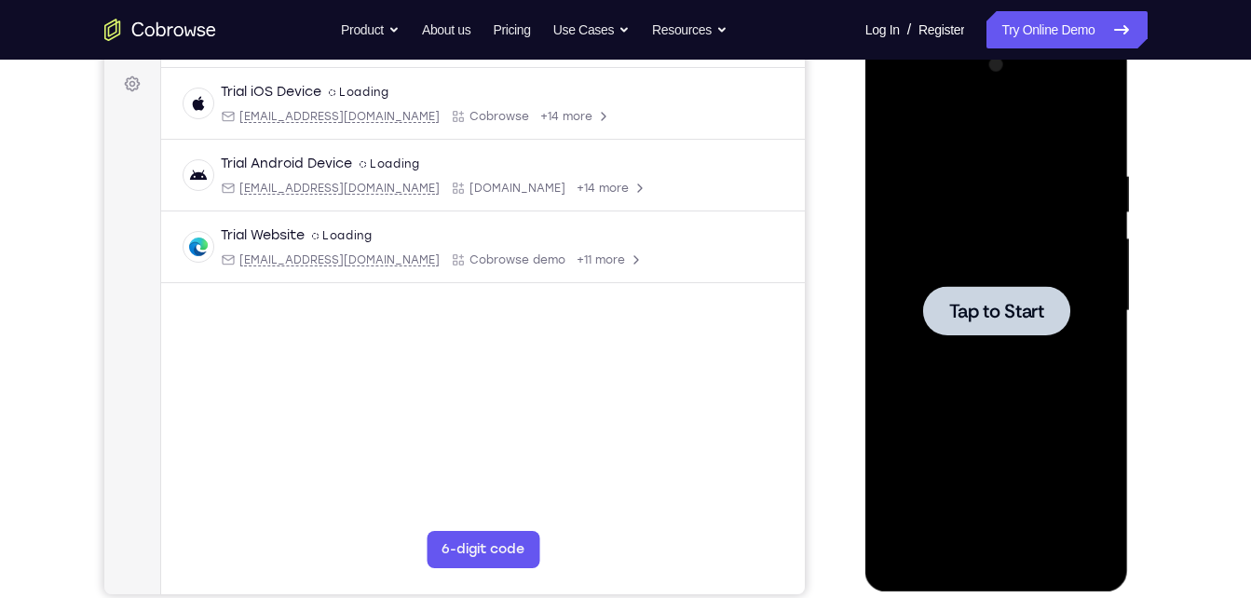
click at [995, 278] on div at bounding box center [997, 311] width 235 height 522
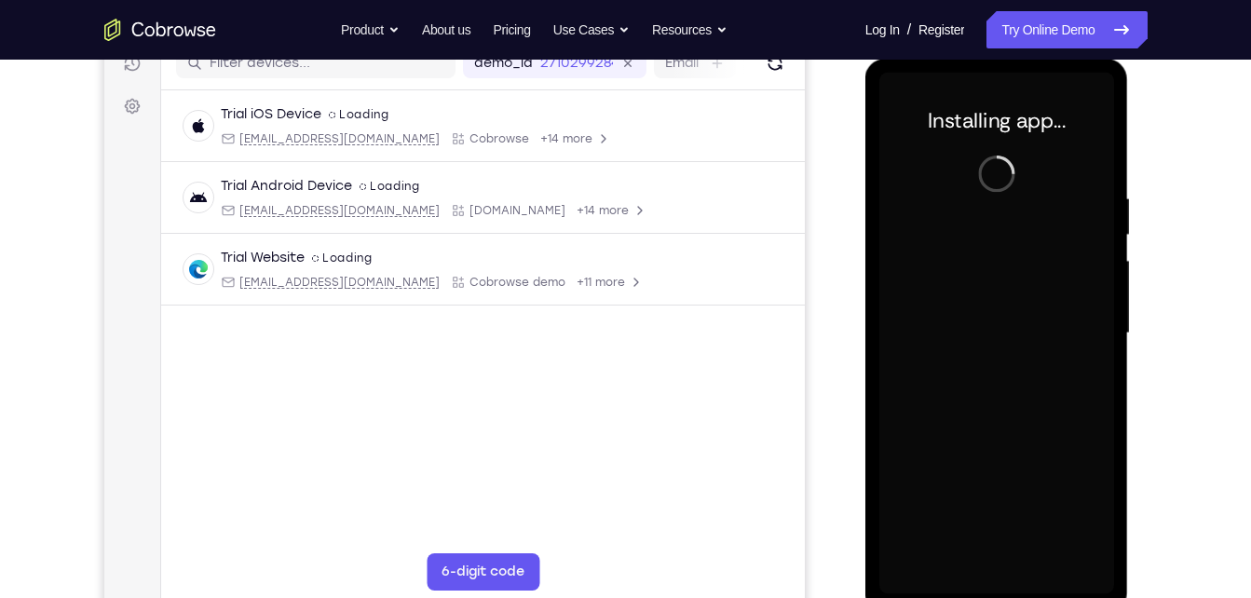
scroll to position [249, 0]
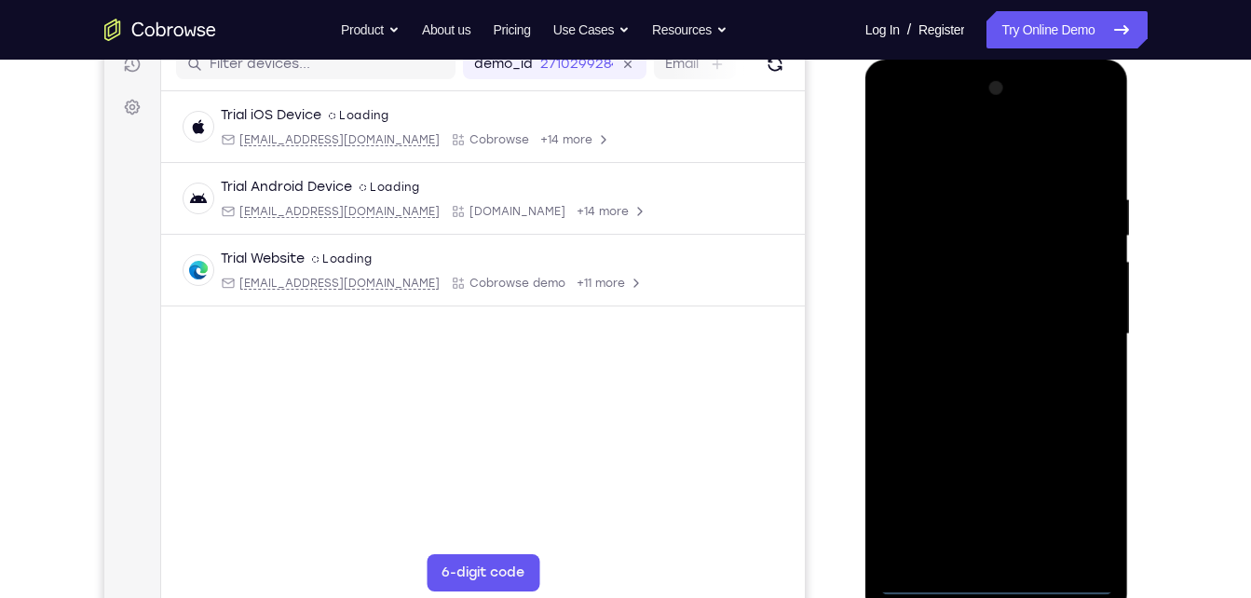
click at [1001, 580] on div at bounding box center [997, 335] width 235 height 522
click at [1075, 500] on div at bounding box center [997, 335] width 235 height 522
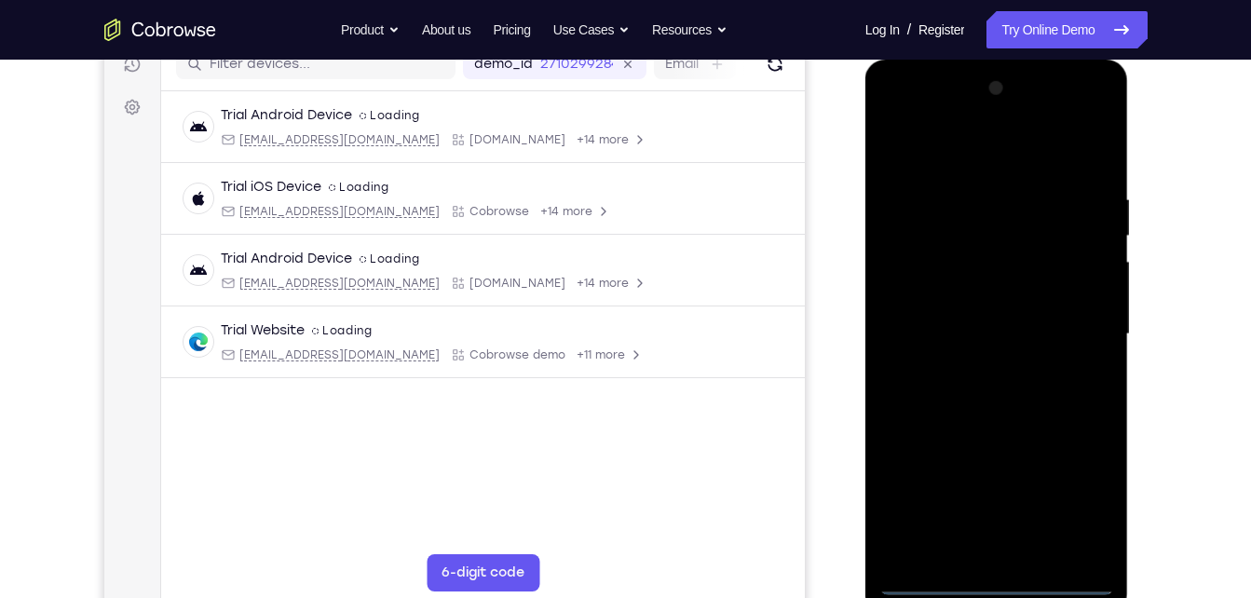
click at [1087, 491] on div at bounding box center [997, 335] width 235 height 522
click at [1004, 154] on div at bounding box center [997, 335] width 235 height 522
click at [1073, 340] on div at bounding box center [997, 335] width 235 height 522
click at [981, 548] on div at bounding box center [997, 335] width 235 height 522
click at [990, 311] on div at bounding box center [997, 335] width 235 height 522
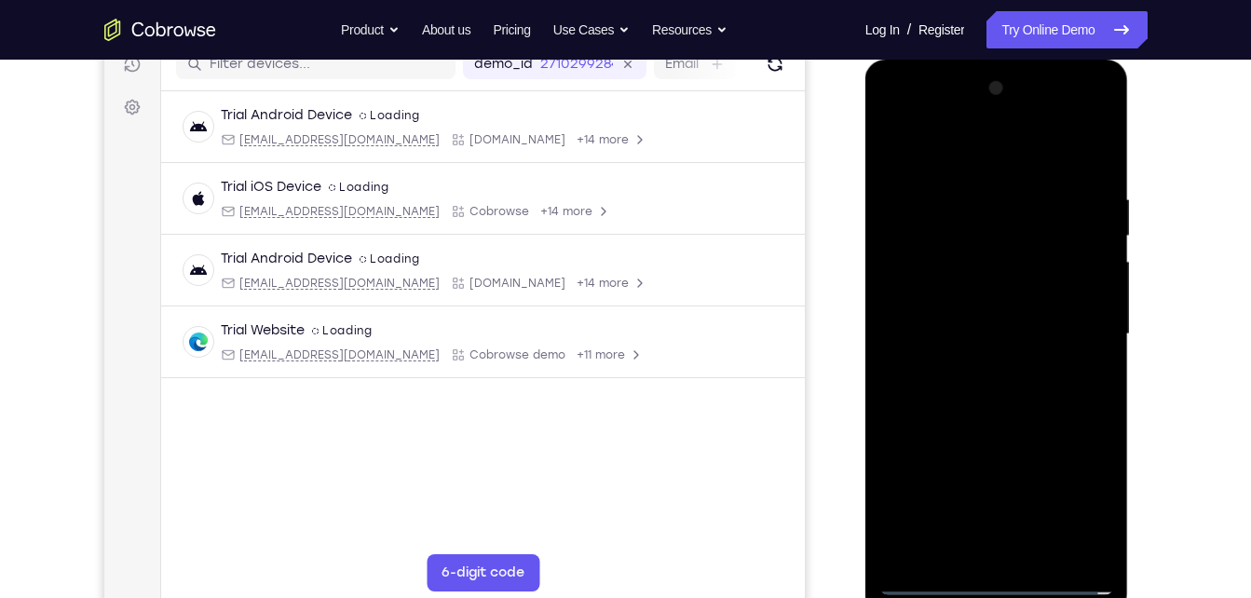
click at [1002, 299] on div at bounding box center [997, 335] width 235 height 522
click at [982, 334] on div at bounding box center [997, 335] width 235 height 522
click at [971, 397] on div at bounding box center [997, 335] width 235 height 522
click at [1044, 551] on div at bounding box center [997, 335] width 235 height 522
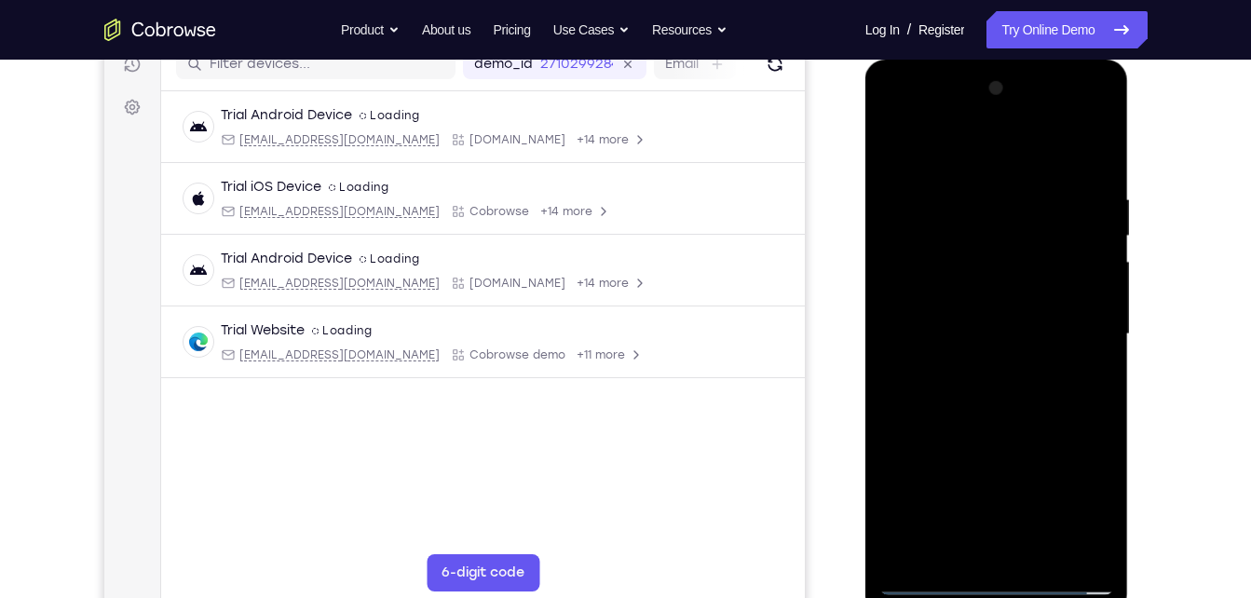
click at [1023, 419] on div at bounding box center [997, 335] width 235 height 522
click at [1039, 548] on div at bounding box center [997, 335] width 235 height 522
click at [954, 441] on div at bounding box center [997, 335] width 235 height 522
click at [979, 290] on div at bounding box center [997, 335] width 235 height 522
click at [893, 154] on div at bounding box center [997, 335] width 235 height 522
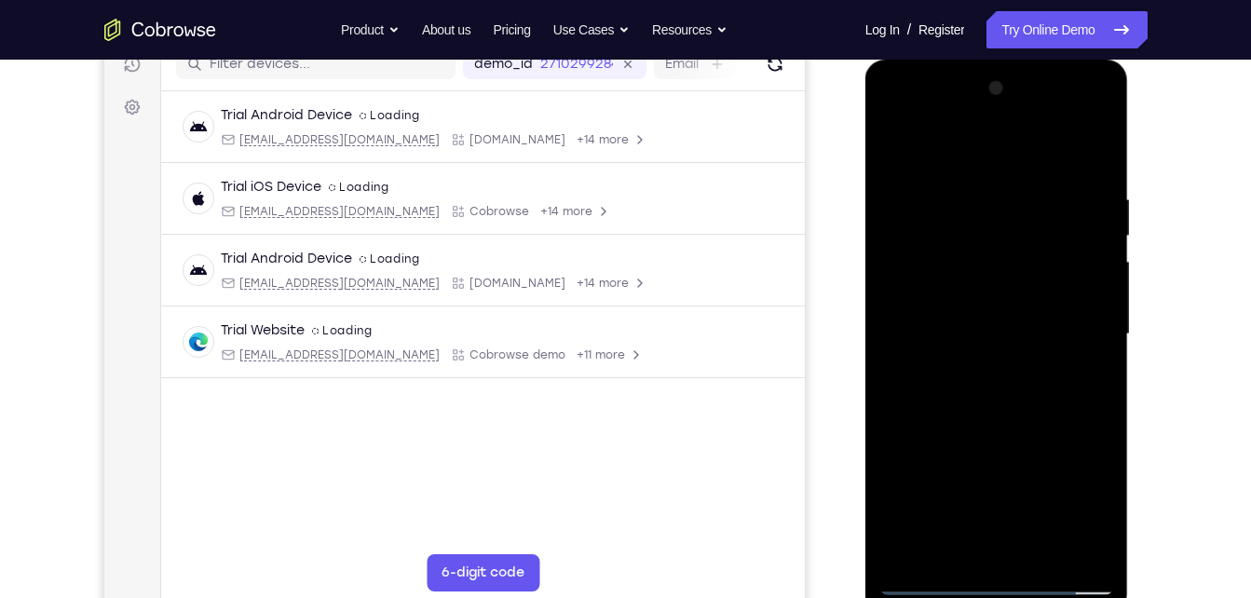
click at [967, 277] on div at bounding box center [997, 335] width 235 height 522
click at [896, 150] on div at bounding box center [997, 335] width 235 height 522
click at [902, 155] on div at bounding box center [997, 335] width 235 height 522
click at [971, 548] on div at bounding box center [997, 335] width 235 height 522
click at [976, 152] on div at bounding box center [997, 335] width 235 height 522
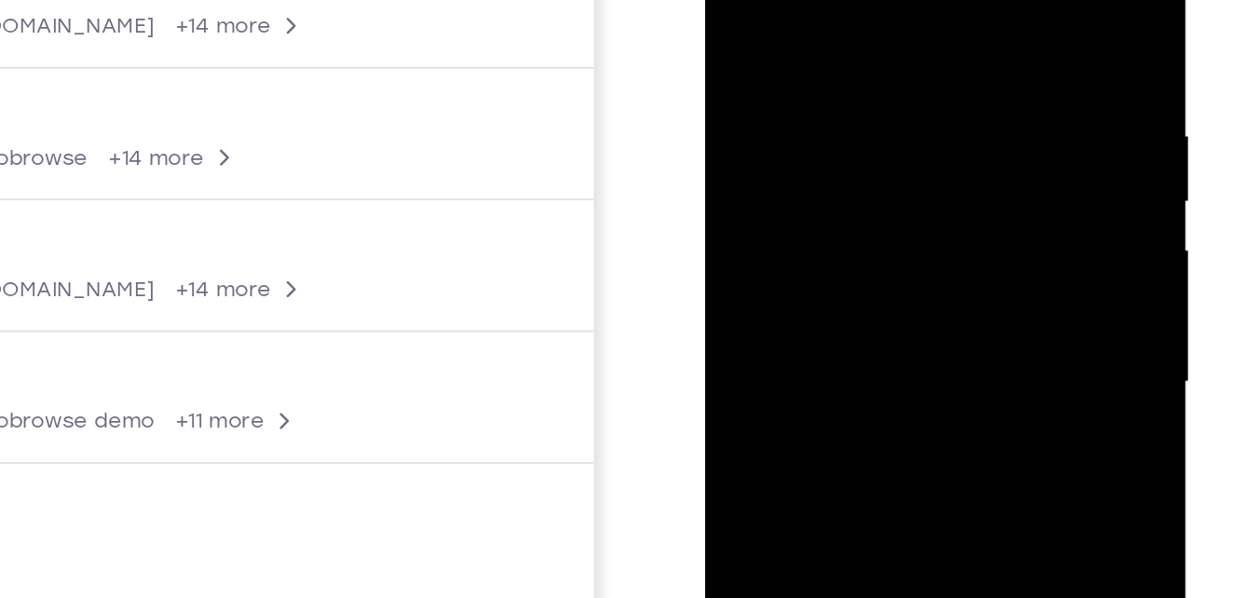
click at [777, 24] on div at bounding box center [835, 154] width 235 height 522
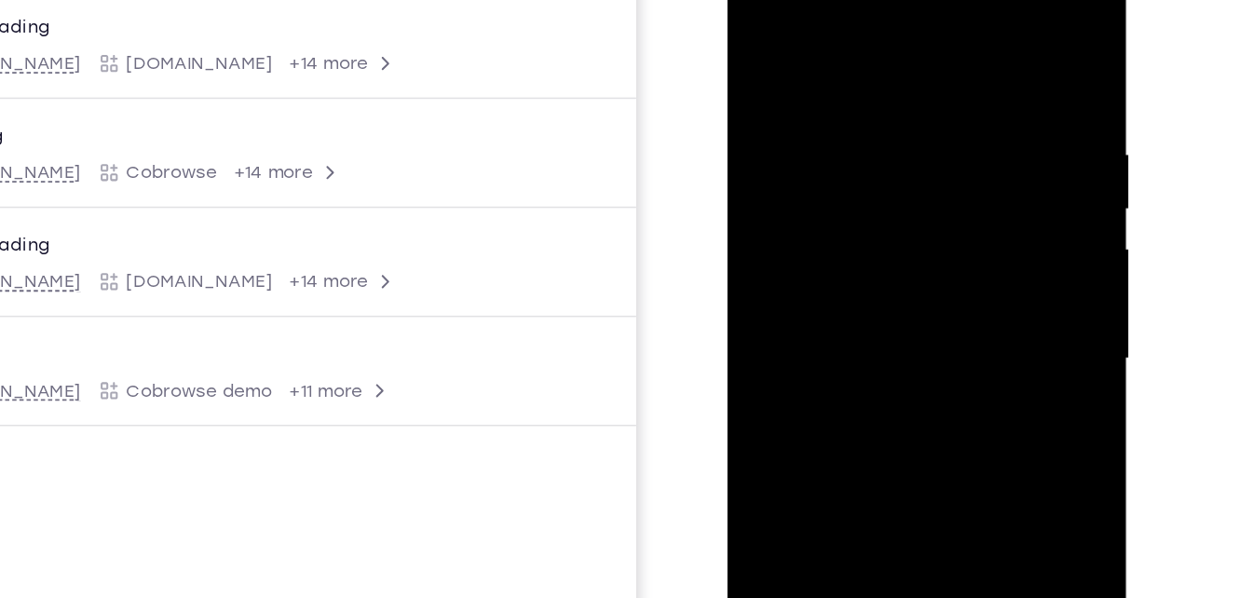
click at [763, 30] on div at bounding box center [859, 217] width 235 height 522
click at [932, 21] on div at bounding box center [859, 217] width 235 height 522
click at [956, 79] on div at bounding box center [859, 217] width 235 height 522
click at [954, 32] on div at bounding box center [859, 217] width 235 height 522
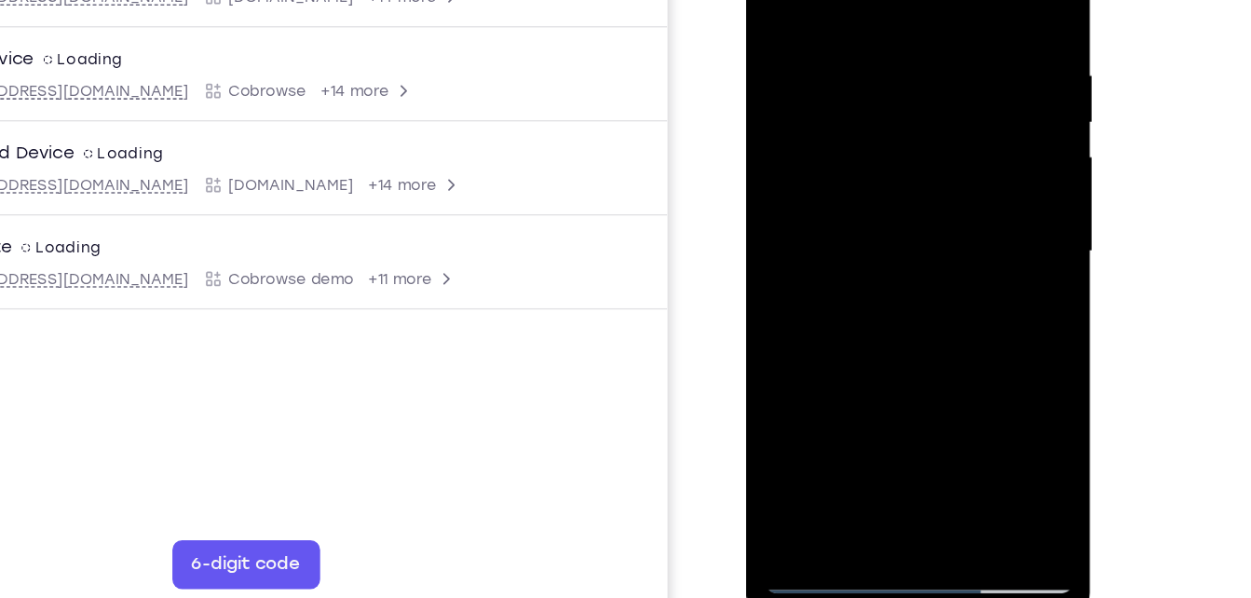
scroll to position [247, 0]
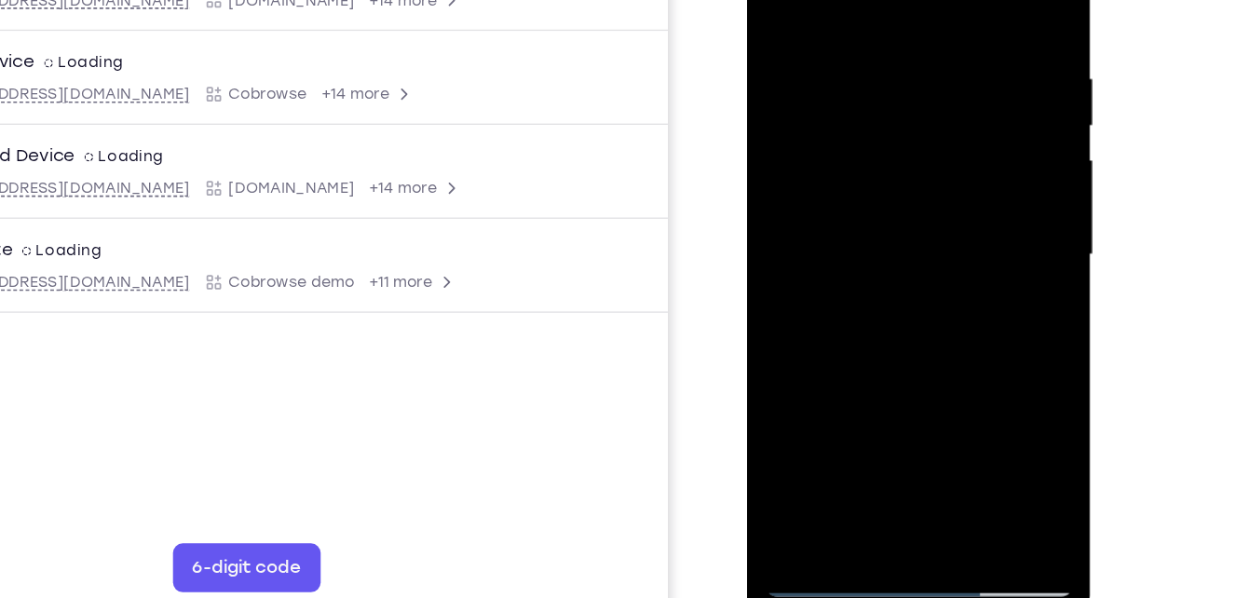
click at [920, 387] on div at bounding box center [877, 171] width 235 height 522
drag, startPoint x: 918, startPoint y: 86, endPoint x: 934, endPoint y: 430, distance: 345.1
click at [934, 430] on div at bounding box center [877, 171] width 235 height 522
click at [839, 116] on div at bounding box center [877, 171] width 235 height 522
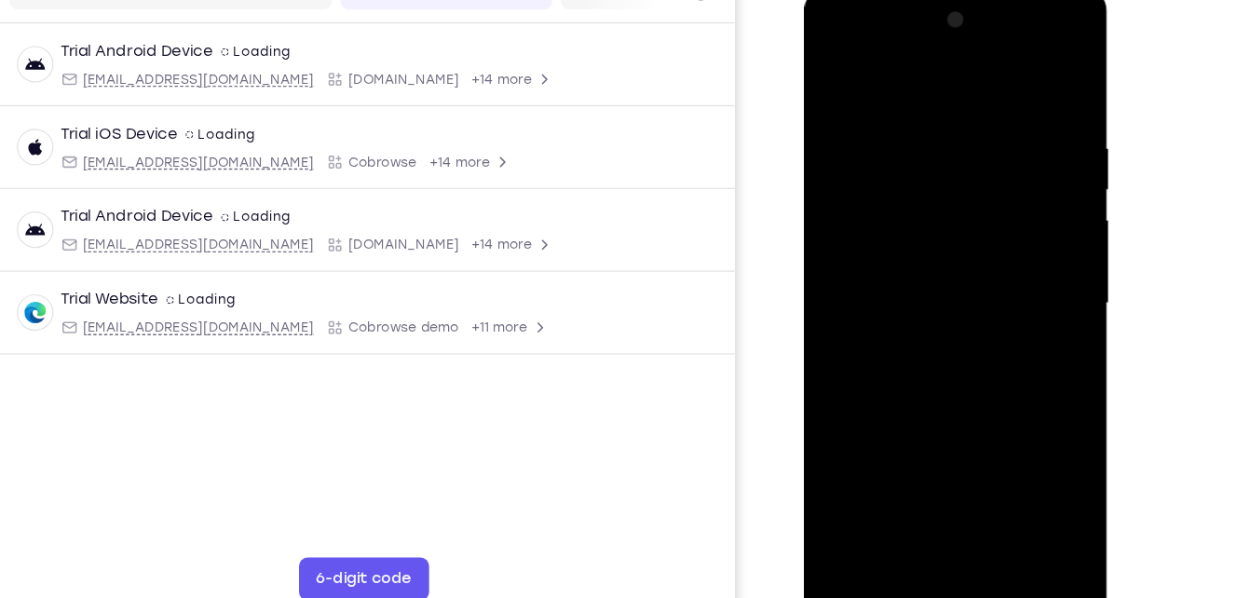
scroll to position [239, 0]
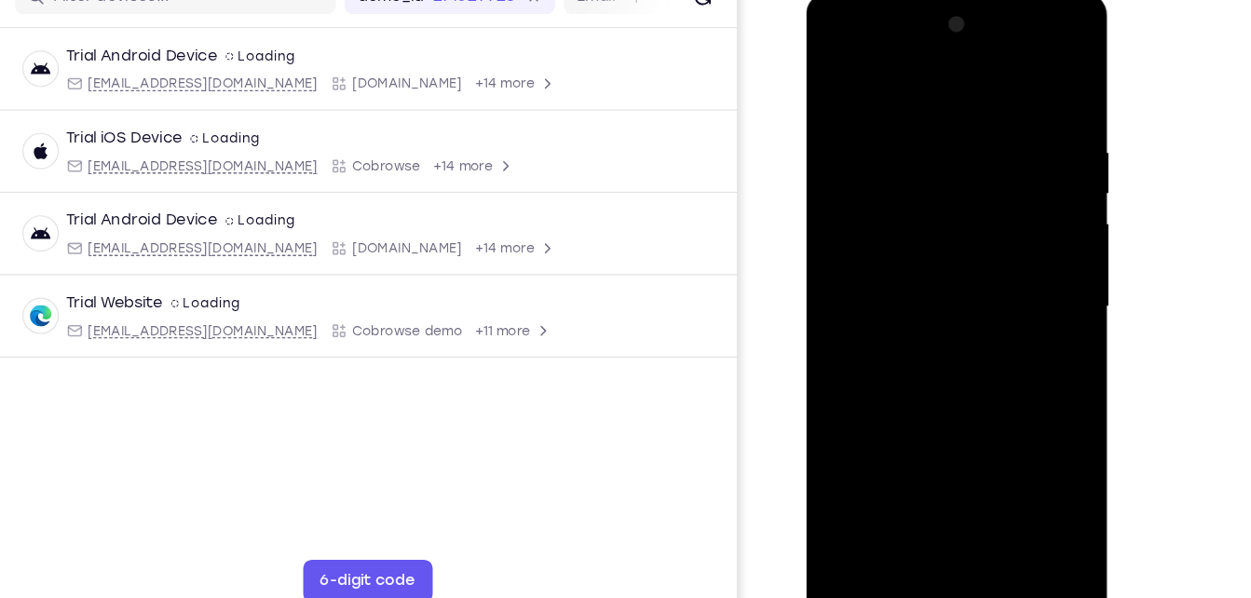
click at [838, 89] on div at bounding box center [937, 267] width 235 height 522
click at [838, 88] on div at bounding box center [937, 267] width 235 height 522
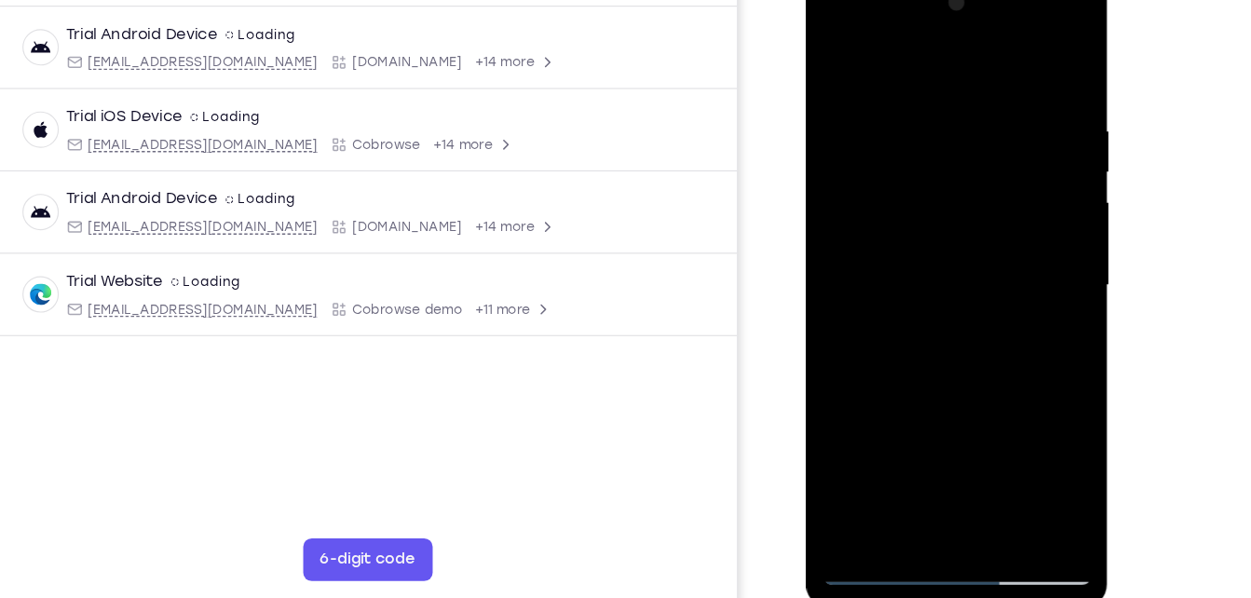
scroll to position [258, 0]
click at [885, 460] on div at bounding box center [937, 245] width 235 height 522
drag, startPoint x: 853, startPoint y: 190, endPoint x: 858, endPoint y: 481, distance: 290.7
click at [858, 481] on div at bounding box center [937, 245] width 235 height 522
click at [879, 59] on div at bounding box center [937, 245] width 235 height 522
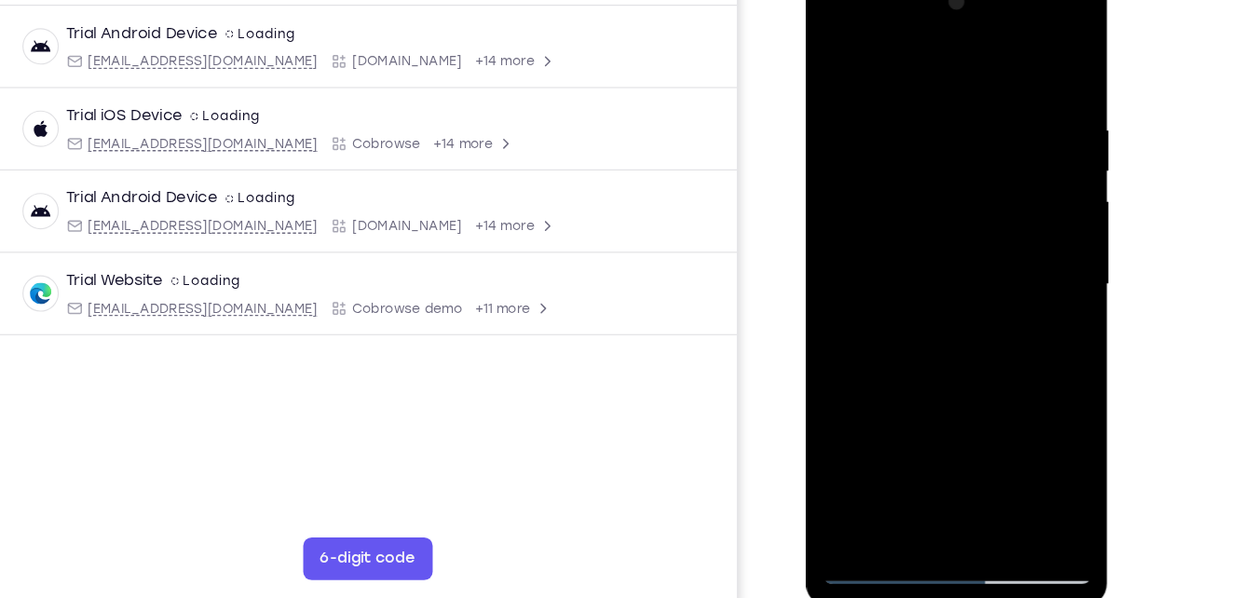
click at [850, 121] on div at bounding box center [937, 245] width 235 height 522
click at [1034, 59] on div at bounding box center [937, 245] width 235 height 522
click at [871, 492] on div at bounding box center [937, 245] width 235 height 522
click at [1024, 58] on div at bounding box center [937, 245] width 235 height 522
click at [979, 462] on div at bounding box center [937, 245] width 235 height 522
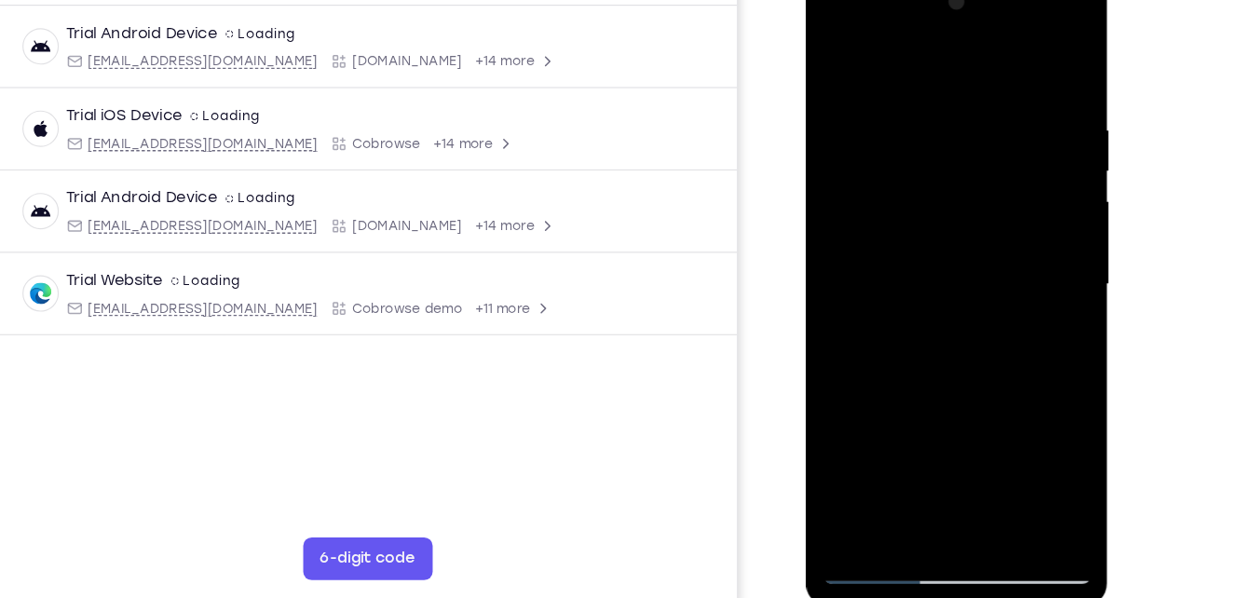
click at [924, 193] on div at bounding box center [937, 245] width 235 height 522
click at [839, 58] on div at bounding box center [937, 245] width 235 height 522
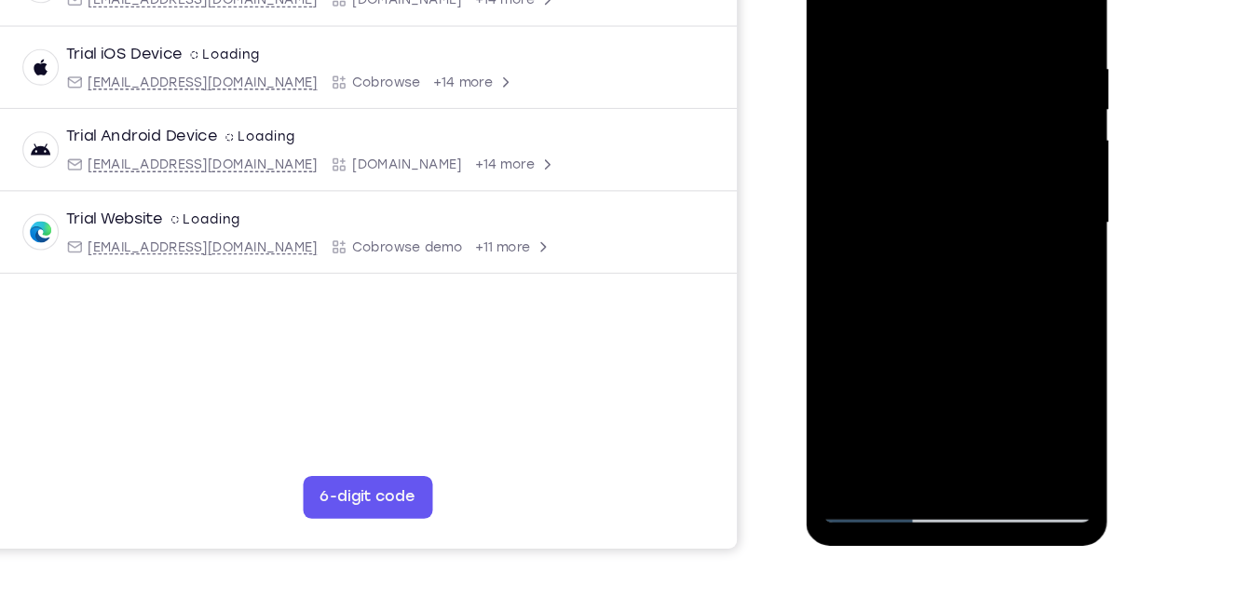
scroll to position [312, 0]
click at [924, 58] on div at bounding box center [937, 183] width 235 height 522
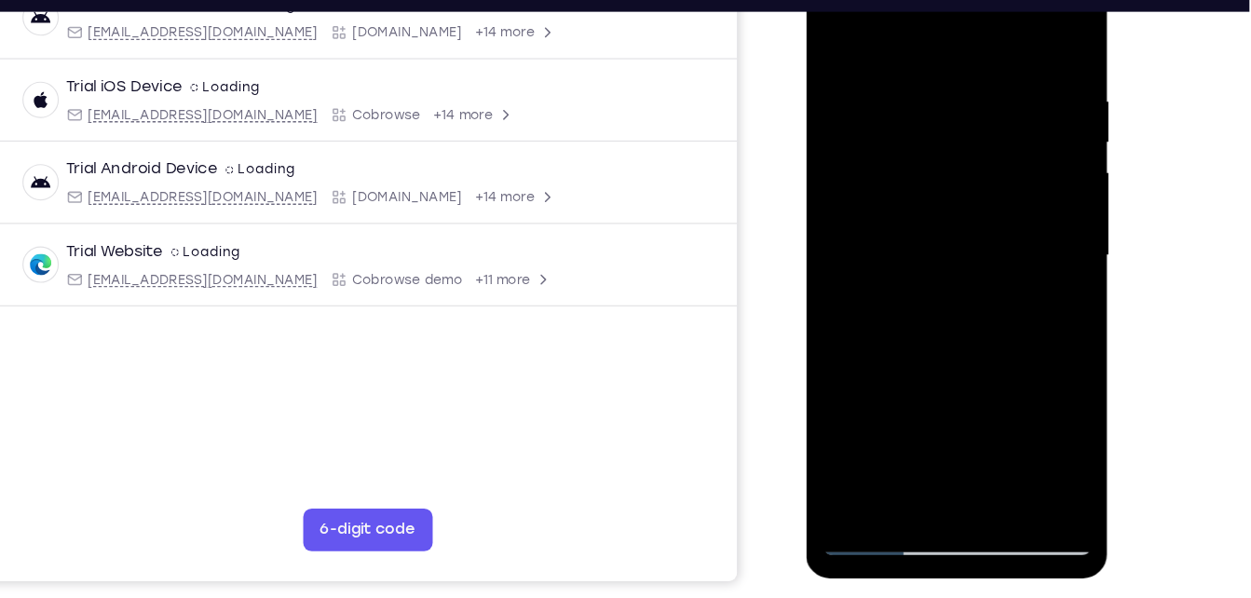
click at [1030, 35] on div at bounding box center [937, 215] width 235 height 522
click at [1026, 38] on div at bounding box center [937, 215] width 235 height 522
click at [875, 450] on div at bounding box center [937, 215] width 235 height 522
click at [874, 468] on div at bounding box center [937, 215] width 235 height 522
click at [1014, 280] on div at bounding box center [937, 215] width 235 height 522
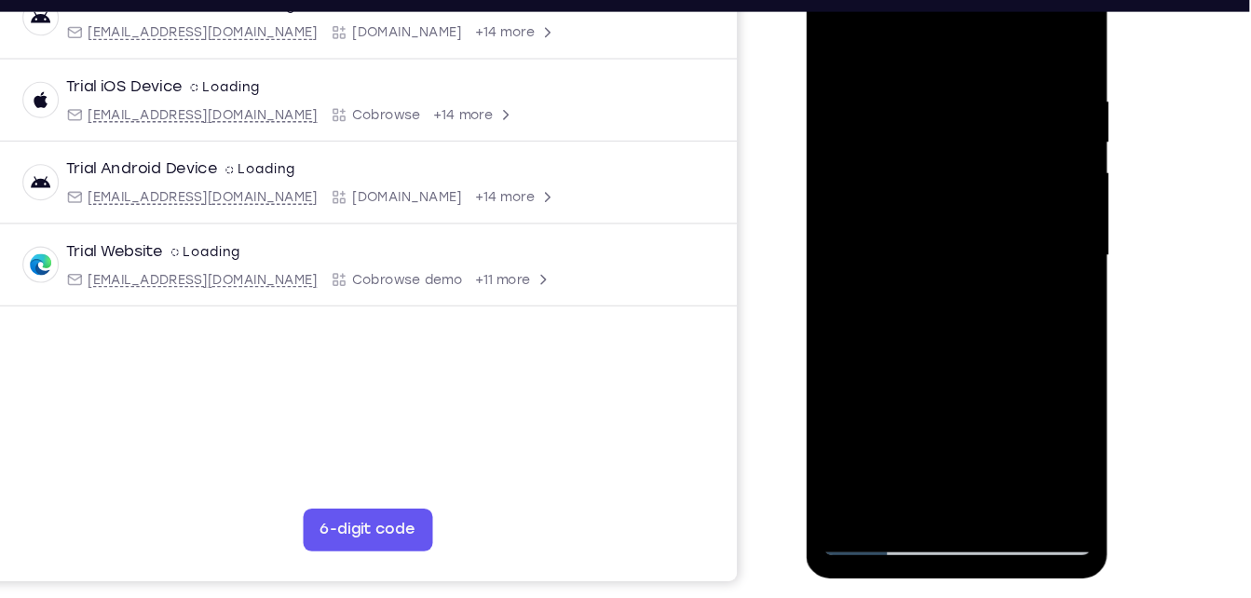
click at [857, 460] on div at bounding box center [937, 215] width 235 height 522
drag, startPoint x: 911, startPoint y: 123, endPoint x: 854, endPoint y: 554, distance: 435.1
click at [854, 499] on html "Online web based iOS Simulators and Android Emulators. Run iPhone, iPad, Mobile…" at bounding box center [939, 219] width 266 height 559
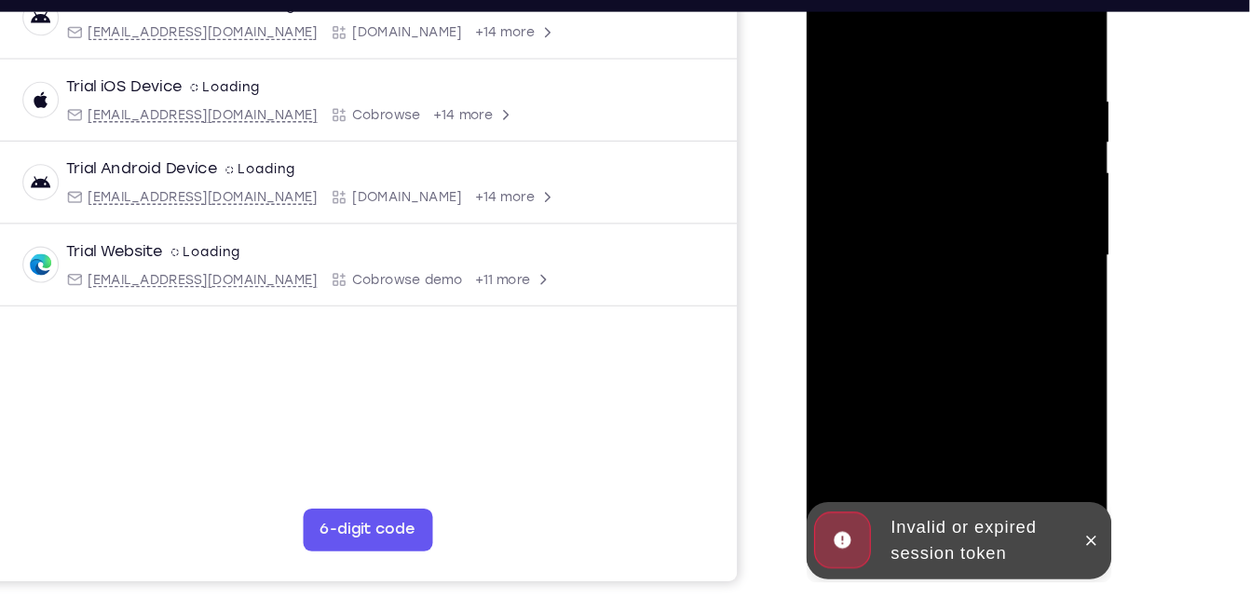
drag, startPoint x: 967, startPoint y: 174, endPoint x: 933, endPoint y: 553, distance: 380.8
click at [933, 499] on html "Online web based iOS Simulators and Android Emulators. Run iPhone, iPad, Mobile…" at bounding box center [939, 219] width 266 height 559
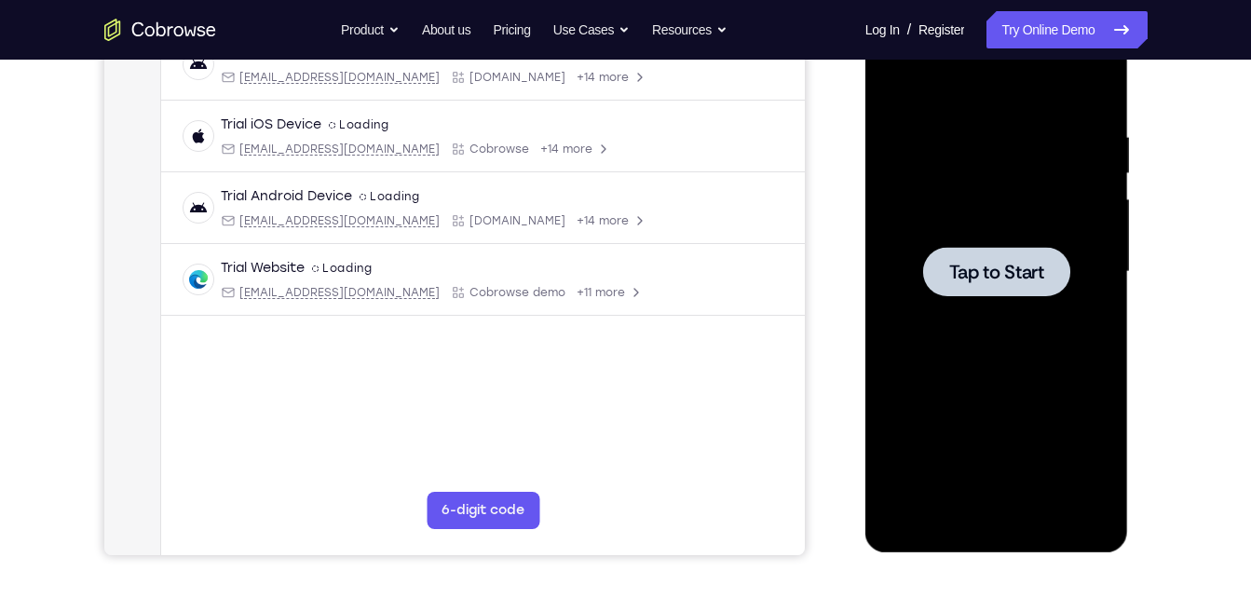
click at [927, 242] on div at bounding box center [997, 272] width 235 height 522
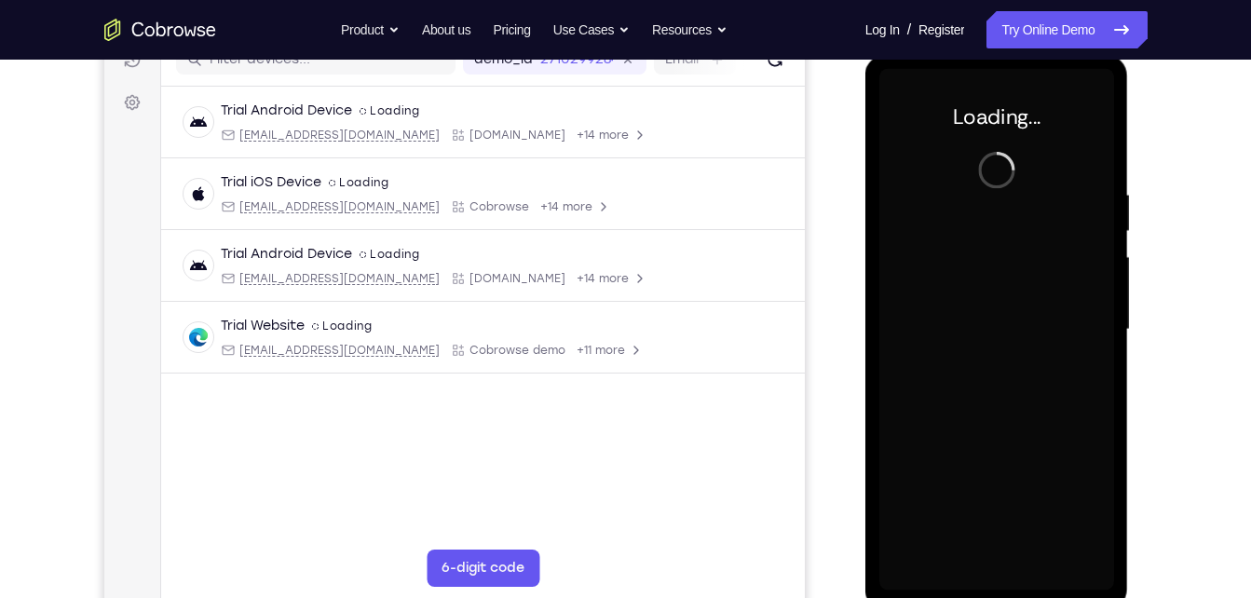
scroll to position [251, 0]
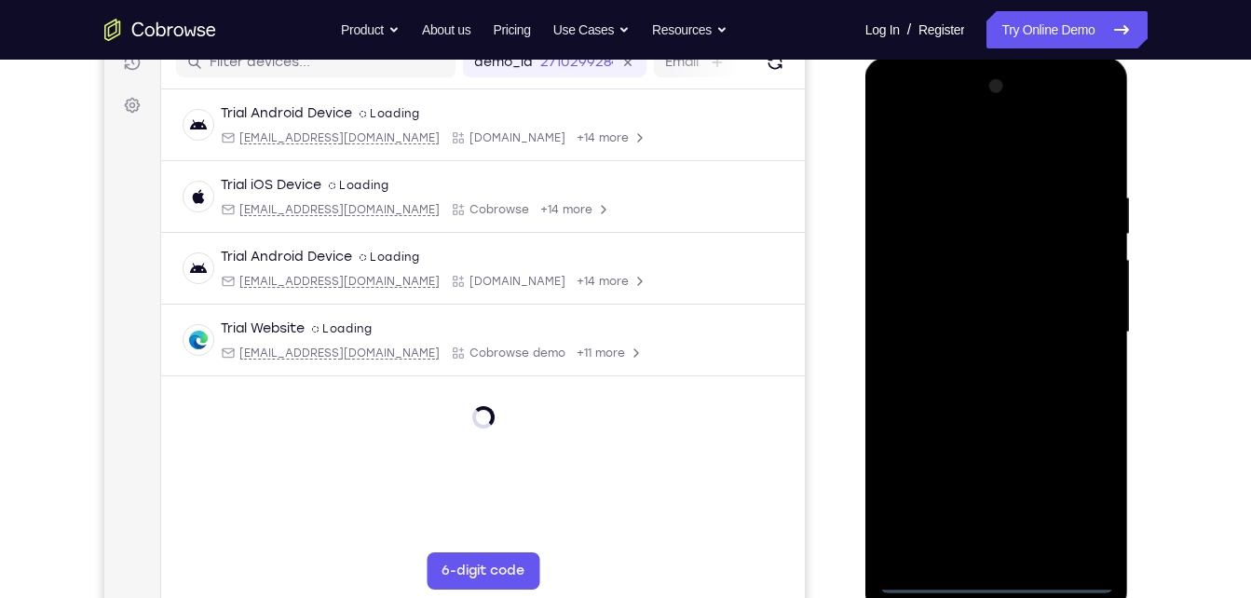
click at [1004, 577] on div at bounding box center [997, 333] width 235 height 522
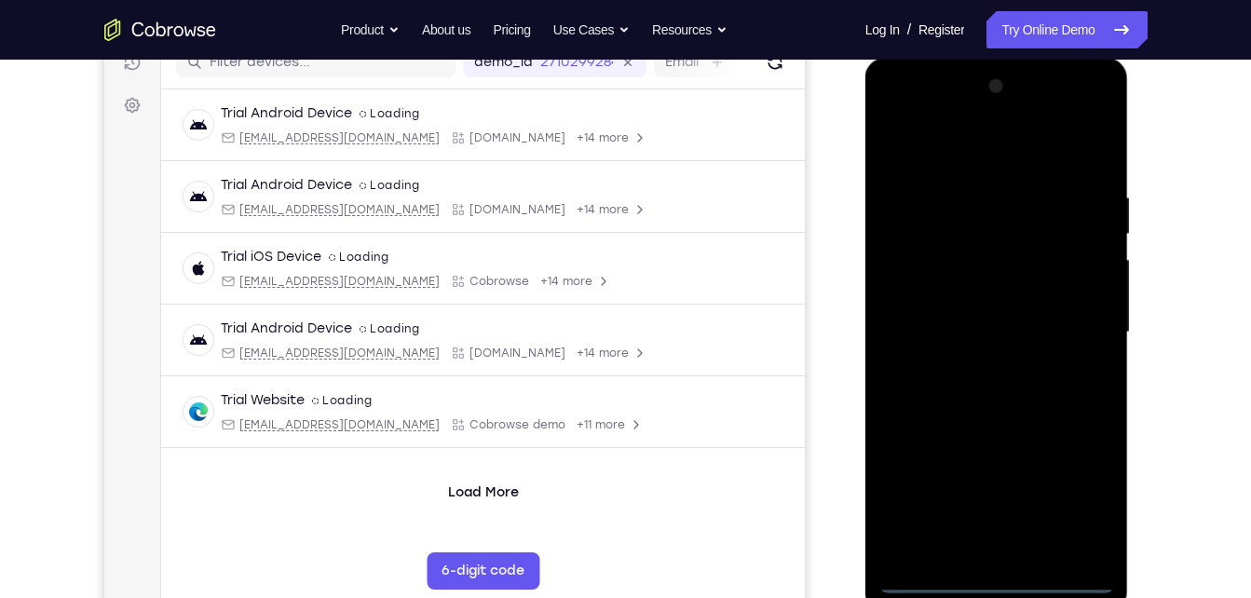
click at [1067, 475] on div at bounding box center [997, 333] width 235 height 522
click at [1070, 487] on div at bounding box center [997, 333] width 235 height 522
click at [998, 159] on div at bounding box center [997, 333] width 235 height 522
click at [1088, 335] on div at bounding box center [997, 333] width 235 height 522
click at [974, 367] on div at bounding box center [997, 333] width 235 height 522
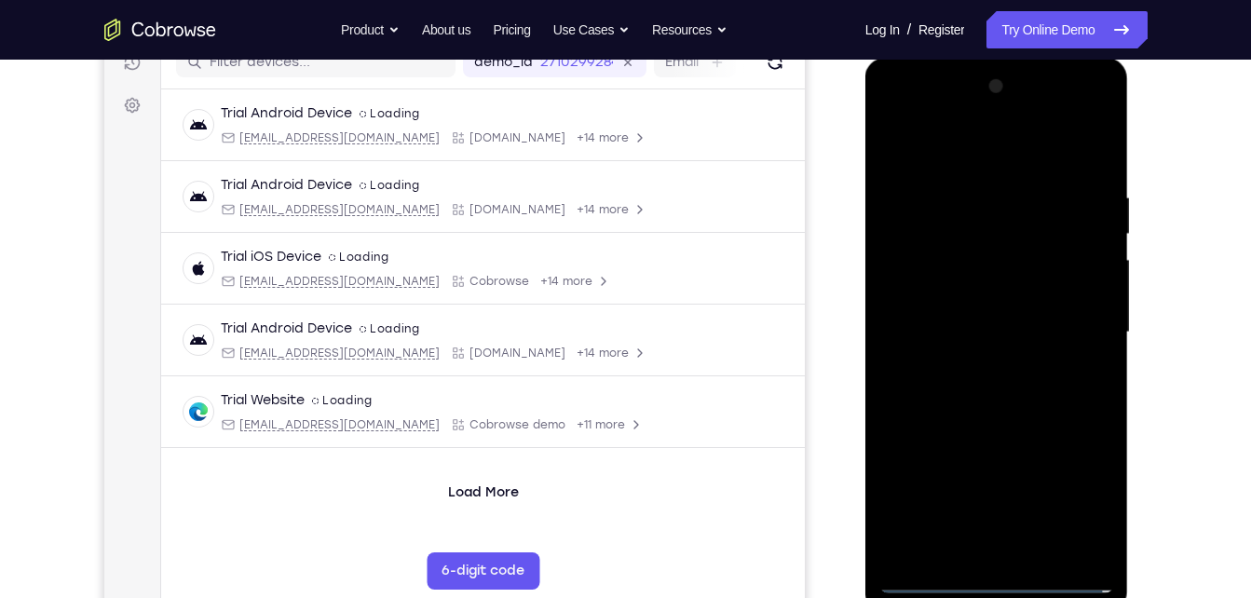
click at [1003, 291] on div at bounding box center [997, 333] width 235 height 522
click at [983, 320] on div at bounding box center [997, 333] width 235 height 522
click at [992, 362] on div at bounding box center [997, 333] width 235 height 522
click at [990, 287] on div at bounding box center [997, 333] width 235 height 522
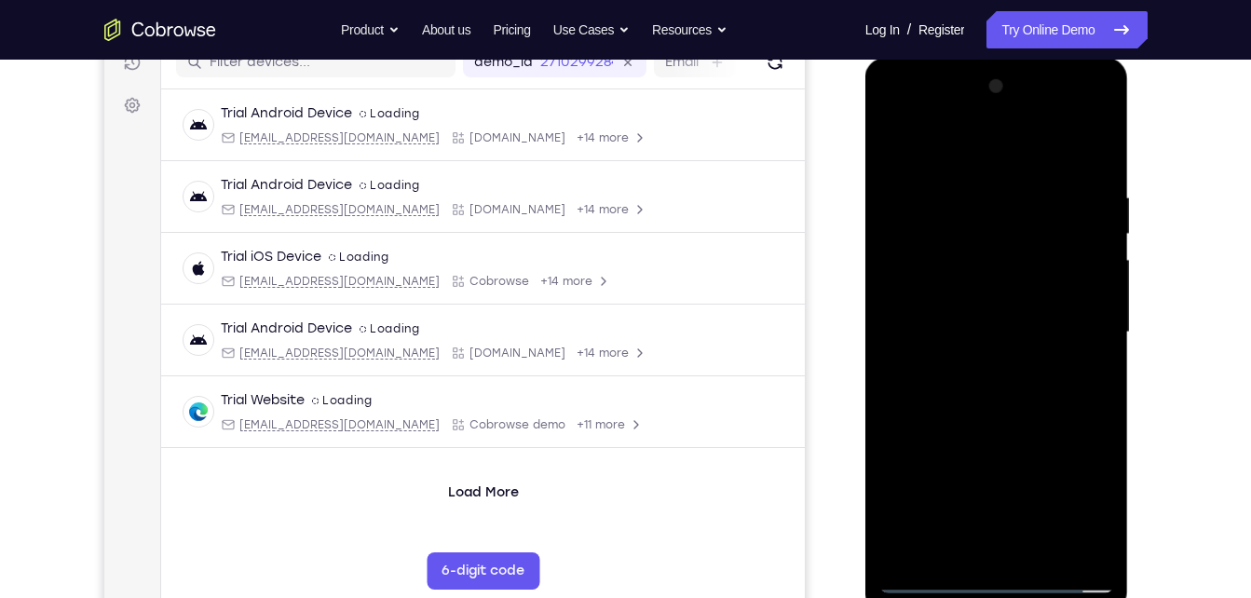
click at [1037, 554] on div at bounding box center [997, 333] width 235 height 522
drag, startPoint x: 974, startPoint y: 263, endPoint x: 1010, endPoint y: 431, distance: 172.5
click at [1010, 431] on div at bounding box center [997, 333] width 235 height 522
click at [1007, 277] on div at bounding box center [997, 333] width 235 height 522
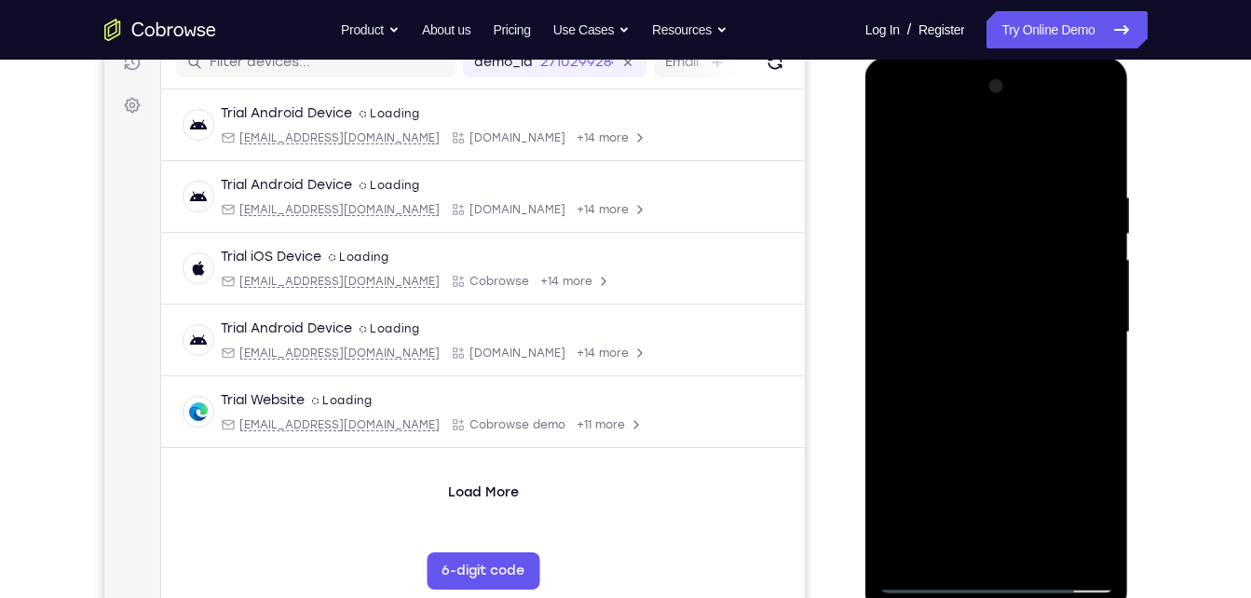
click at [897, 154] on div at bounding box center [997, 333] width 235 height 522
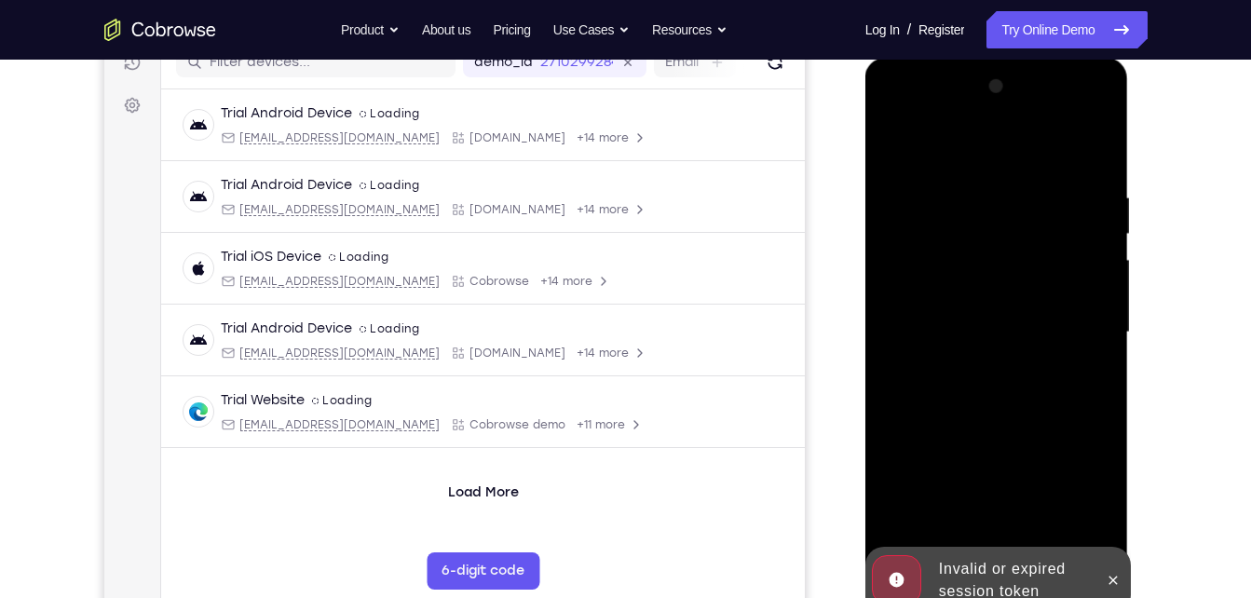
click at [930, 149] on div at bounding box center [997, 333] width 235 height 522
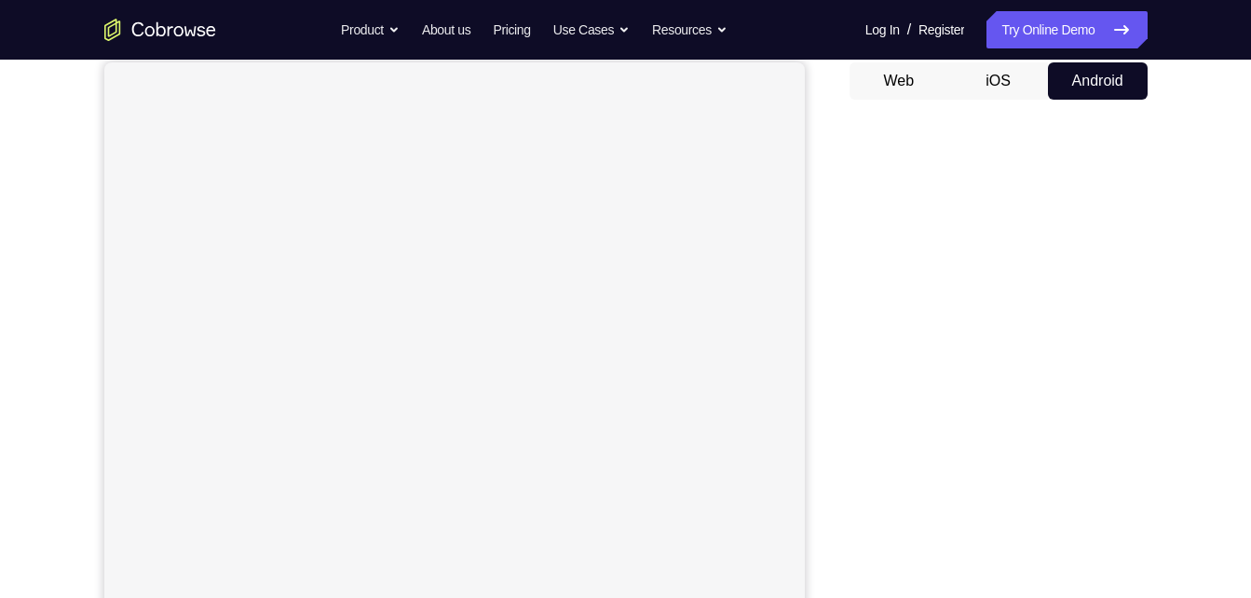
scroll to position [179, 0]
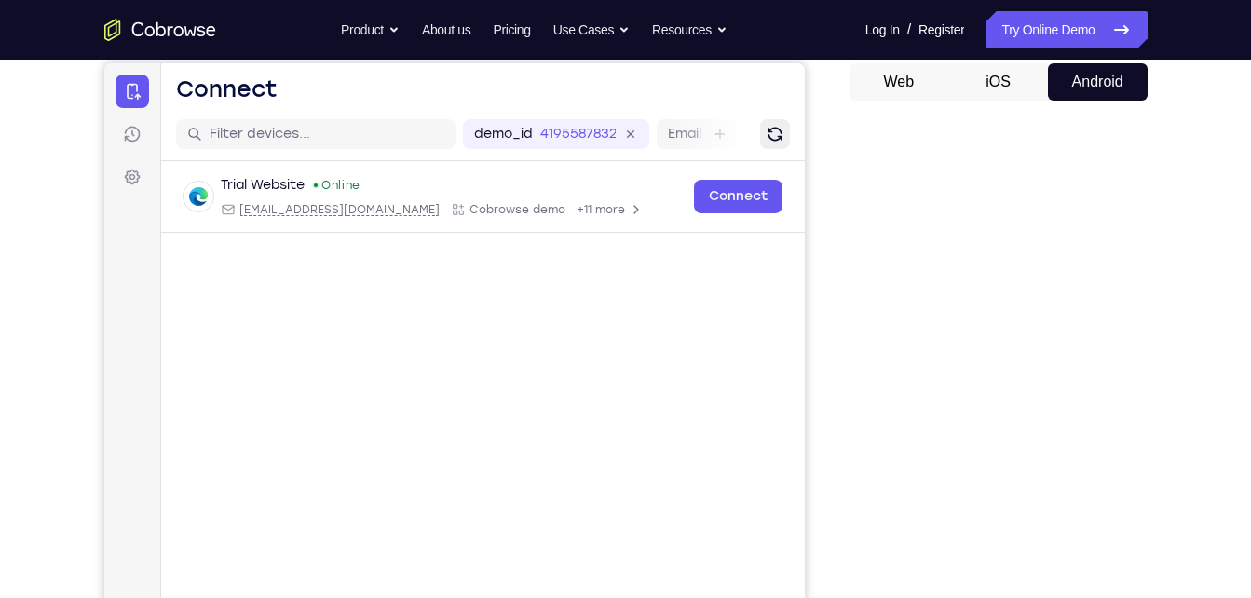
click at [771, 144] on button "Refresh" at bounding box center [774, 134] width 30 height 30
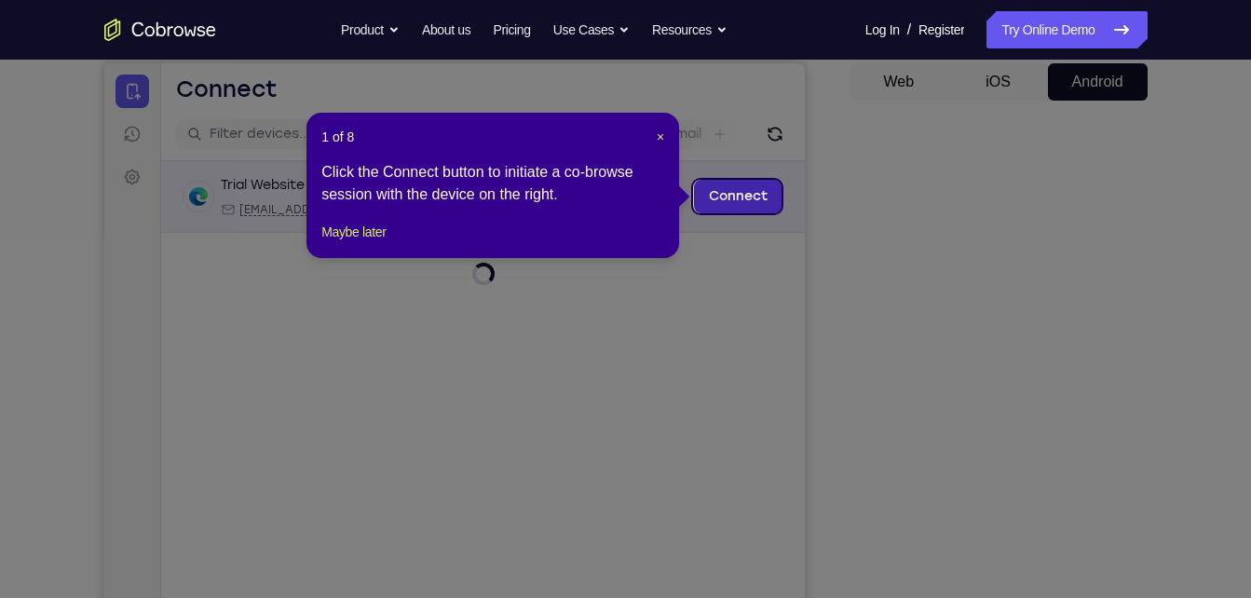
click at [740, 195] on link "Connect" at bounding box center [737, 197] width 89 height 34
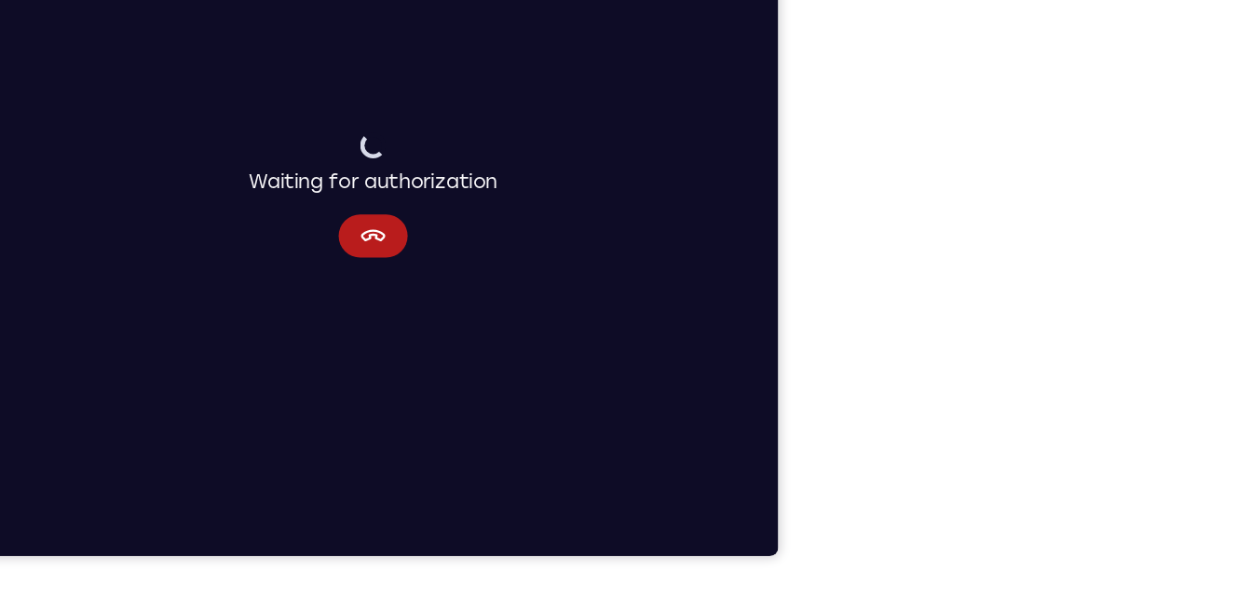
scroll to position [305, 0]
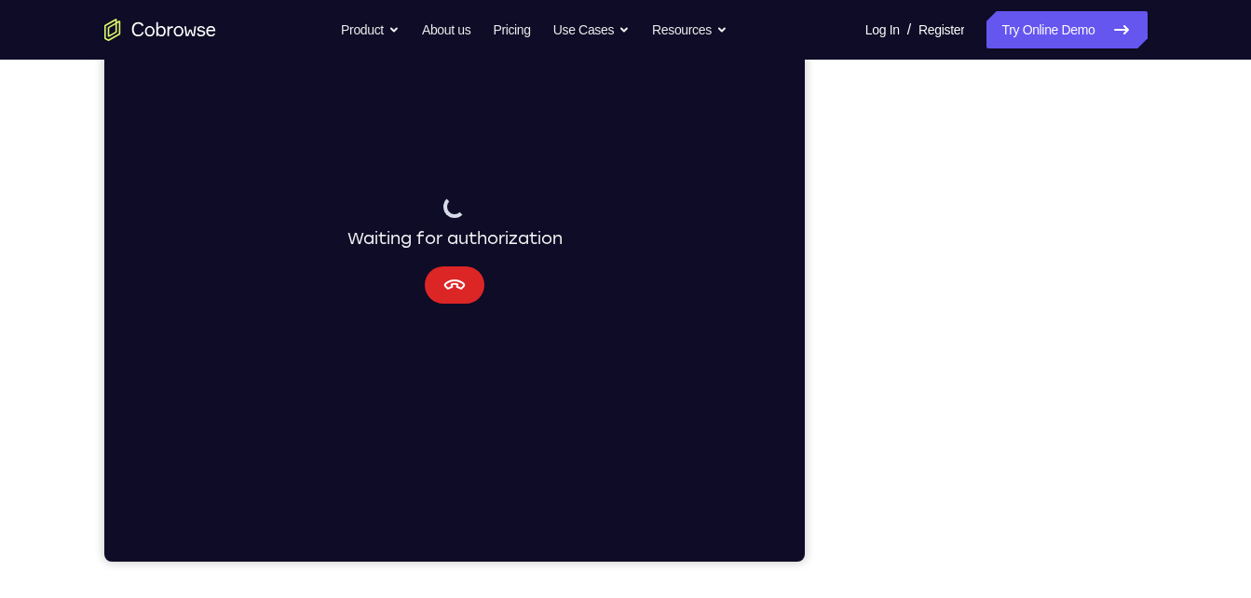
click at [424, 284] on button "Cancel" at bounding box center [454, 284] width 60 height 37
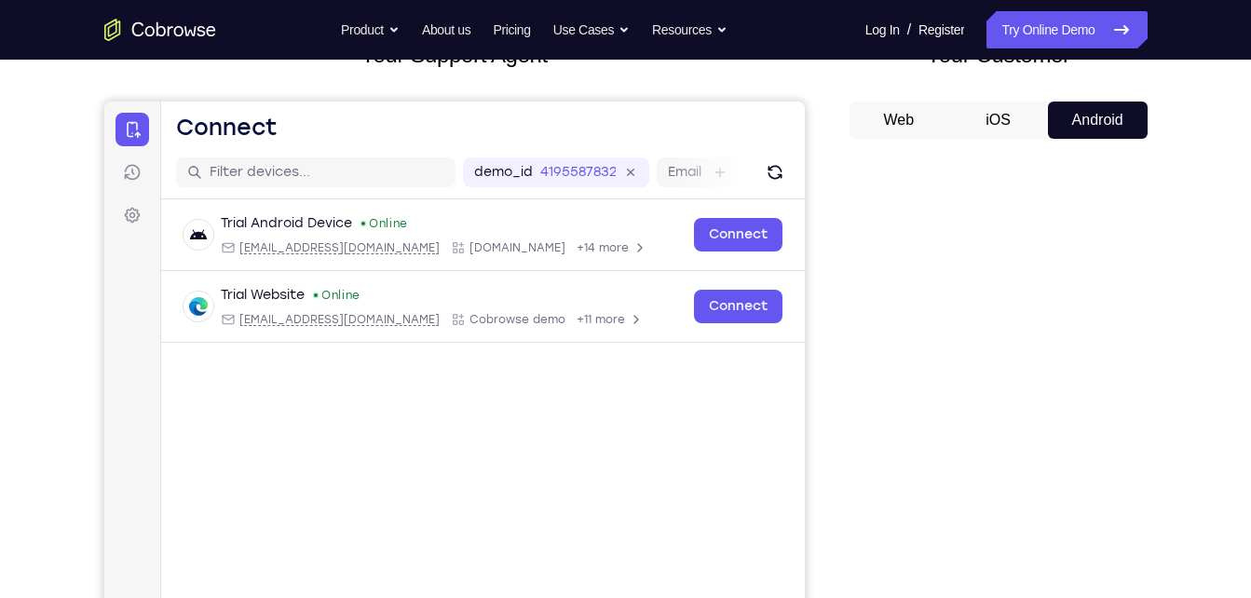
scroll to position [140, 0]
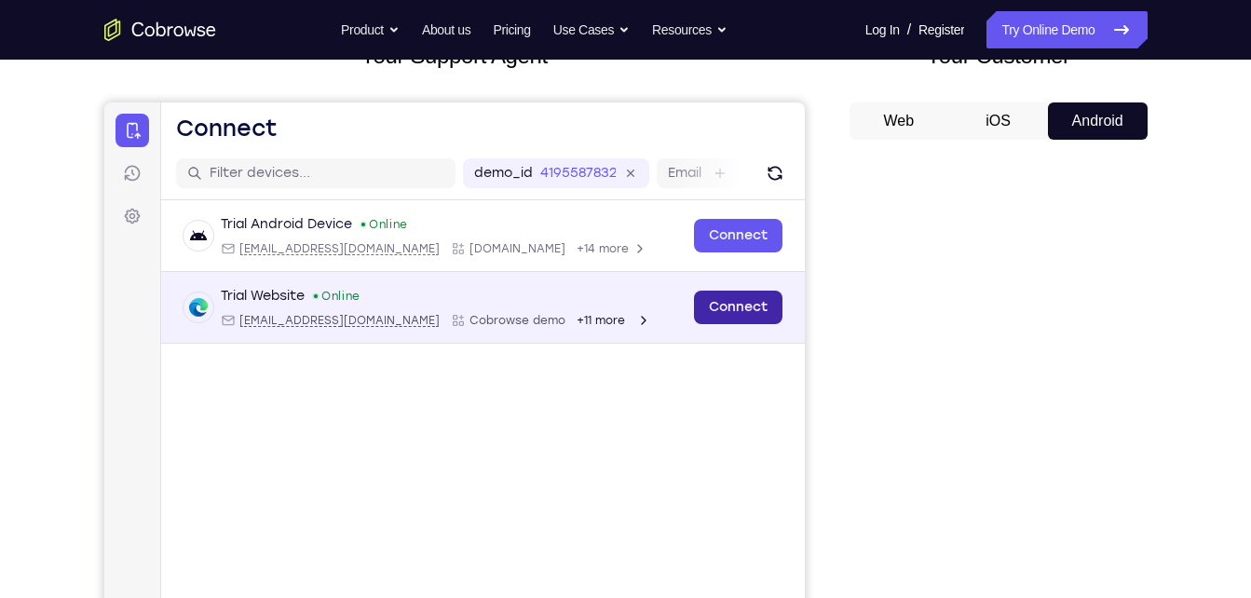
click at [758, 310] on link "Connect" at bounding box center [737, 308] width 89 height 34
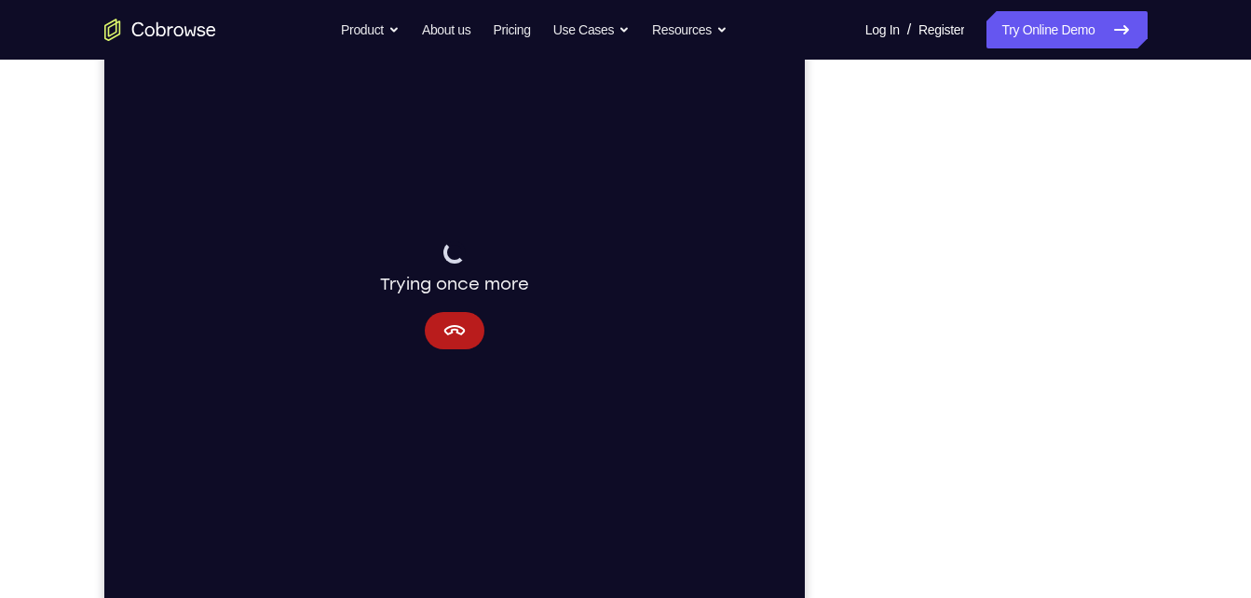
scroll to position [261, 0]
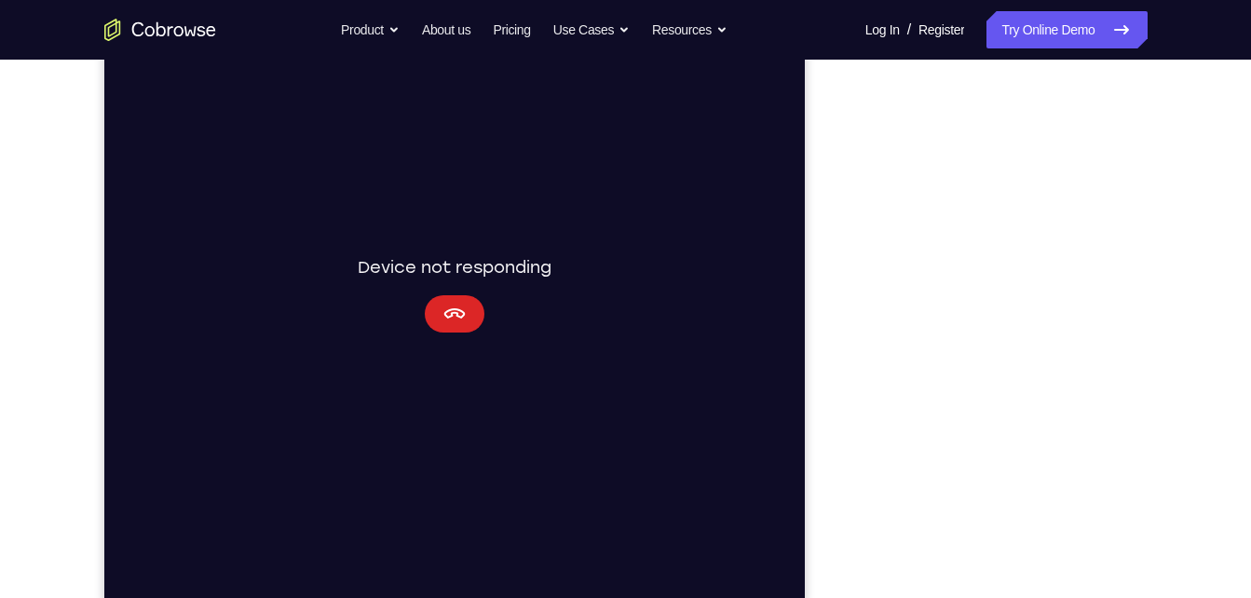
click at [450, 311] on icon "Cancel" at bounding box center [454, 314] width 22 height 22
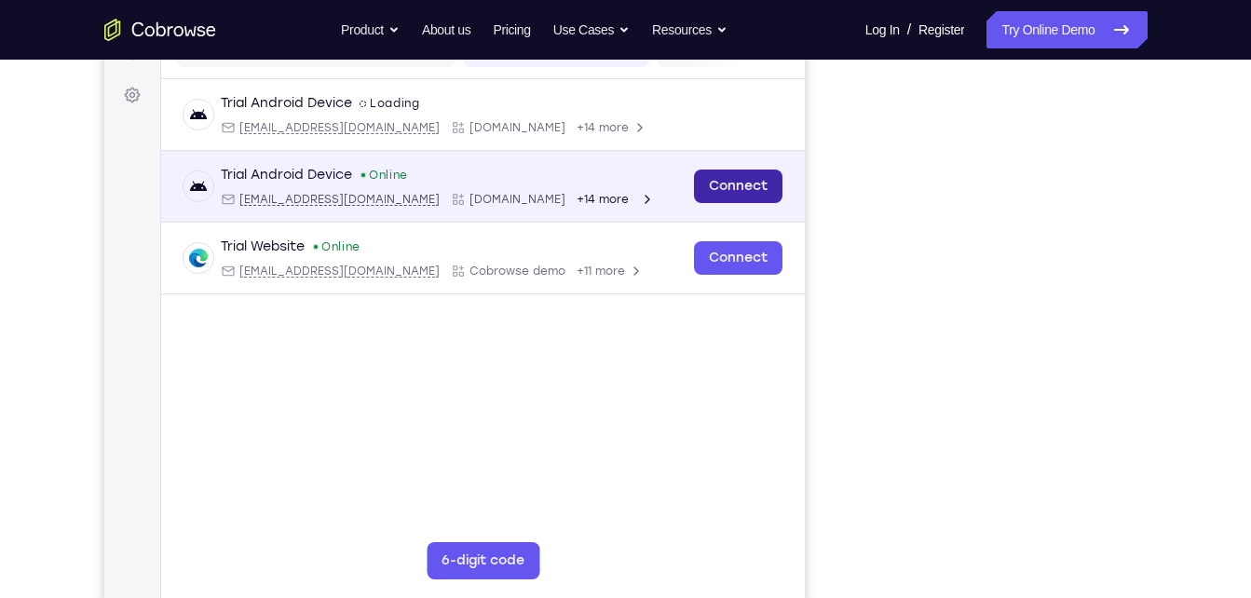
click at [721, 184] on link "Connect" at bounding box center [737, 187] width 89 height 34
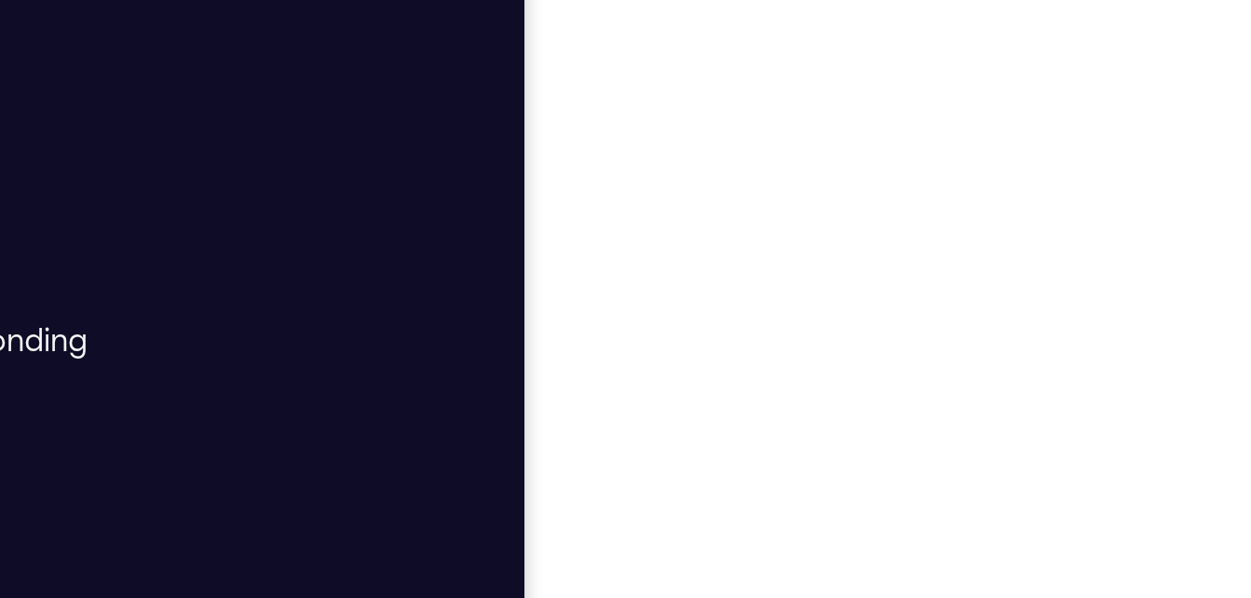
drag, startPoint x: 981, startPoint y: 59, endPoint x: 853, endPoint y: 274, distance: 250.2
click at [853, 274] on div at bounding box center [999, 320] width 298 height 573
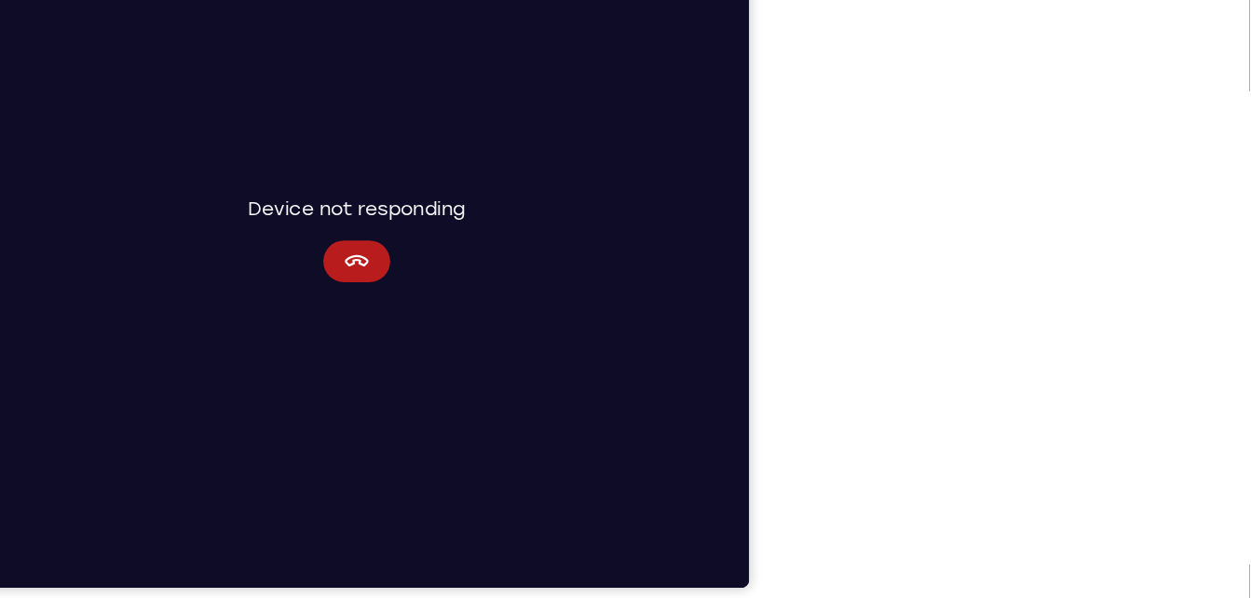
scroll to position [279, 0]
